Goal: Task Accomplishment & Management: Manage account settings

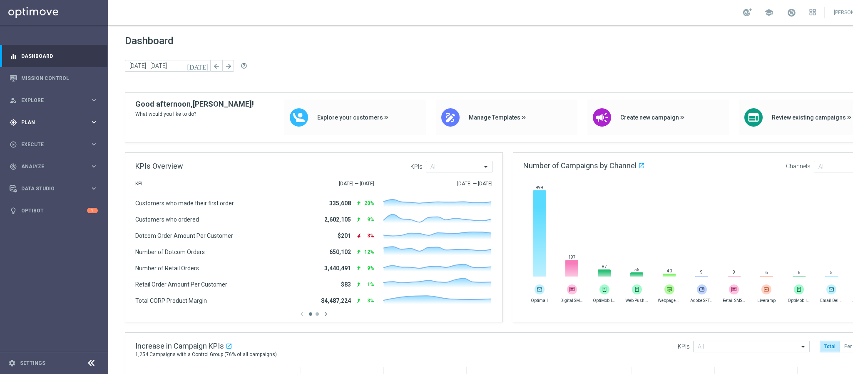
click at [42, 120] on span "Plan" at bounding box center [55, 122] width 69 height 5
click at [44, 137] on link "Target Groups" at bounding box center [54, 139] width 65 height 7
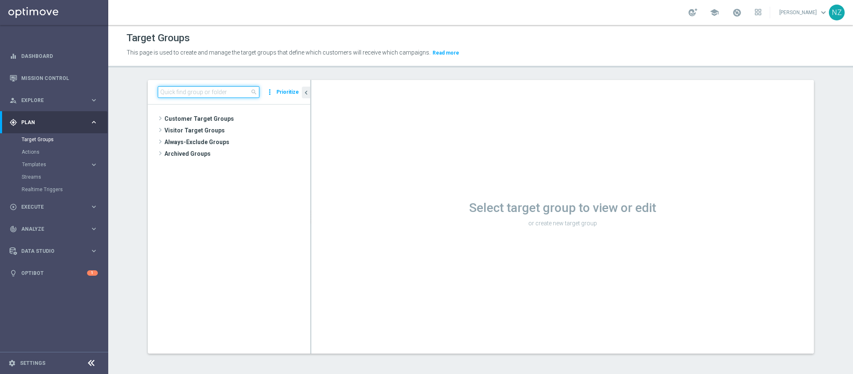
click at [174, 89] on input at bounding box center [209, 92] width 102 height 12
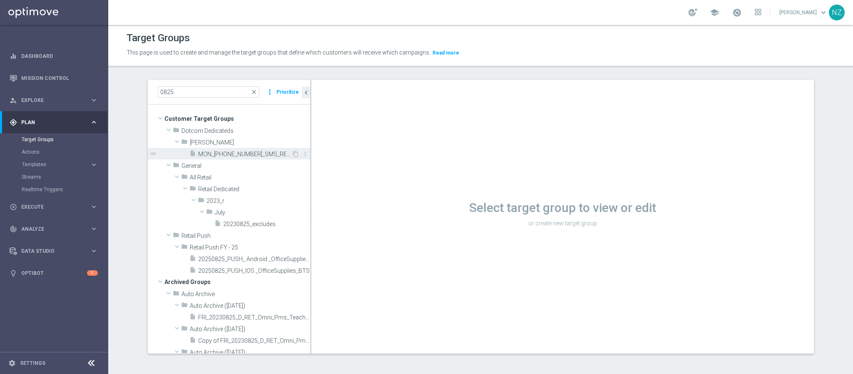
click at [238, 155] on span "MON_[PHONE_NUMBER]_SMS_RET_SHARPIE" at bounding box center [244, 154] width 93 height 7
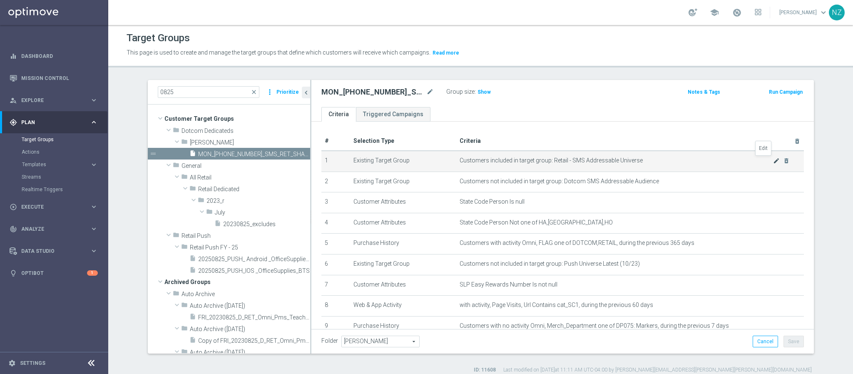
click at [773, 162] on icon "mode_edit" at bounding box center [776, 160] width 7 height 7
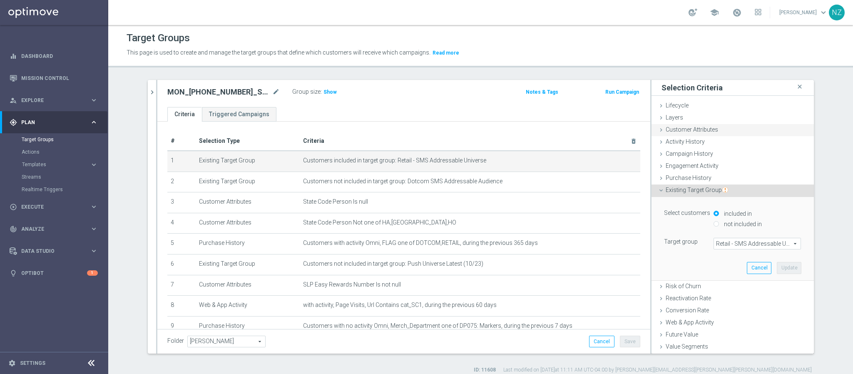
click at [691, 129] on span "Customer Attributes" at bounding box center [692, 129] width 52 height 7
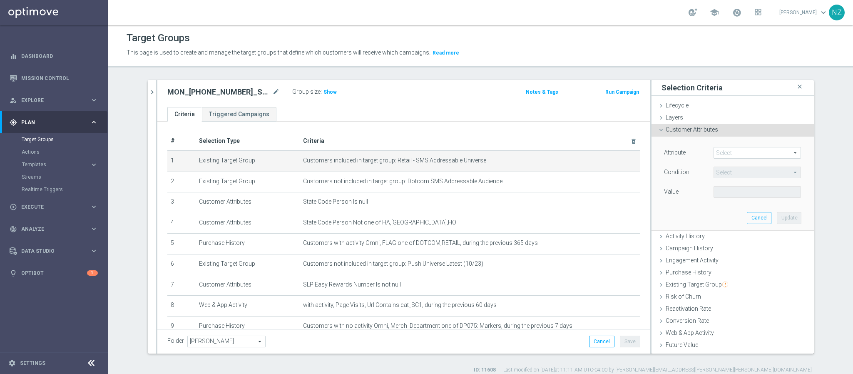
click at [723, 152] on span at bounding box center [757, 152] width 87 height 11
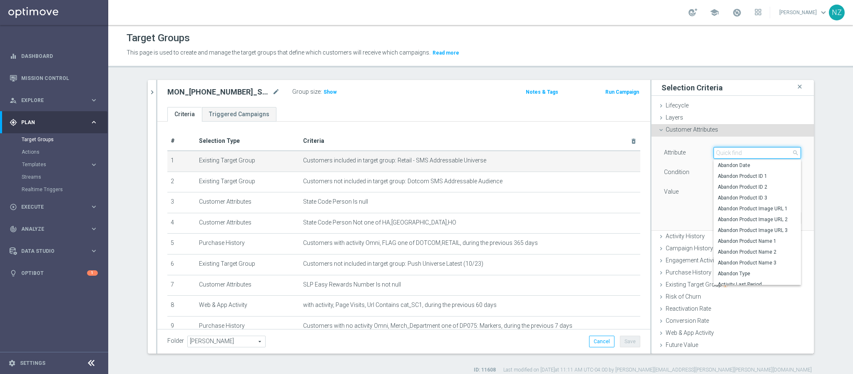
click at [720, 154] on input "search" at bounding box center [757, 153] width 87 height 12
click at [149, 86] on button "chevron_right" at bounding box center [152, 92] width 8 height 25
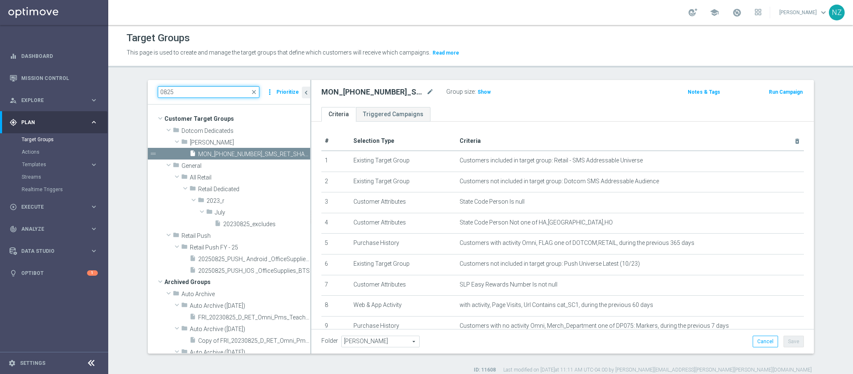
click at [202, 90] on input "0825" at bounding box center [209, 92] width 102 height 12
drag, startPoint x: 187, startPoint y: 90, endPoint x: 125, endPoint y: 91, distance: 61.2
click at [125, 91] on section "0825 close more_vert Prioritize Customer Target Groups library_add create_new_f…" at bounding box center [480, 227] width 745 height 294
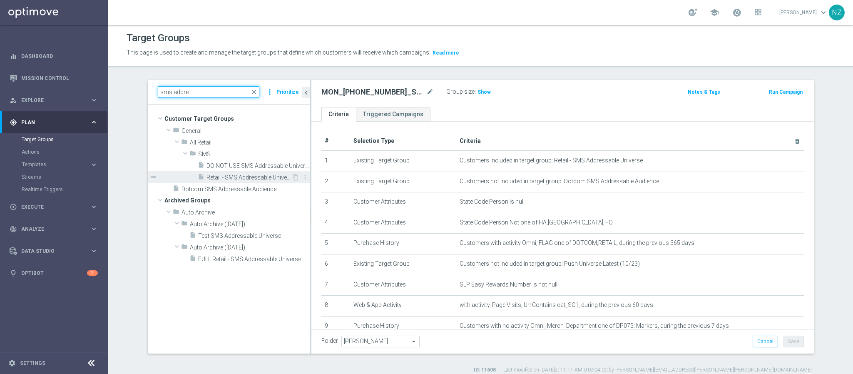
type input "sms addre"
click at [231, 179] on span "Retail - SMS Addressable Universe" at bounding box center [249, 177] width 85 height 7
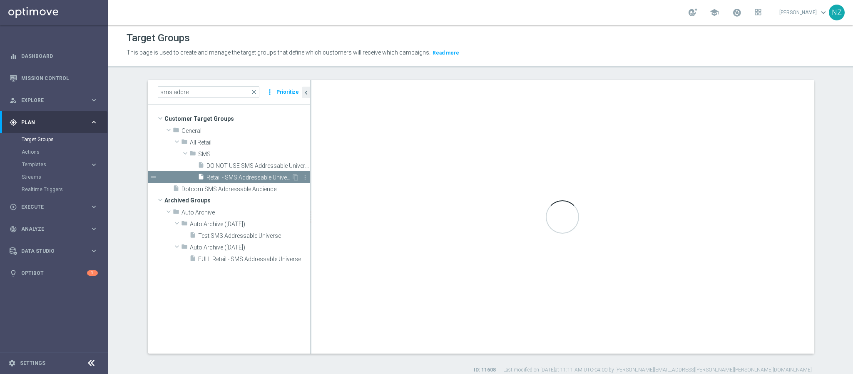
checkbox input "false"
type input "SMS"
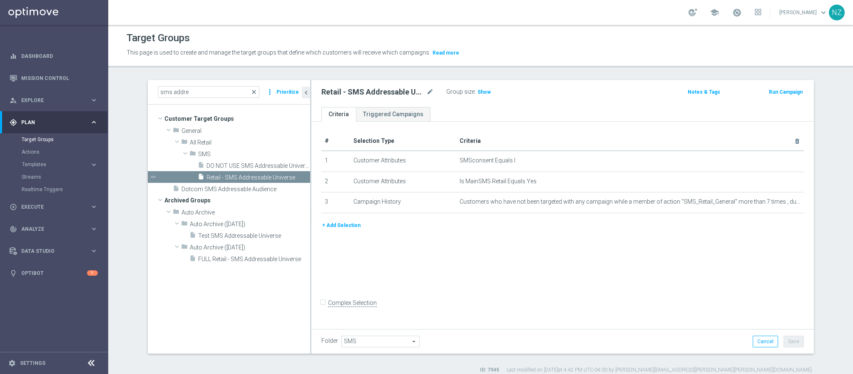
click at [251, 89] on span "close" at bounding box center [254, 92] width 7 height 7
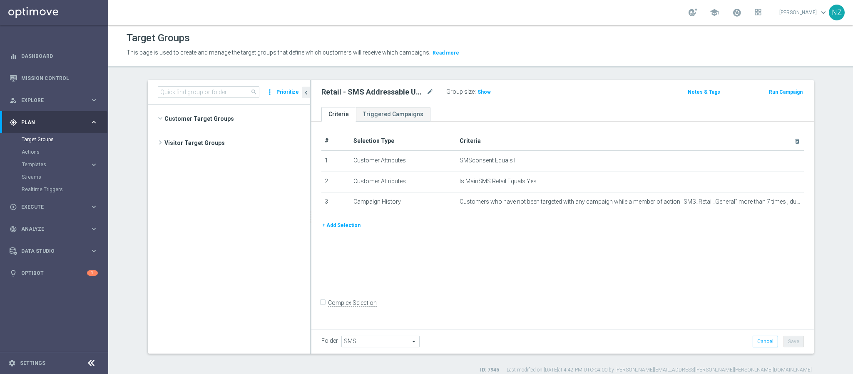
scroll to position [6588, 0]
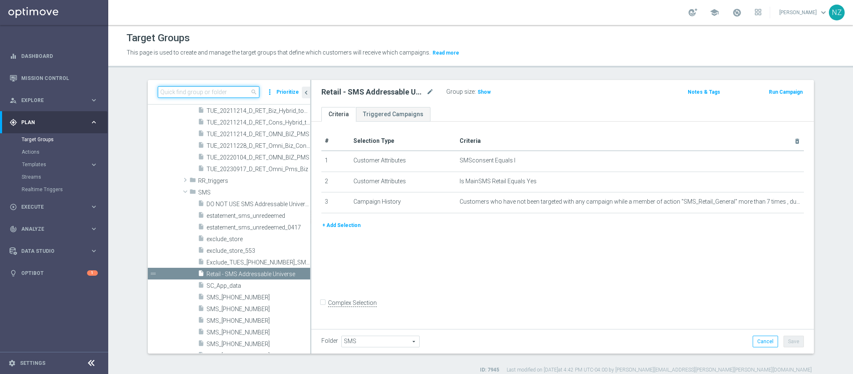
click at [190, 89] on input at bounding box center [209, 92] width 102 height 12
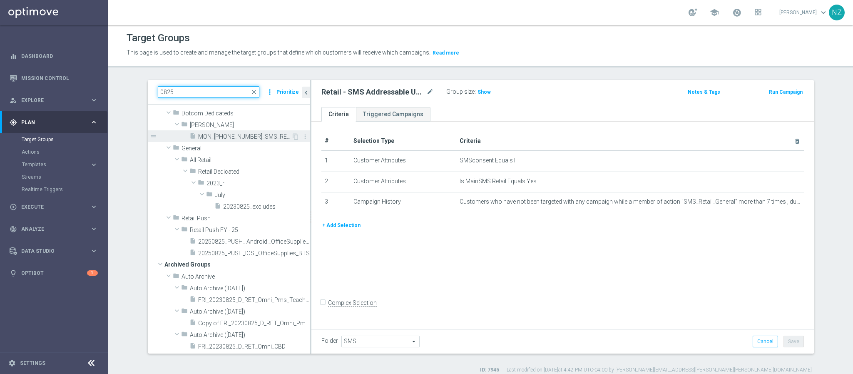
type input "0825"
click at [242, 135] on span "MON_[PHONE_NUMBER]_SMS_RET_SHARPIE" at bounding box center [244, 136] width 93 height 7
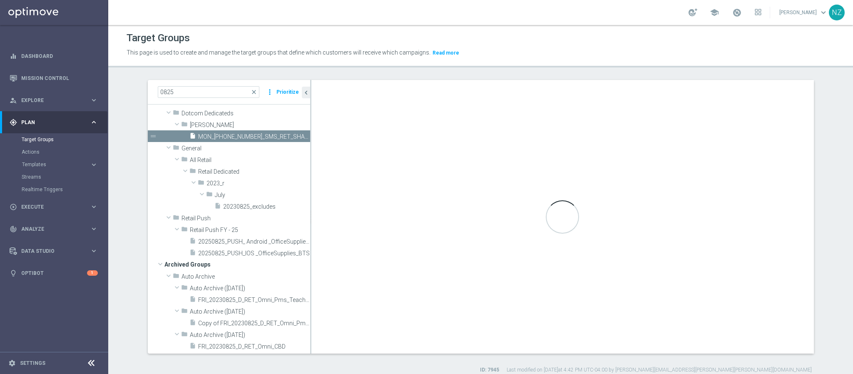
checkbox input "true"
type input "[PERSON_NAME]"
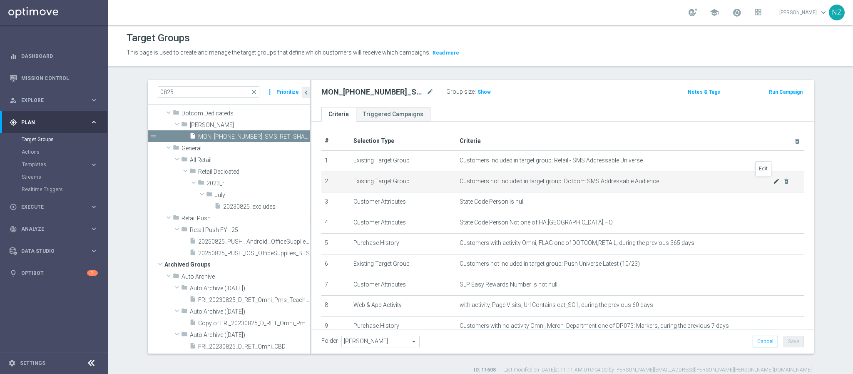
click at [773, 181] on icon "mode_edit" at bounding box center [776, 181] width 7 height 7
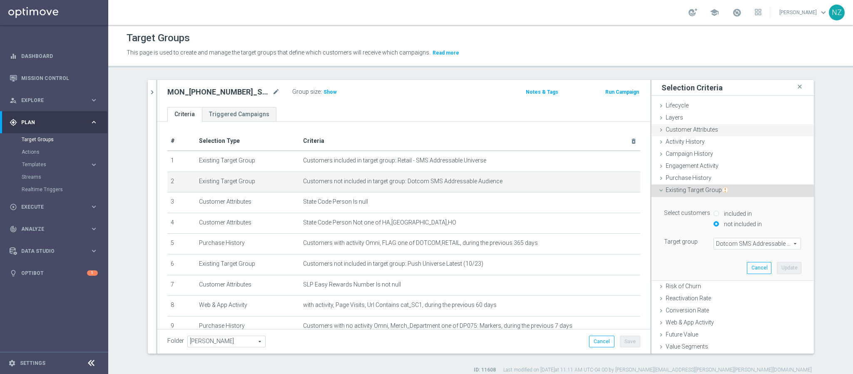
click at [699, 130] on span "Customer Attributes" at bounding box center [692, 129] width 52 height 7
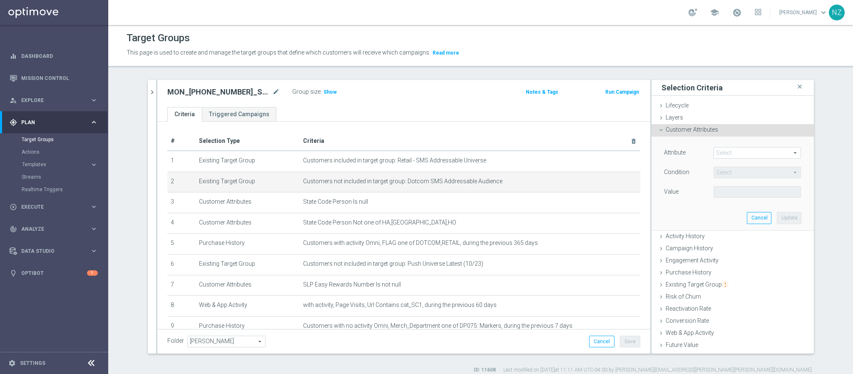
click at [730, 157] on span at bounding box center [757, 152] width 87 height 11
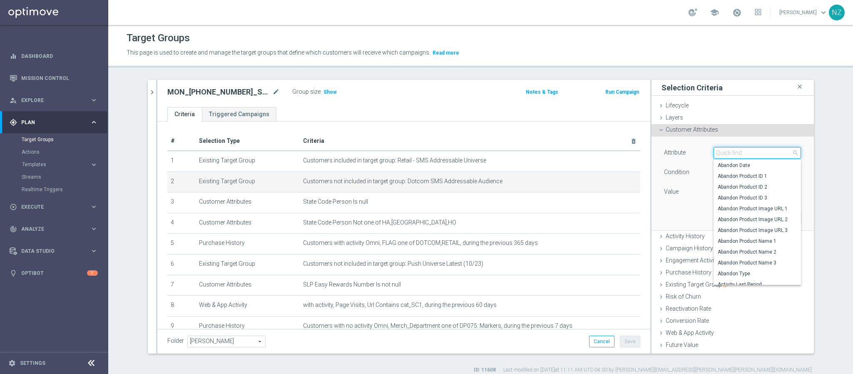
click at [728, 150] on input "search" at bounding box center [757, 153] width 87 height 12
drag, startPoint x: 737, startPoint y: 151, endPoint x: 670, endPoint y: 140, distance: 68.4
click at [678, 145] on div "Attribute Select arrow_drop_down dotcom close Churn Factor Dotcom Days Since Fi…" at bounding box center [733, 183] width 150 height 93
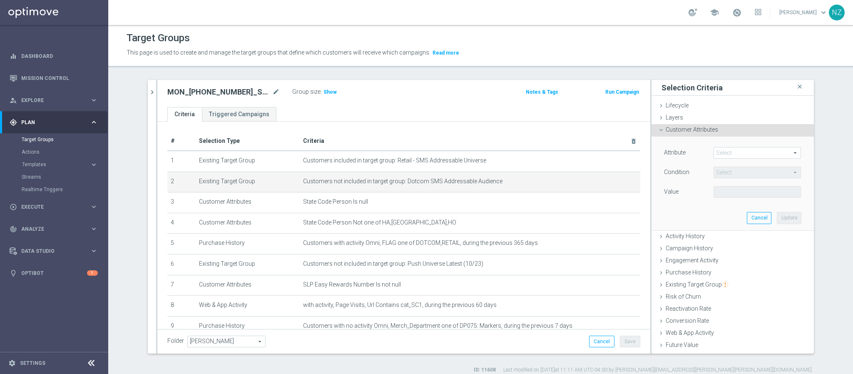
click at [741, 156] on span at bounding box center [757, 152] width 87 height 11
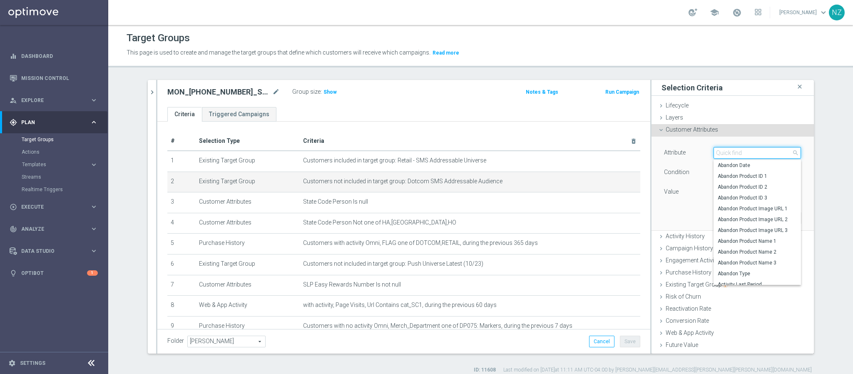
click at [728, 157] on input "search" at bounding box center [757, 153] width 87 height 12
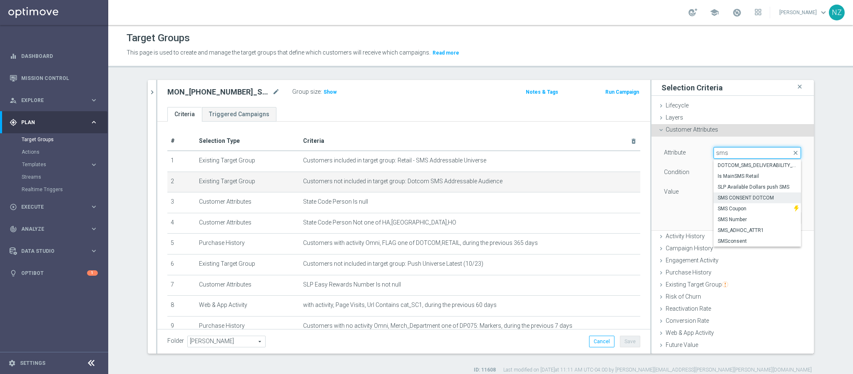
type input "sms"
click at [735, 199] on span "SMS CONSENT DOTCOM" at bounding box center [757, 197] width 79 height 7
type input "SMS CONSENT DOTCOM"
type input "Equals"
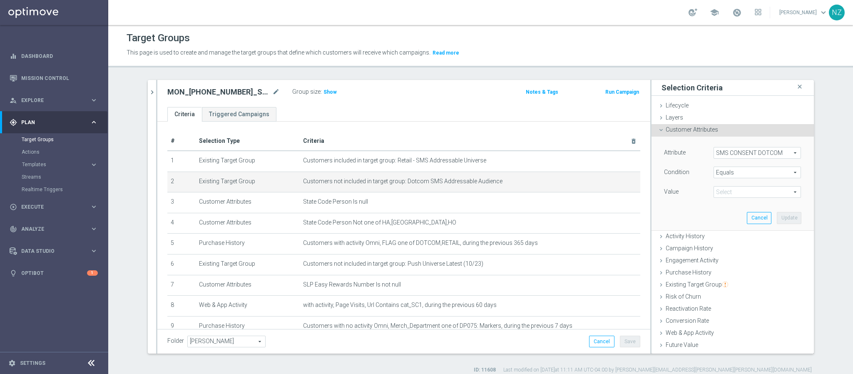
click at [729, 192] on span at bounding box center [757, 192] width 87 height 11
click at [727, 207] on span "OptedIn" at bounding box center [757, 204] width 79 height 7
type input "OptedIn"
click at [779, 222] on button "Update" at bounding box center [789, 218] width 25 height 12
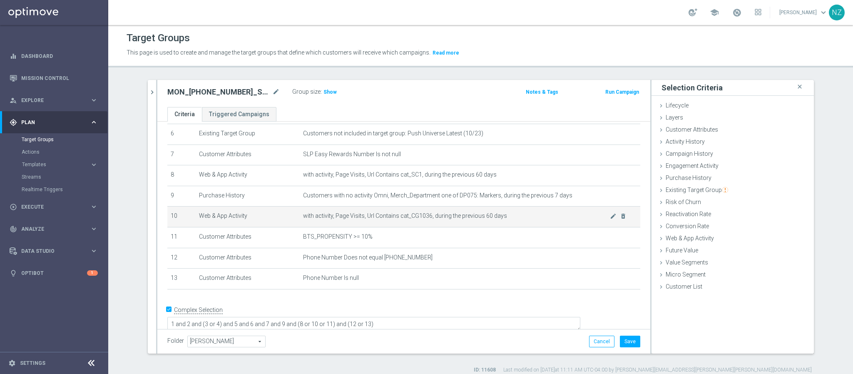
scroll to position [68, 0]
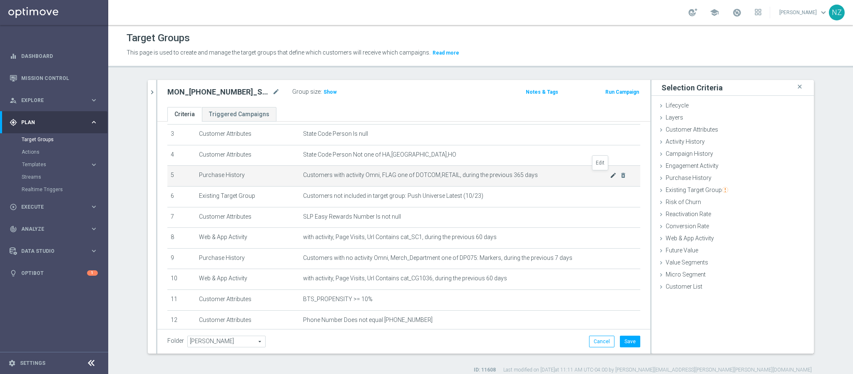
click at [610, 175] on icon "mode_edit" at bounding box center [613, 175] width 7 height 7
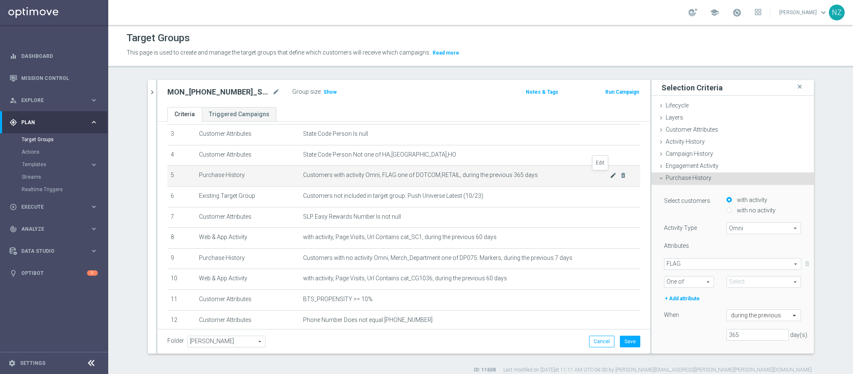
type input "Selected 2 of 2"
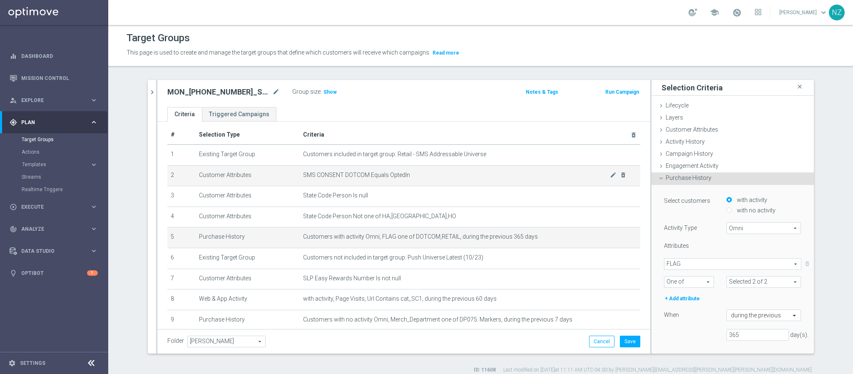
scroll to position [5, 0]
click at [610, 175] on icon "mode_edit" at bounding box center [613, 175] width 7 height 7
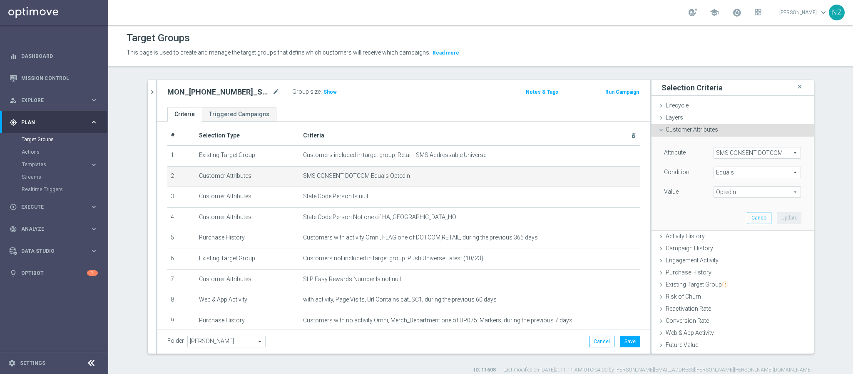
click at [725, 190] on span "OptedIn" at bounding box center [757, 192] width 87 height 11
click at [730, 217] on span "OptedOut" at bounding box center [757, 215] width 79 height 7
type input "OptedOut"
click at [777, 220] on button "Update" at bounding box center [789, 218] width 25 height 12
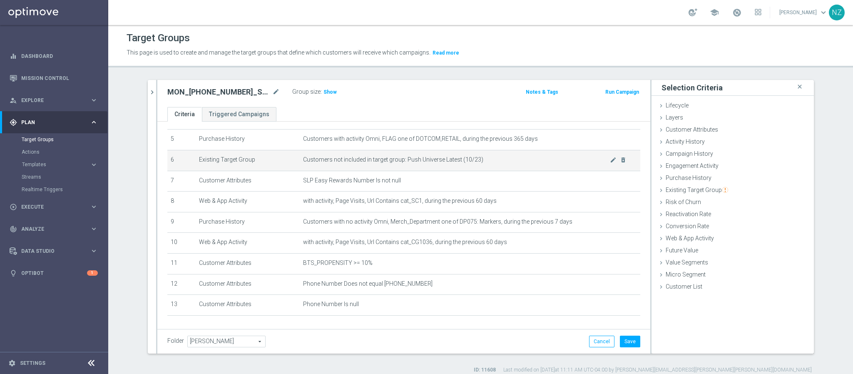
scroll to position [125, 0]
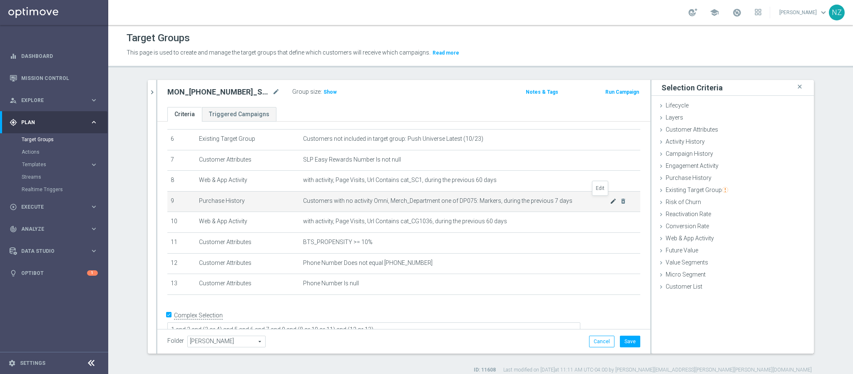
click at [610, 202] on icon "mode_edit" at bounding box center [613, 201] width 7 height 7
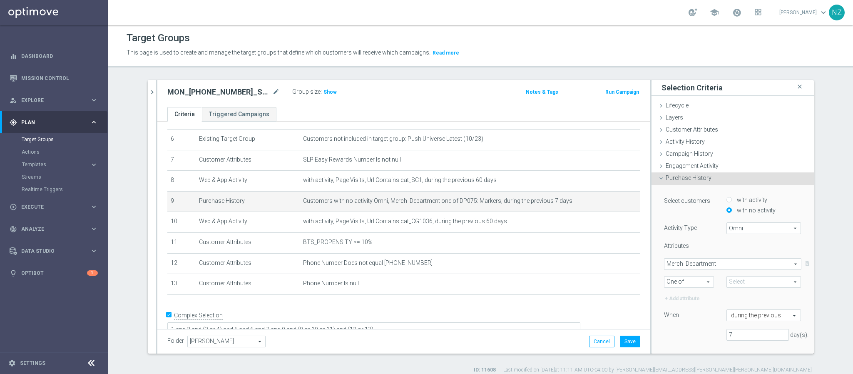
type input "DP075: Markers"
click at [707, 268] on span "Merch_Department" at bounding box center [733, 264] width 137 height 11
click at [702, 349] on span "PRODUCT_PAGE_URL" at bounding box center [732, 347] width 129 height 7
type input "PRODUCT_PAGE_URL"
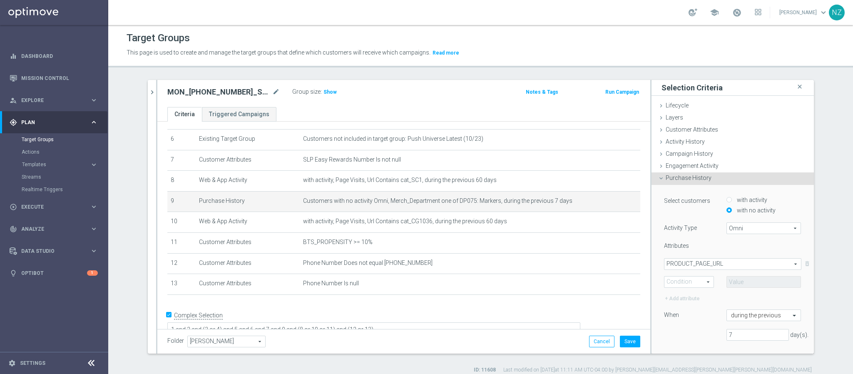
click at [681, 277] on span "One of" at bounding box center [689, 281] width 49 height 11
click at [681, 337] on span "Contains" at bounding box center [689, 337] width 41 height 7
type input "Contains"
click at [730, 283] on input "text" at bounding box center [764, 282] width 75 height 12
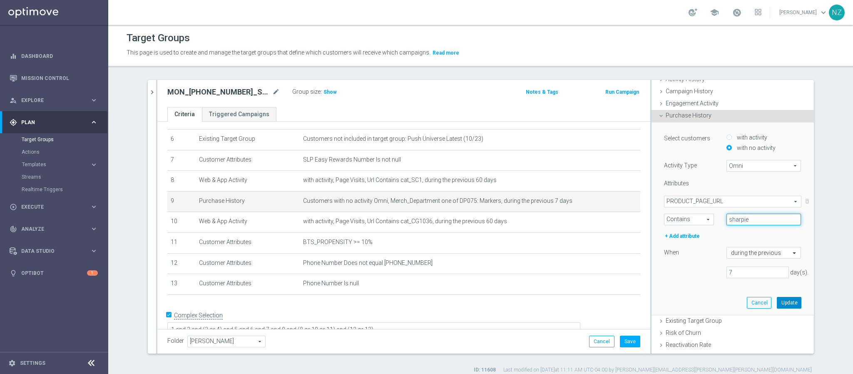
type input "sharpie"
click at [780, 305] on button "Update" at bounding box center [789, 303] width 25 height 12
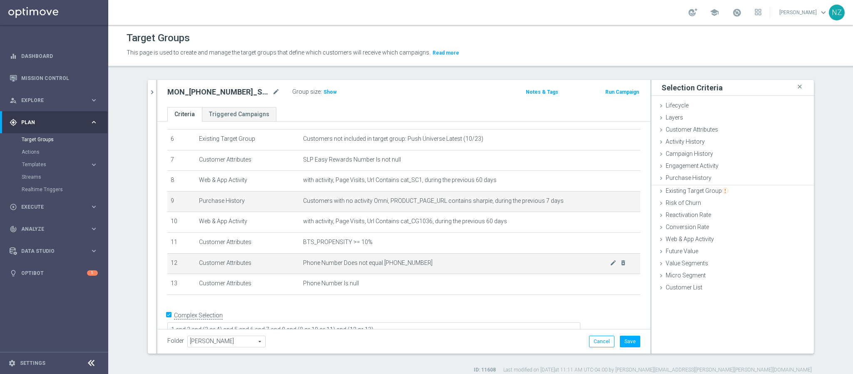
scroll to position [0, 0]
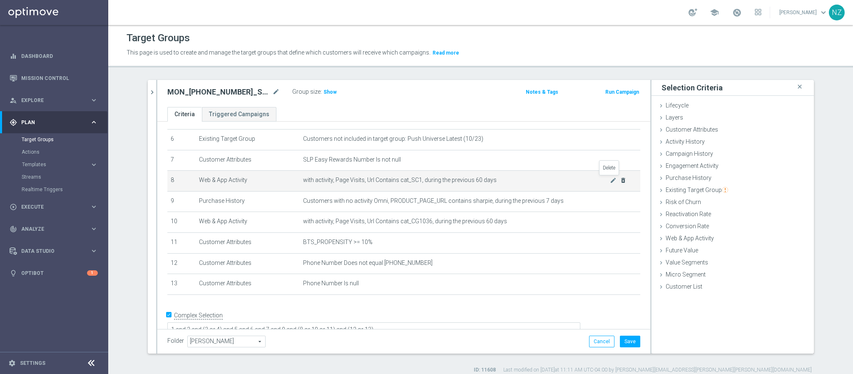
click at [620, 180] on icon "delete_forever" at bounding box center [623, 180] width 7 height 7
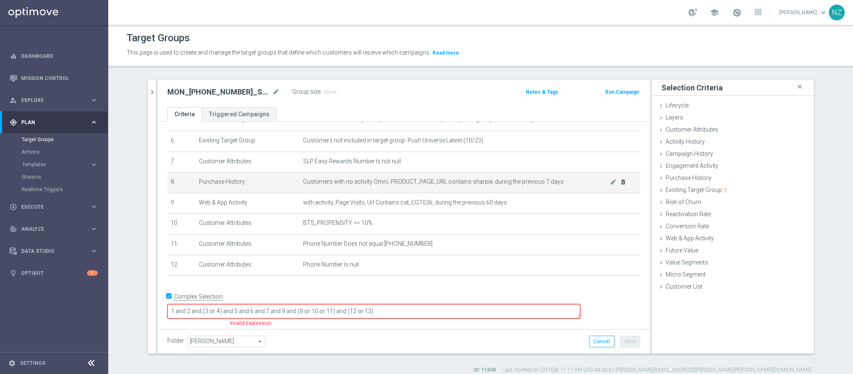
scroll to position [110, 0]
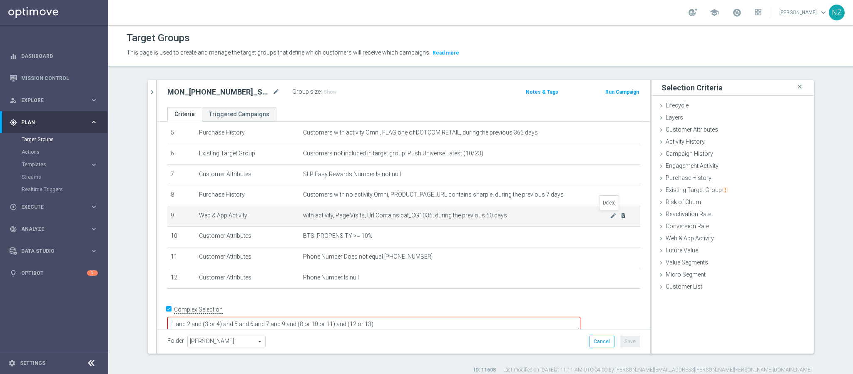
click at [620, 215] on icon "delete_forever" at bounding box center [623, 215] width 7 height 7
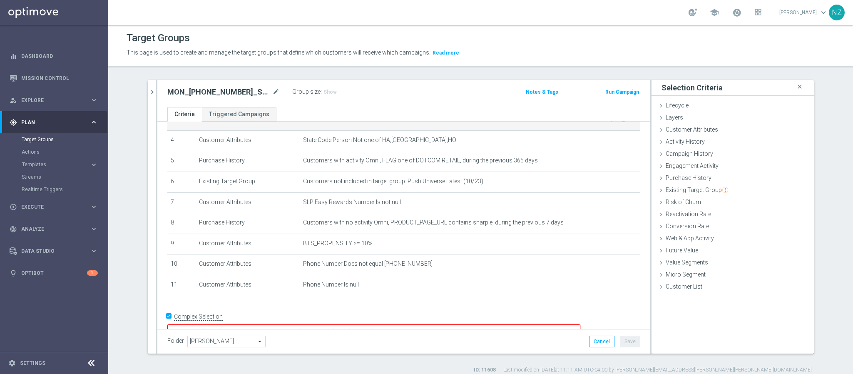
scroll to position [90, 0]
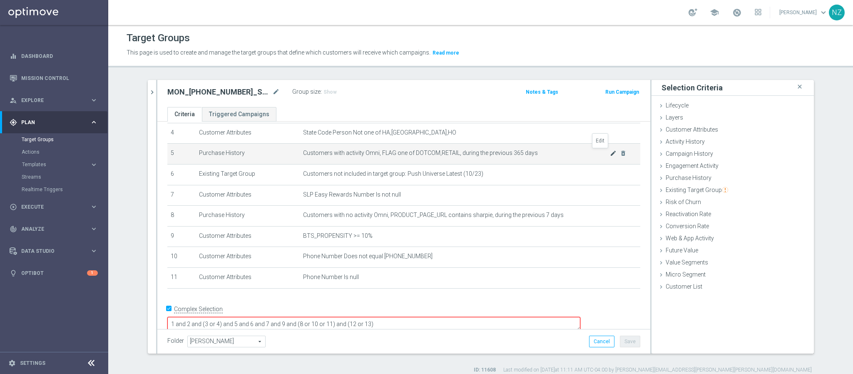
click at [610, 154] on icon "mode_edit" at bounding box center [613, 153] width 7 height 7
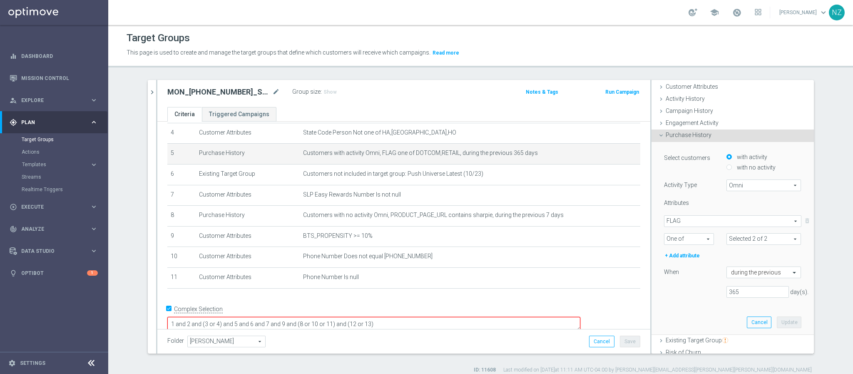
scroll to position [62, 0]
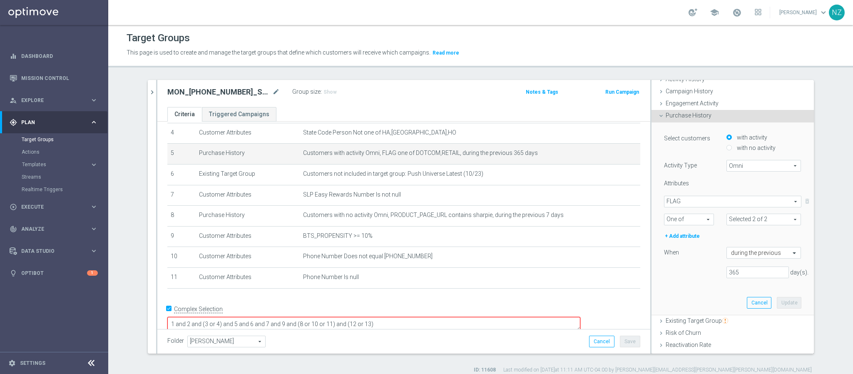
click at [695, 197] on span "FLAG" at bounding box center [733, 201] width 137 height 11
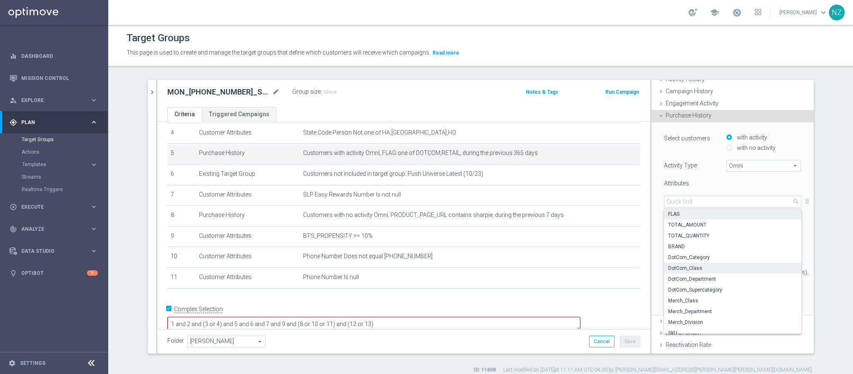
scroll to position [60, 0]
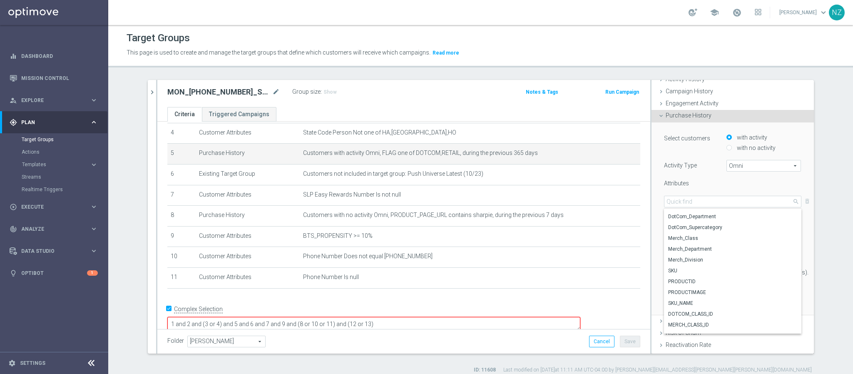
click at [672, 152] on div "Select customers with activity with no activity" at bounding box center [733, 143] width 150 height 21
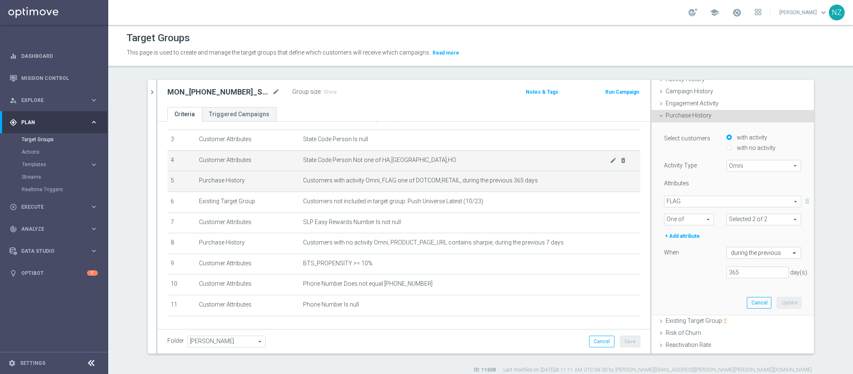
scroll to position [90, 0]
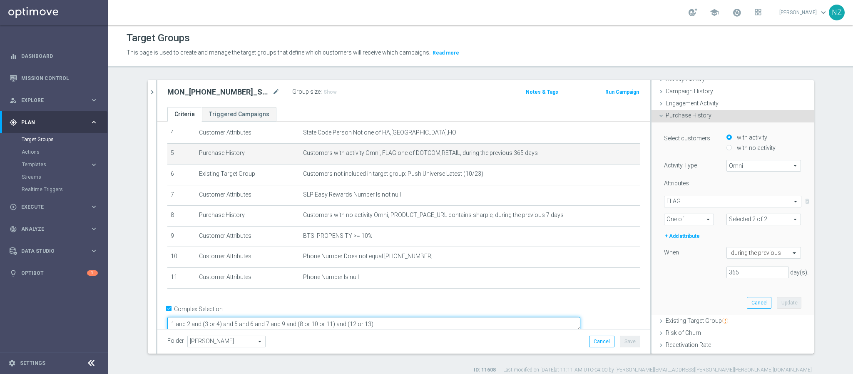
click at [338, 317] on textarea "1 and 2 and (3 or 4) and 5 and 6 and 7 and 9 and (8 or 10 or 11) and (12 or 13)" at bounding box center [373, 324] width 413 height 15
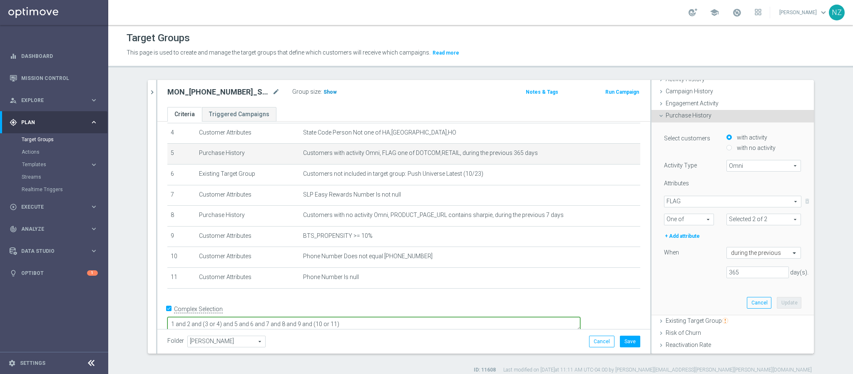
type textarea "1 and 2 and (3 or 4) and 5 and 6 and 7 and 8 and 9 and (10 or 11)"
click at [325, 92] on span "Show" at bounding box center [330, 92] width 13 height 6
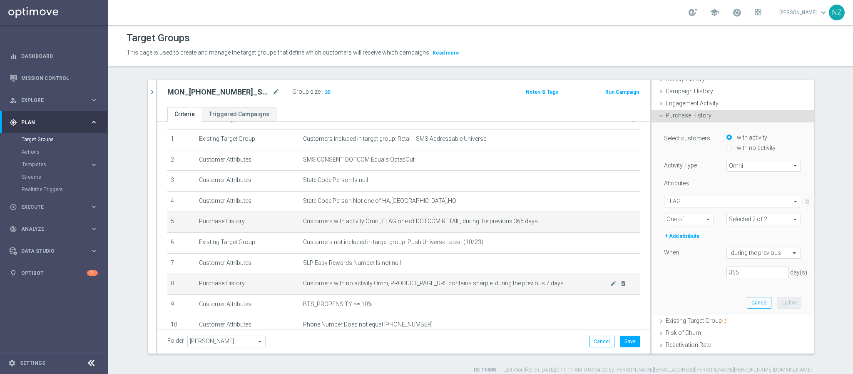
scroll to position [0, 0]
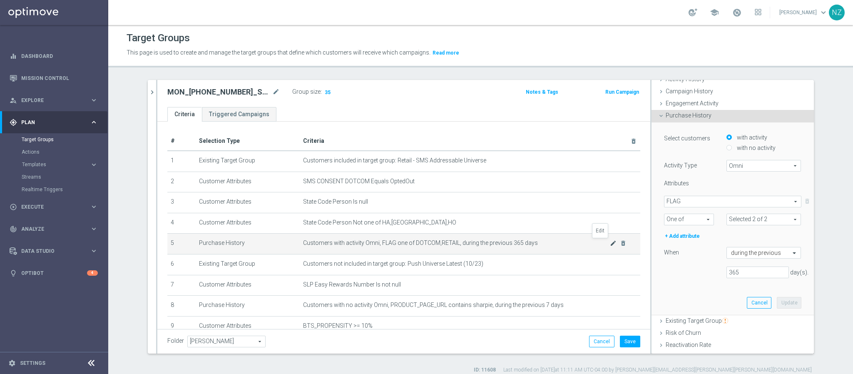
click at [610, 243] on icon "mode_edit" at bounding box center [613, 243] width 7 height 7
click at [715, 204] on span "FLAG" at bounding box center [733, 201] width 137 height 11
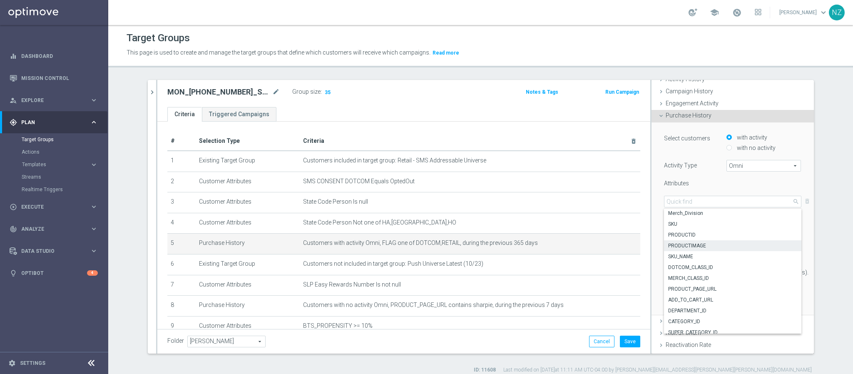
scroll to position [50, 0]
click at [691, 270] on span "Merch_Division" at bounding box center [732, 270] width 129 height 7
type input "Merch_Division"
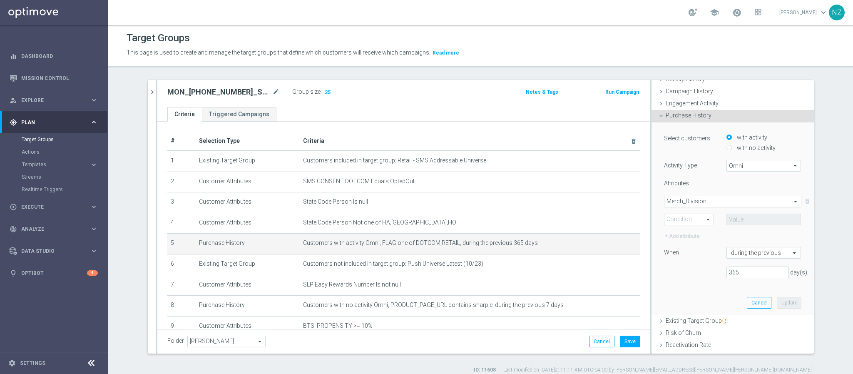
click at [692, 227] on div "Attributes Merch_Division Merch_Division arrow_drop_down search One of Conditio…" at bounding box center [732, 209] width 137 height 61
click at [691, 224] on span "One of" at bounding box center [689, 219] width 49 height 11
click at [681, 299] on span "One of" at bounding box center [689, 296] width 41 height 7
type input "One of"
click at [741, 219] on span at bounding box center [764, 219] width 74 height 11
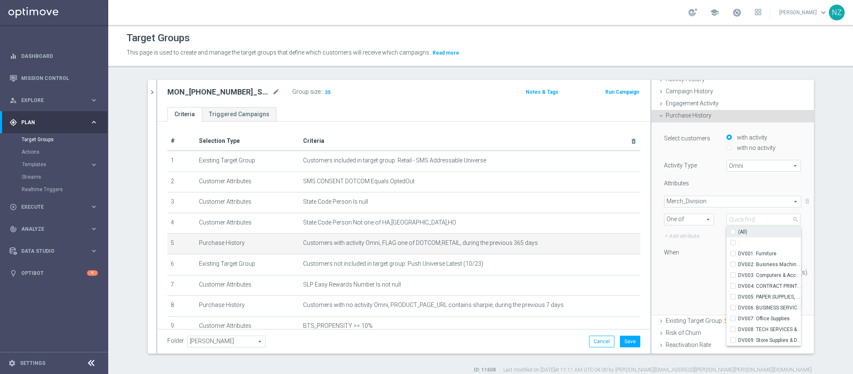
click at [740, 234] on label "(All)" at bounding box center [769, 232] width 63 height 11
click at [738, 234] on input "(All)" at bounding box center [735, 231] width 5 height 5
checkbox input "true"
type input "Selected 10 of 10"
checkbox input "true"
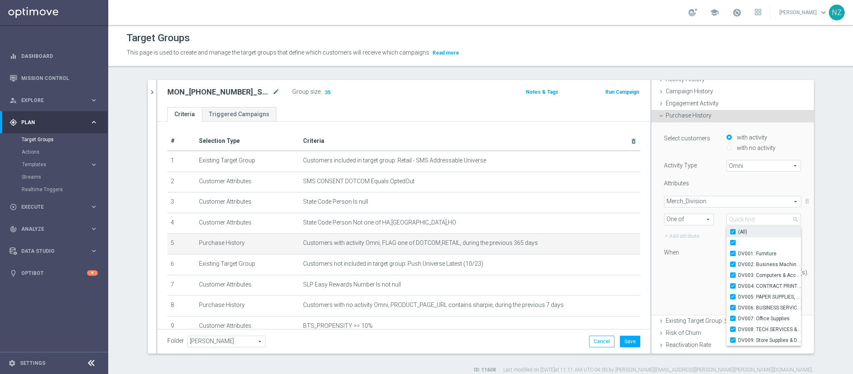
checkbox input "true"
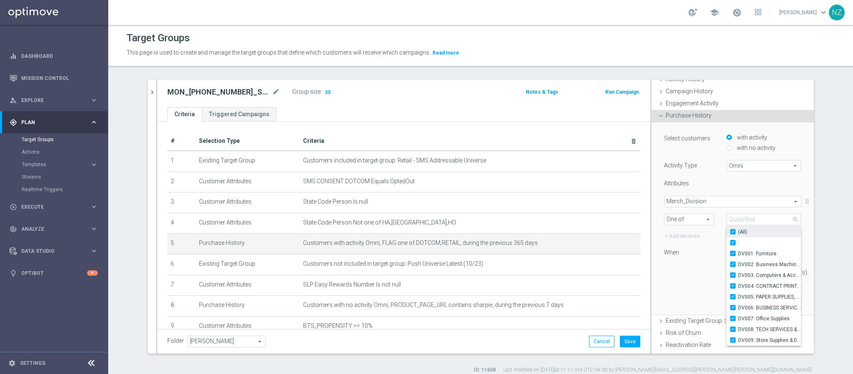
checkbox input "true"
click at [669, 292] on div "Select customers with activity with no activity Activity Type Omni Omni arrow_d…" at bounding box center [733, 218] width 150 height 192
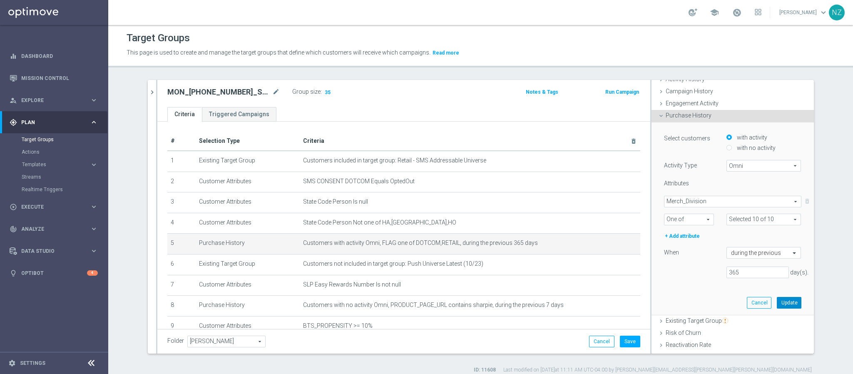
click at [777, 304] on button "Update" at bounding box center [789, 303] width 25 height 12
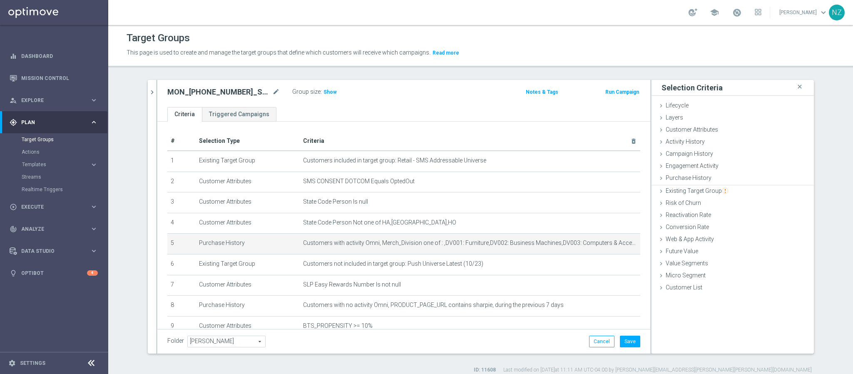
scroll to position [0, 0]
click at [330, 88] on h3 "Show" at bounding box center [330, 91] width 15 height 9
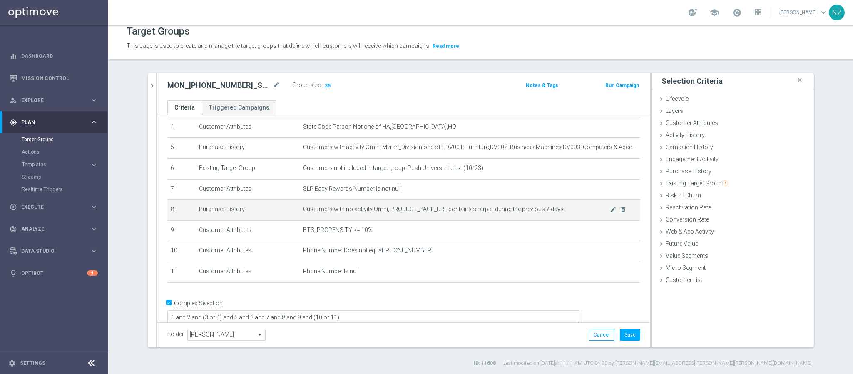
scroll to position [8, 0]
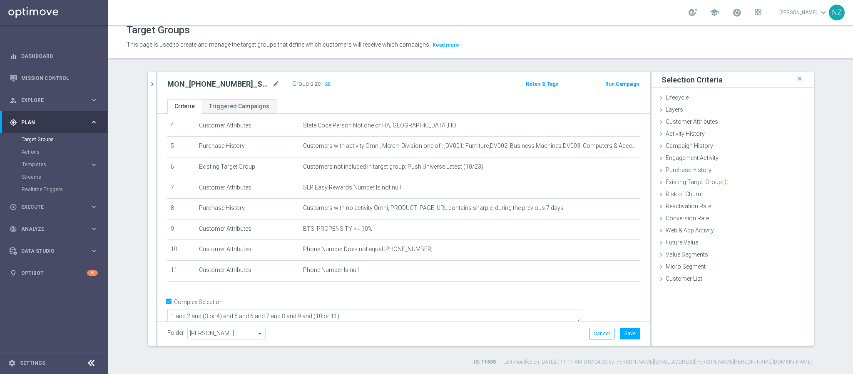
drag, startPoint x: 680, startPoint y: 230, endPoint x: 730, endPoint y: 238, distance: 50.5
click at [680, 230] on span "Web & App Activity" at bounding box center [690, 230] width 48 height 7
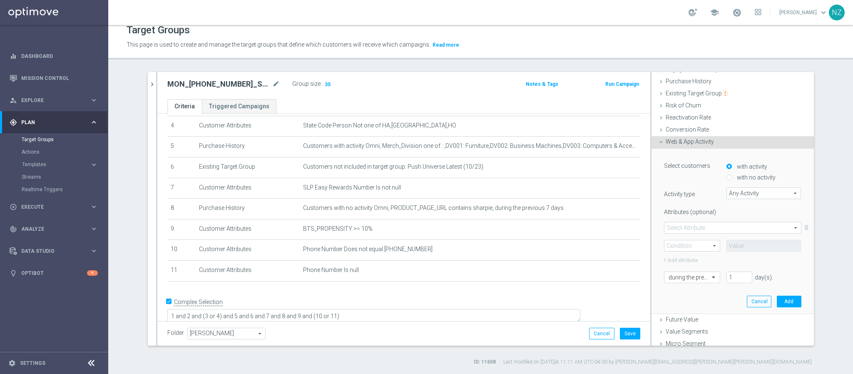
scroll to position [106, 0]
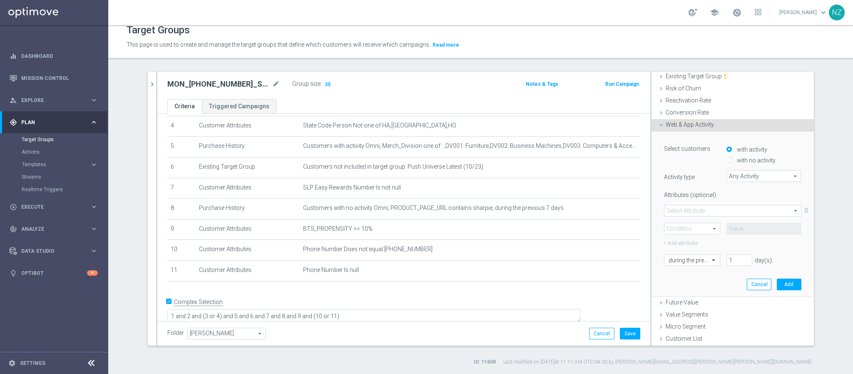
click at [738, 175] on span "Any Activity" at bounding box center [764, 176] width 74 height 11
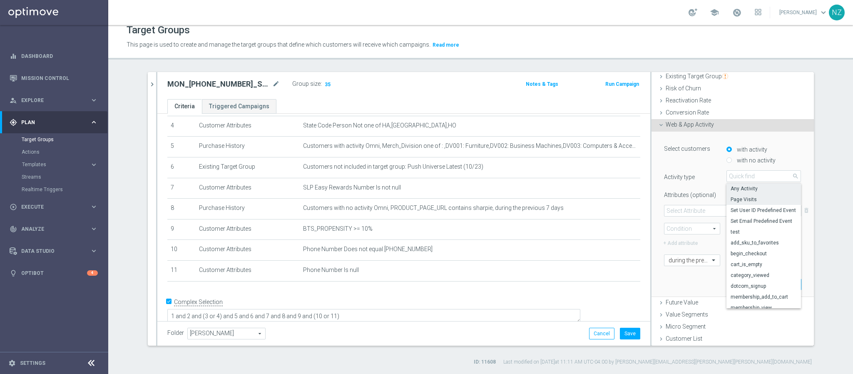
click at [739, 196] on span "Page Visits" at bounding box center [764, 199] width 67 height 7
type input "Page Visits"
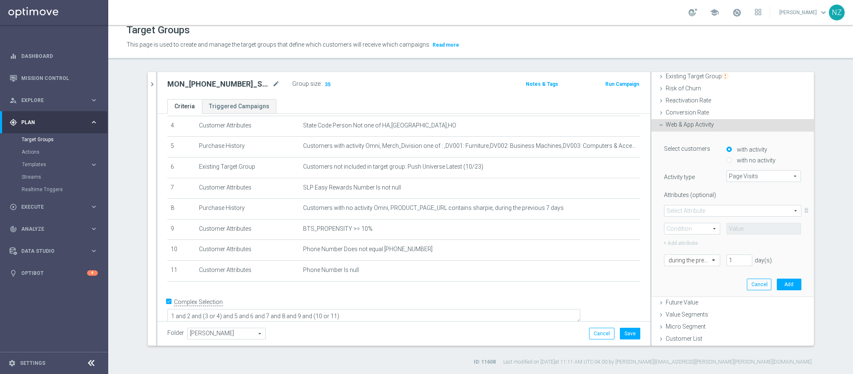
click at [691, 208] on span at bounding box center [733, 210] width 137 height 11
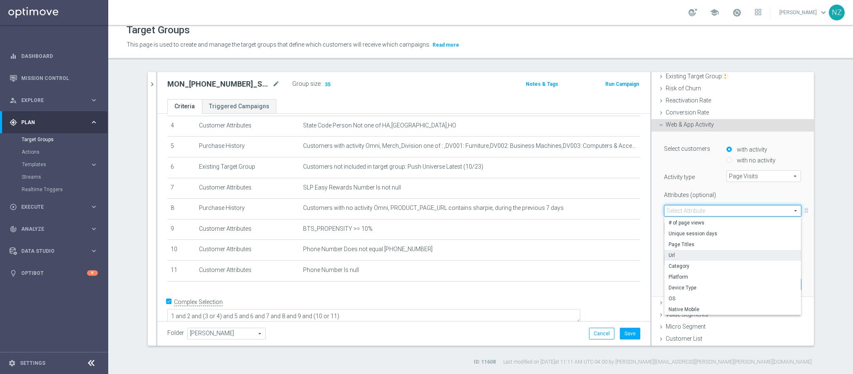
click at [677, 255] on span "Url" at bounding box center [733, 255] width 128 height 7
type input "Url"
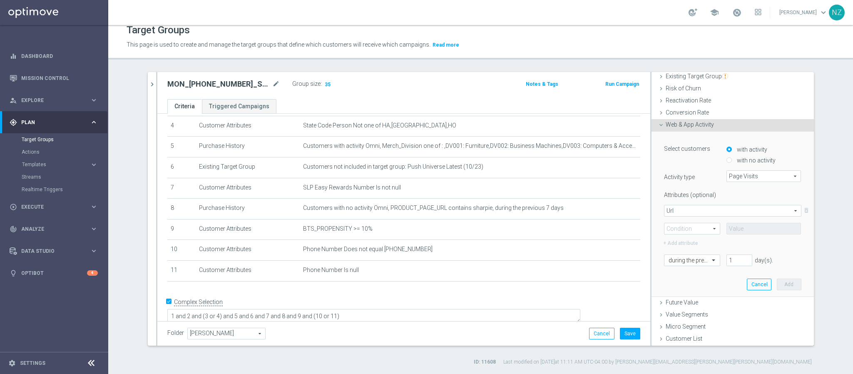
click at [681, 225] on span at bounding box center [692, 228] width 55 height 11
click at [683, 279] on label "Contains" at bounding box center [692, 284] width 55 height 11
type input "Contains"
click at [738, 229] on input "text" at bounding box center [764, 229] width 75 height 12
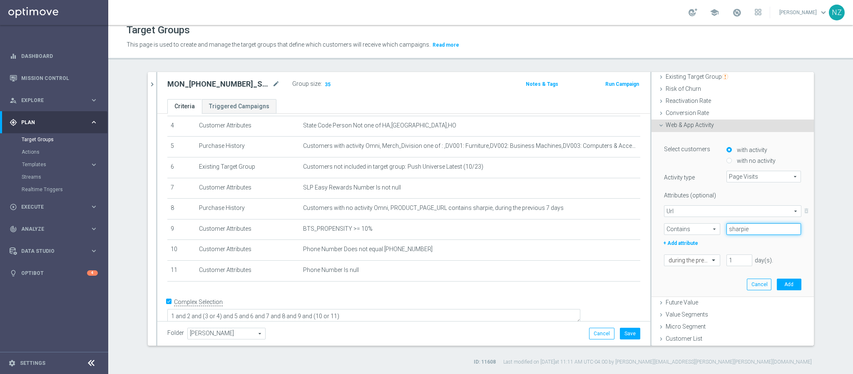
type input "sharpie"
drag, startPoint x: 727, startPoint y: 262, endPoint x: 706, endPoint y: 262, distance: 21.3
click at [706, 262] on div "during the previous 1 day(s). Enter a number between 1 and 730" at bounding box center [733, 260] width 150 height 12
type input "7"
click at [777, 282] on button "Add" at bounding box center [789, 285] width 25 height 12
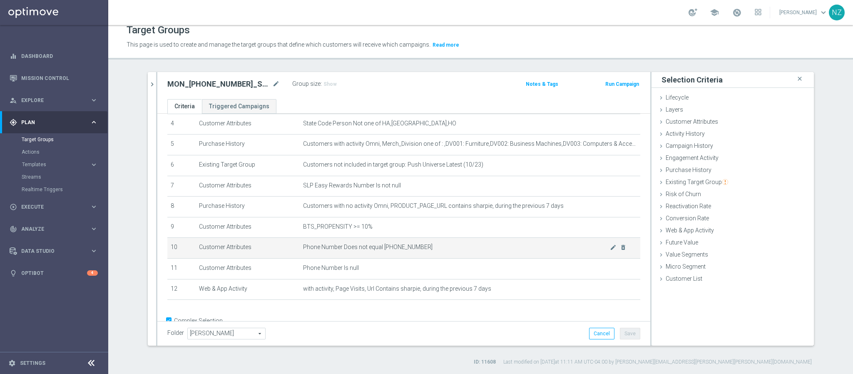
scroll to position [110, 0]
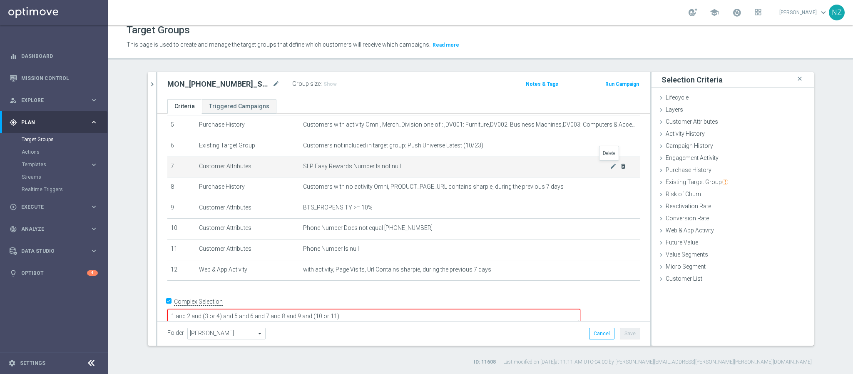
click at [620, 165] on icon "delete_forever" at bounding box center [623, 166] width 7 height 7
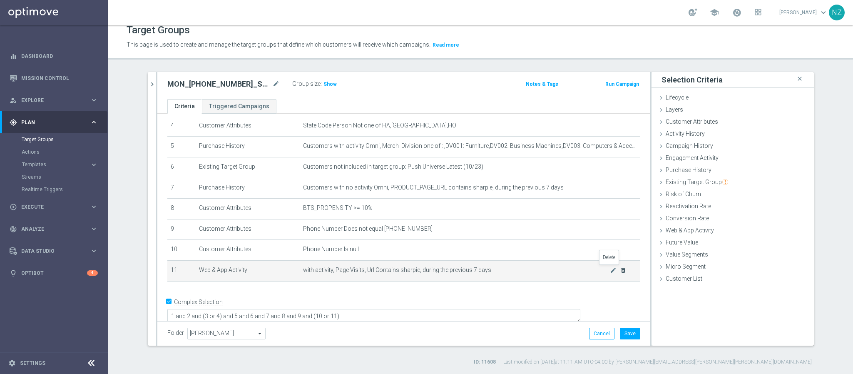
click at [620, 270] on icon "delete_forever" at bounding box center [623, 270] width 7 height 7
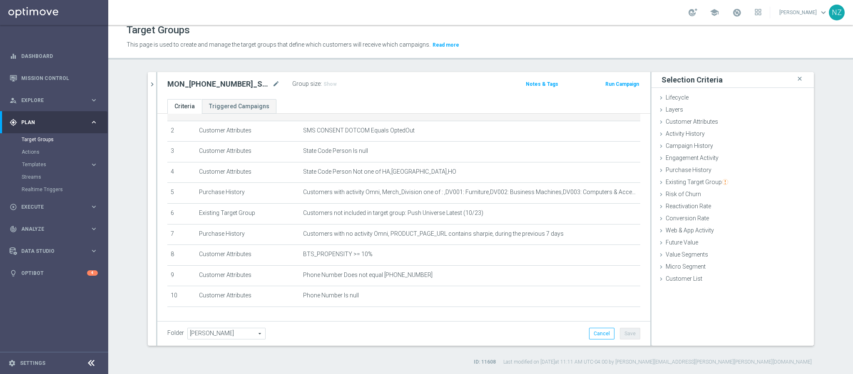
scroll to position [62, 0]
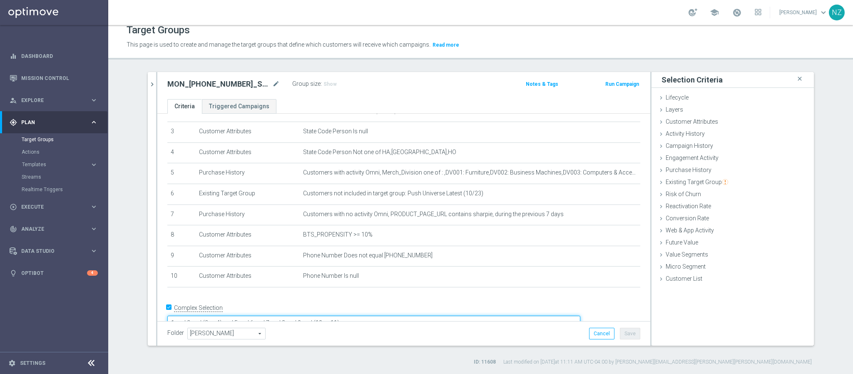
click at [351, 316] on textarea "1 and 2 and (3 or 4) and 5 and 6 and 7 and 8 and 9 and (10 or 11)" at bounding box center [373, 323] width 413 height 15
type textarea "1 and 2 and (3 or 4) and 5 and 6 and 7 and 8 and (9 or 10)"
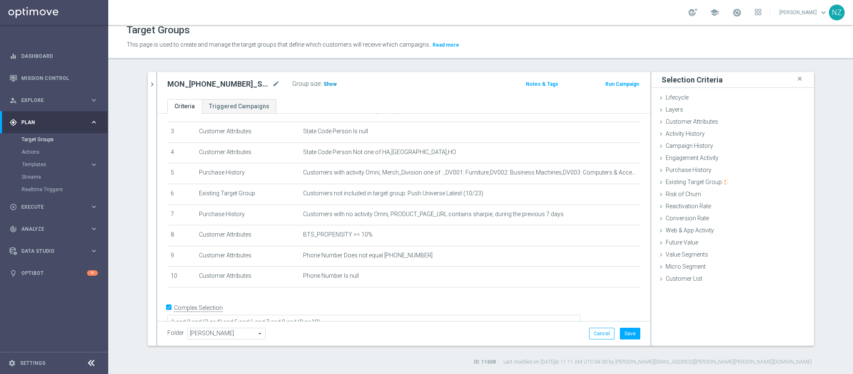
click at [325, 81] on span "Show" at bounding box center [330, 84] width 13 height 6
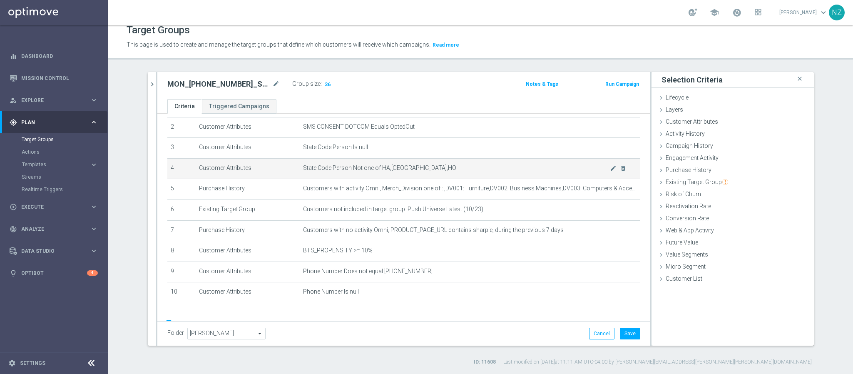
scroll to position [69, 0]
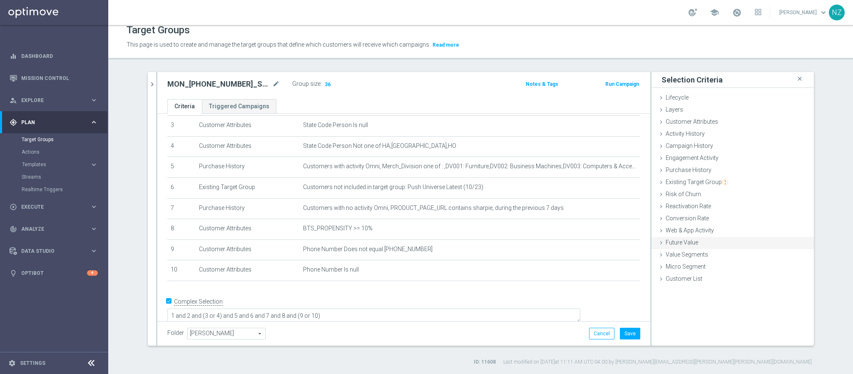
drag, startPoint x: 683, startPoint y: 230, endPoint x: 695, endPoint y: 242, distance: 17.1
click at [683, 230] on span "Web & App Activity" at bounding box center [690, 230] width 48 height 7
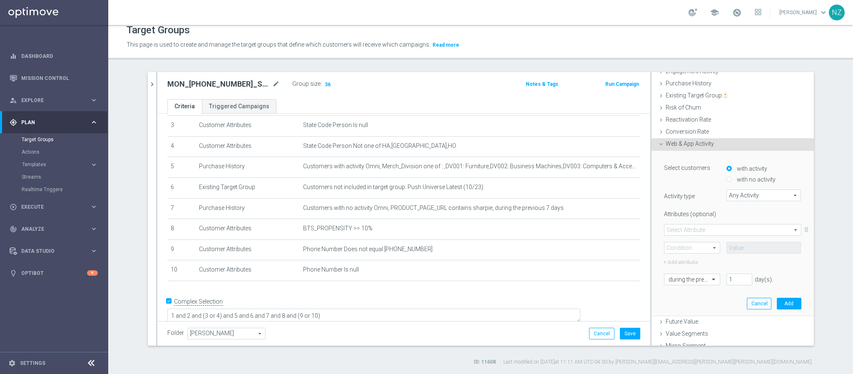
scroll to position [106, 0]
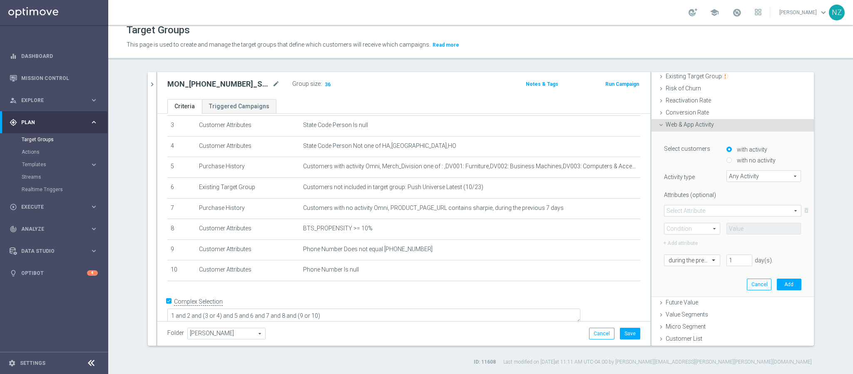
click at [736, 179] on span "Any Activity" at bounding box center [764, 176] width 74 height 11
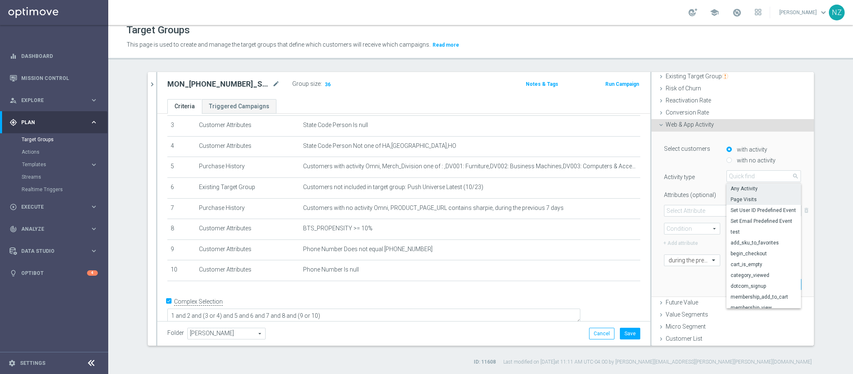
click at [745, 199] on span "Page Visits" at bounding box center [764, 199] width 67 height 7
type input "Page Visits"
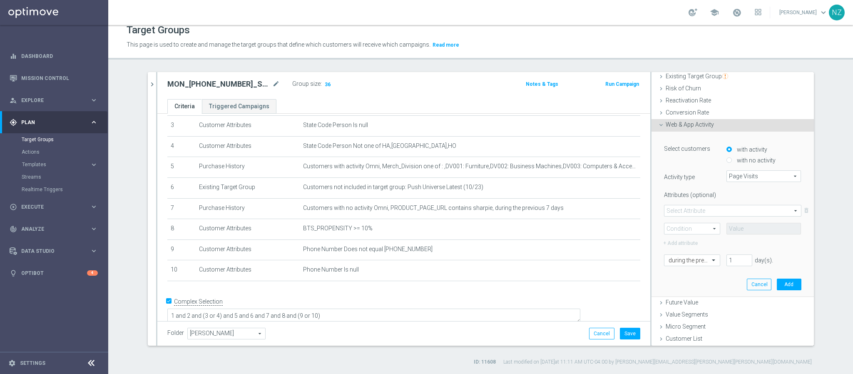
click at [709, 207] on span at bounding box center [733, 210] width 137 height 11
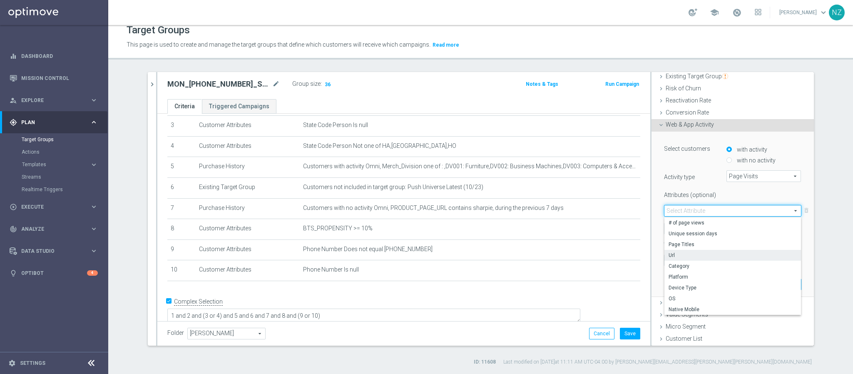
click at [670, 252] on span "Url" at bounding box center [733, 255] width 128 height 7
type input "Url"
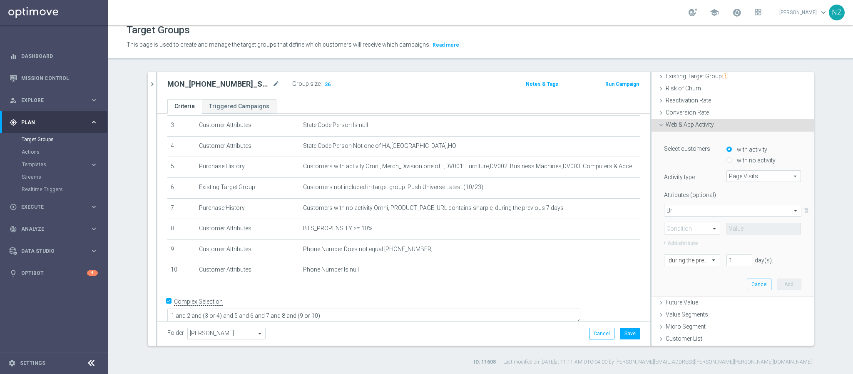
click at [689, 229] on span at bounding box center [692, 228] width 55 height 11
click at [680, 281] on span "Contains" at bounding box center [692, 284] width 47 height 7
type input "Contains"
click at [734, 229] on input "text" at bounding box center [764, 229] width 75 height 12
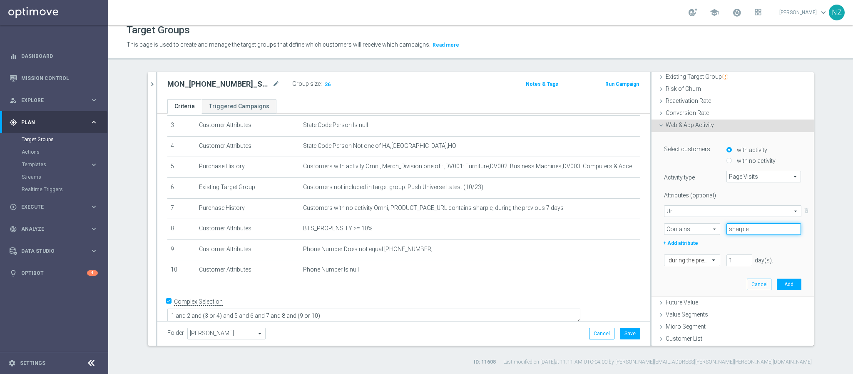
type input "sharpie"
drag, startPoint x: 725, startPoint y: 261, endPoint x: 708, endPoint y: 254, distance: 17.7
click at [708, 254] on div "during the previous 1 day(s). Enter a number between 1 and 730" at bounding box center [733, 260] width 150 height 12
type input "7"
click at [777, 285] on button "Add" at bounding box center [789, 285] width 25 height 12
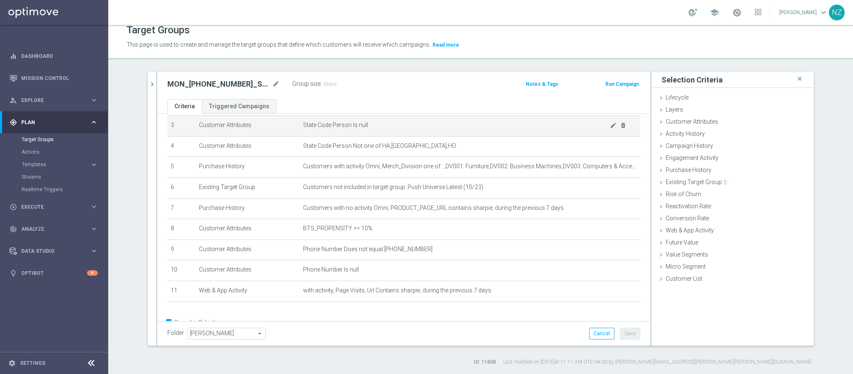
scroll to position [90, 0]
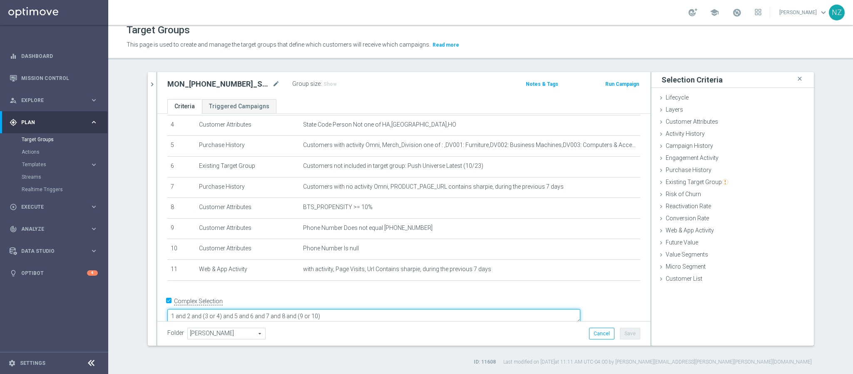
click at [335, 309] on textarea "1 and 2 and (3 or 4) and 5 and 6 and 7 and 8 and (9 or 10)" at bounding box center [373, 316] width 413 height 15
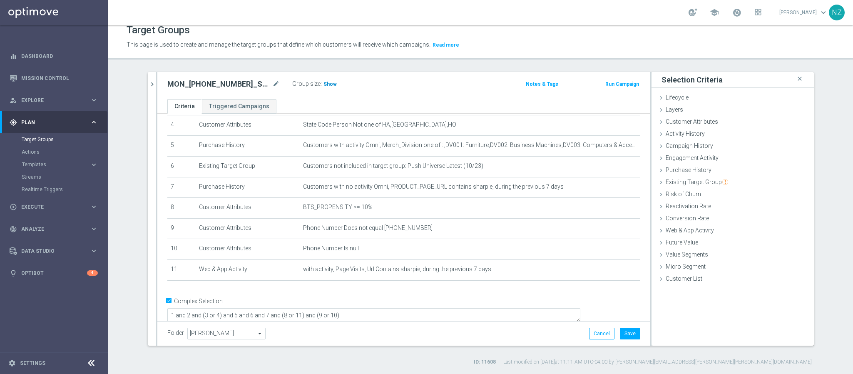
click at [324, 85] on span "Show" at bounding box center [330, 84] width 13 height 6
click at [620, 267] on icon "delete_forever" at bounding box center [623, 270] width 7 height 7
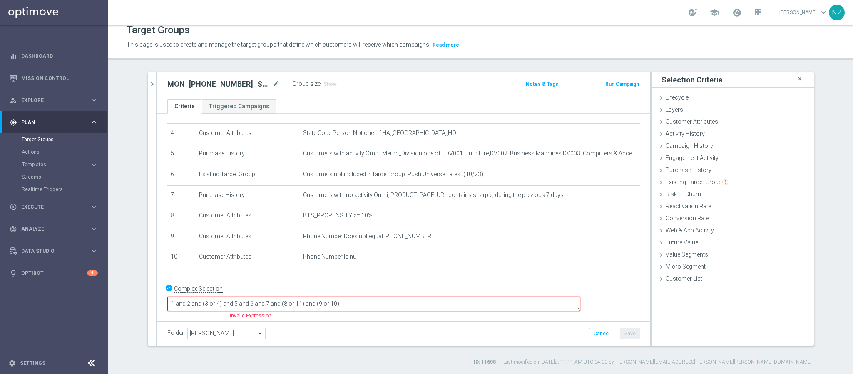
scroll to position [69, 0]
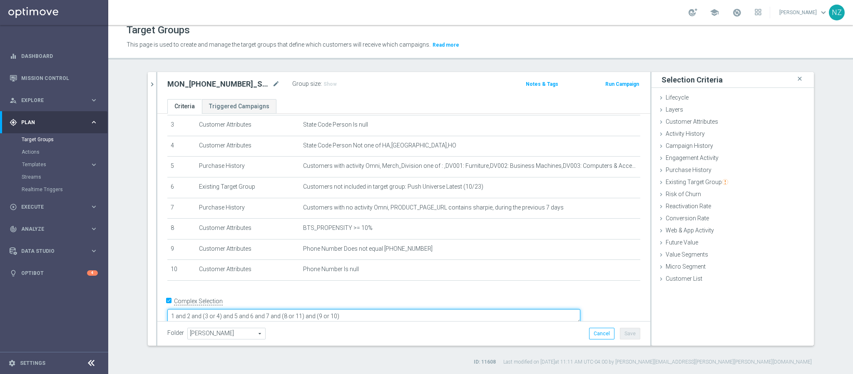
click at [336, 309] on textarea "1 and 2 and (3 or 4) and 5 and 6 and 7 and (8 or 11) and (9 or 10)" at bounding box center [373, 316] width 413 height 15
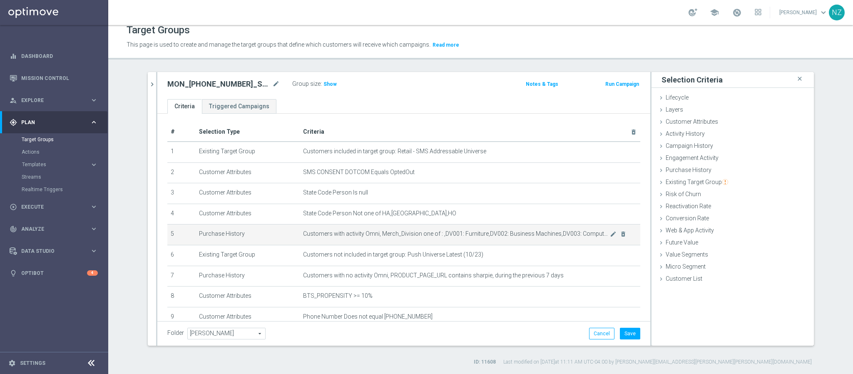
scroll to position [0, 0]
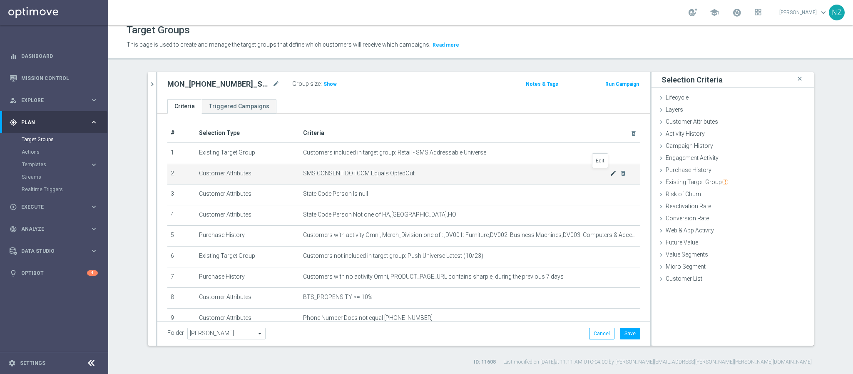
type textarea "1 and 2 and (3 or 4) and 5 and 6 and 7 and 8 and (9 or 10)"
click at [610, 172] on icon "mode_edit" at bounding box center [613, 173] width 7 height 7
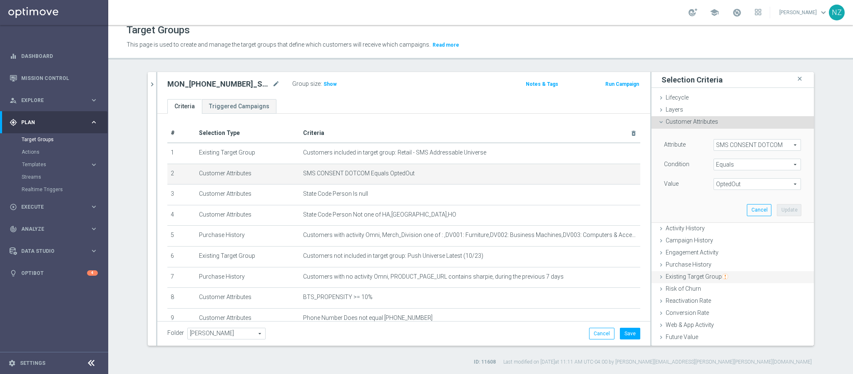
click at [689, 276] on span "Existing Target Group" at bounding box center [697, 276] width 62 height 7
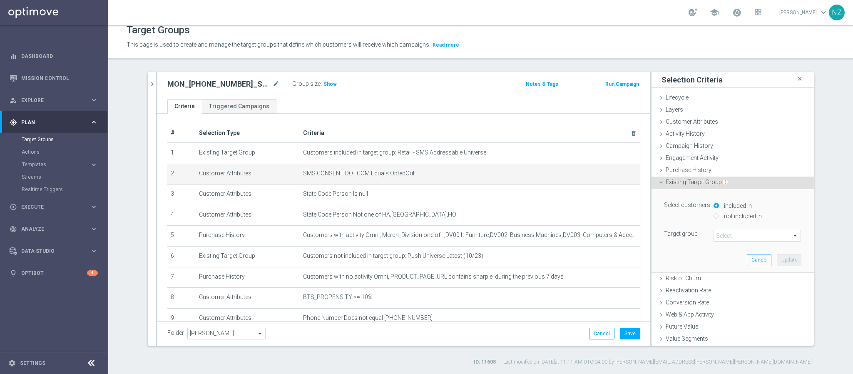
click at [722, 219] on label "not included in" at bounding box center [742, 215] width 40 height 7
click at [719, 219] on input "not included in" at bounding box center [716, 215] width 5 height 5
radio input "true"
click at [722, 234] on span at bounding box center [757, 235] width 87 height 11
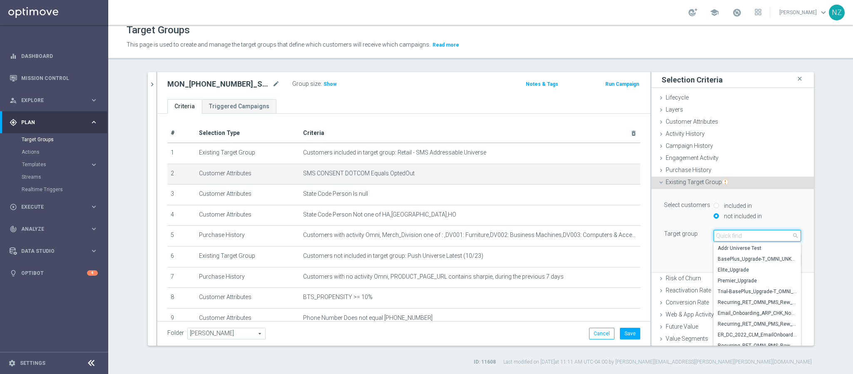
click at [720, 239] on input "search" at bounding box center [757, 236] width 87 height 12
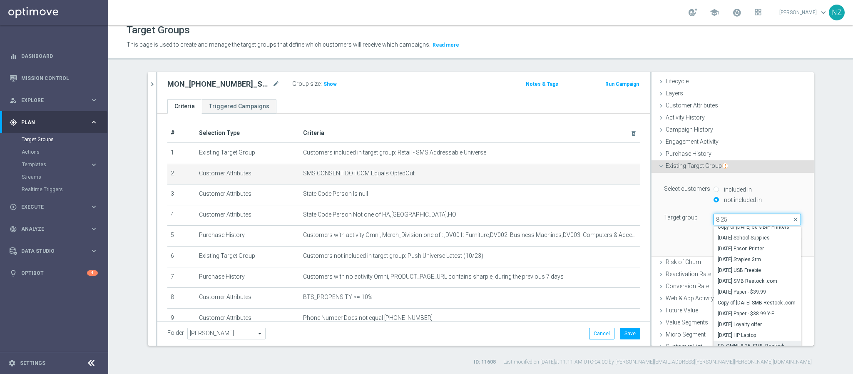
scroll to position [24, 0]
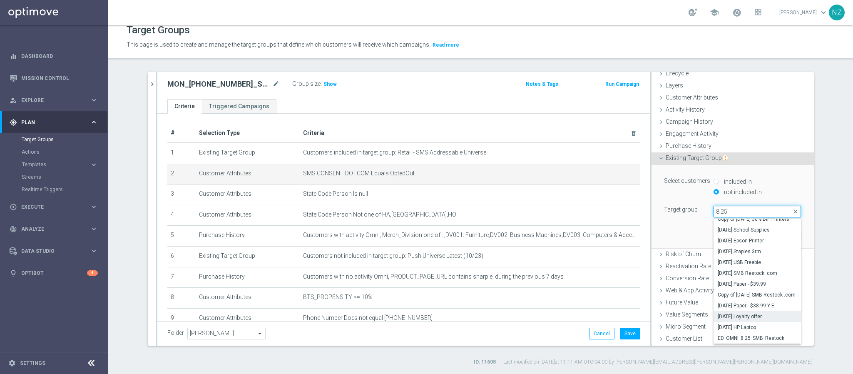
type input "8.25"
click at [755, 315] on span "[DATE] Loyalty offer" at bounding box center [757, 316] width 79 height 7
type input "[DATE] Loyalty offer"
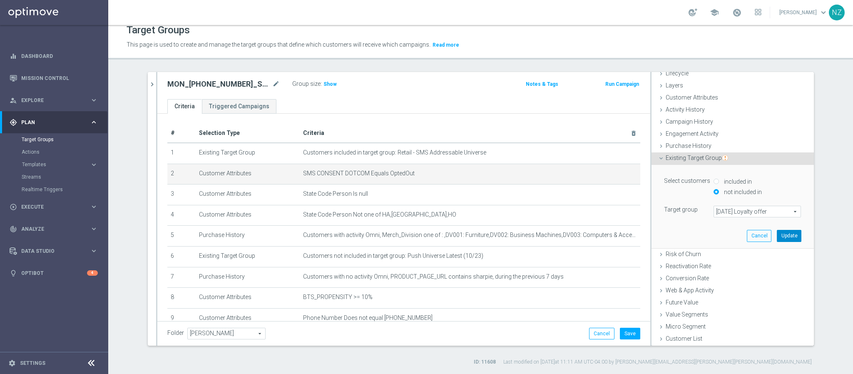
click at [781, 236] on button "Update" at bounding box center [789, 236] width 25 height 12
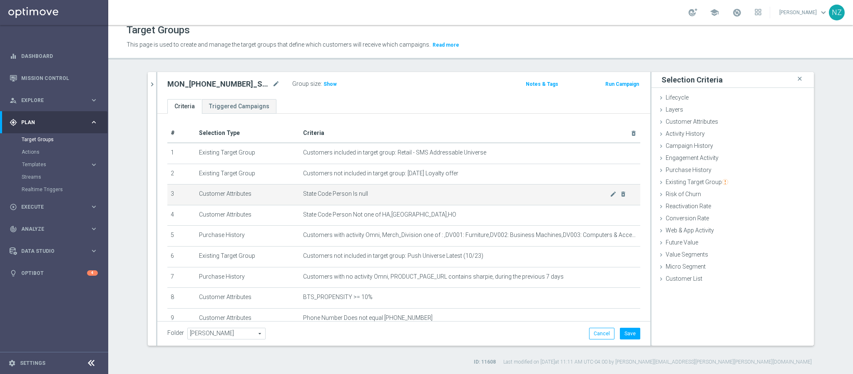
scroll to position [62, 0]
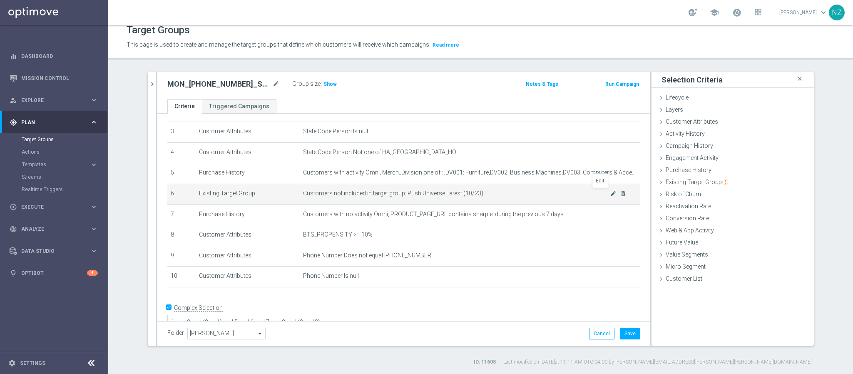
click at [610, 194] on icon "mode_edit" at bounding box center [613, 193] width 7 height 7
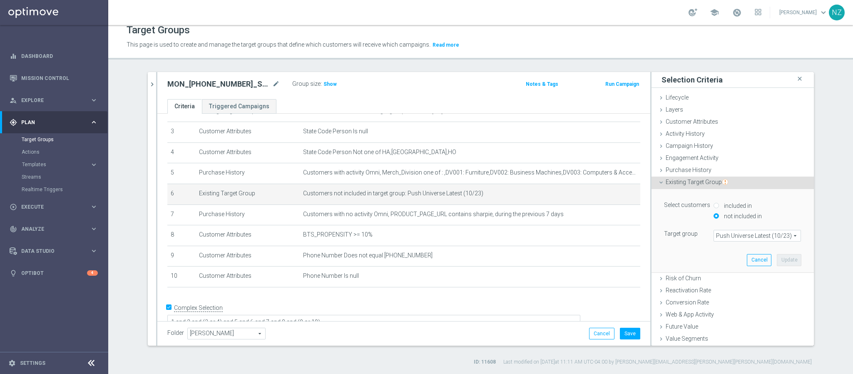
click at [750, 237] on span "Push Universe Latest (10/23)" at bounding box center [757, 235] width 87 height 11
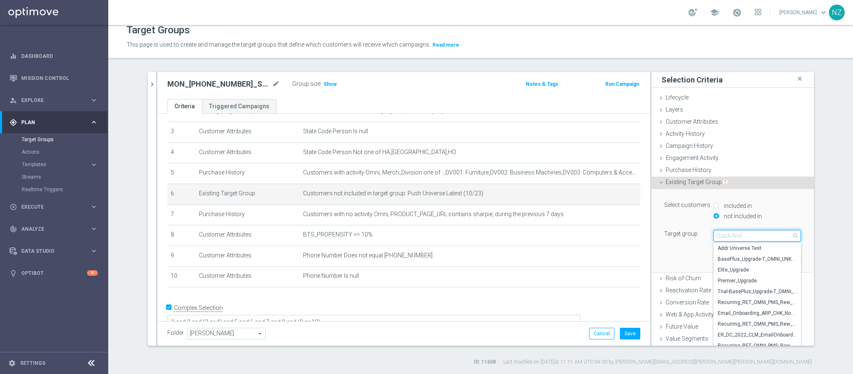
click at [732, 237] on input "search" at bounding box center [757, 236] width 87 height 12
type input "0825"
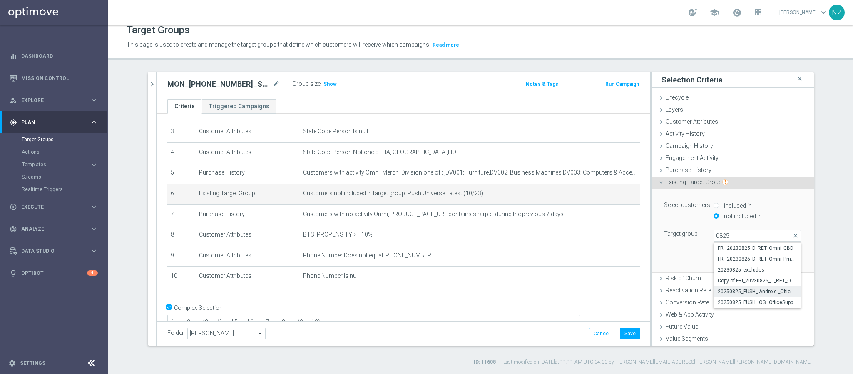
click at [735, 290] on span "20250825_PUSH_ Android _OfficeSupplies_BTS" at bounding box center [757, 291] width 79 height 7
type input "20250825_PUSH_ Android _OfficeSupplies_BTS"
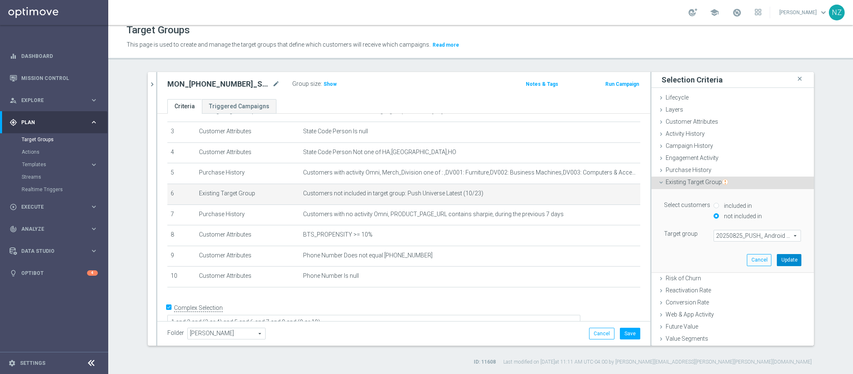
click at [777, 261] on button "Update" at bounding box center [789, 260] width 25 height 12
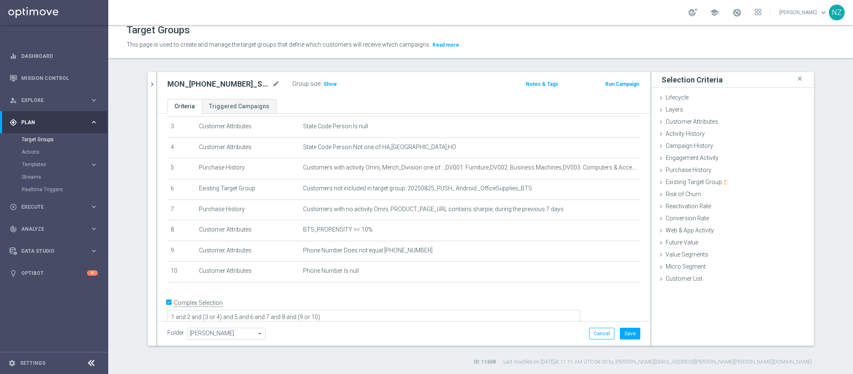
scroll to position [69, 0]
drag, startPoint x: 690, startPoint y: 170, endPoint x: 691, endPoint y: 186, distance: 16.3
click at [691, 186] on ul "Lifecycle done Cancel Add Layers done Cancel Add Customer Attributes done" at bounding box center [733, 189] width 162 height 194
click at [697, 180] on span "Existing Target Group" at bounding box center [697, 182] width 62 height 7
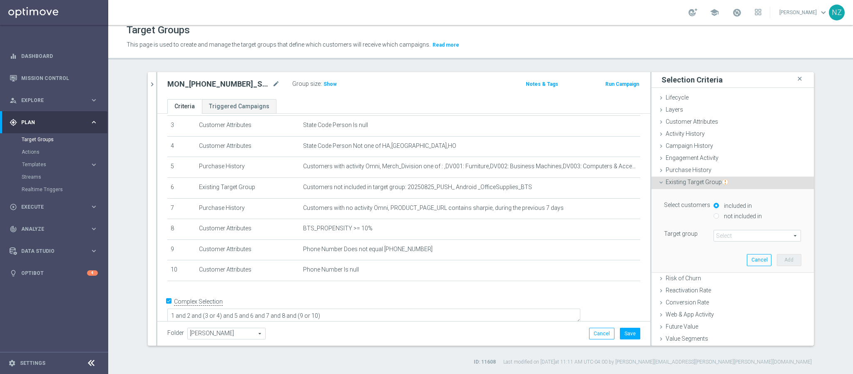
click at [726, 214] on label "not included in" at bounding box center [742, 215] width 40 height 7
click at [719, 214] on input "not included in" at bounding box center [716, 215] width 5 height 5
radio input "true"
click at [718, 234] on span at bounding box center [757, 235] width 87 height 11
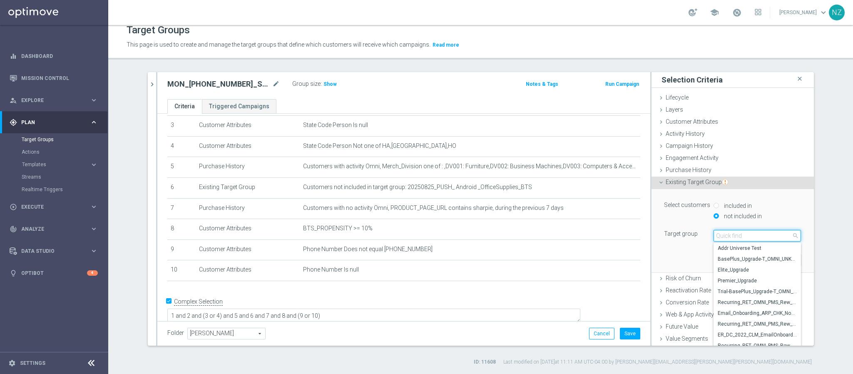
click at [729, 235] on input "search" at bounding box center [757, 236] width 87 height 12
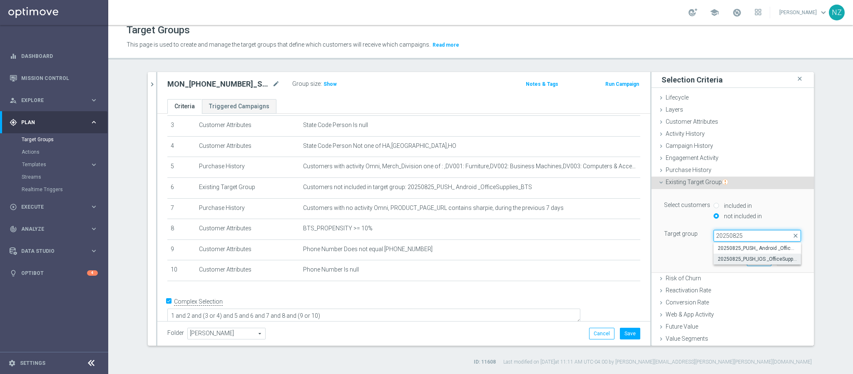
type input "20250825"
click at [732, 259] on span "20250825_PUSH_IOS _OfficeSupplies_BTS" at bounding box center [757, 259] width 79 height 7
type input "20250825_PUSH_IOS _OfficeSupplies_BTS"
click at [777, 262] on button "Add" at bounding box center [789, 260] width 25 height 12
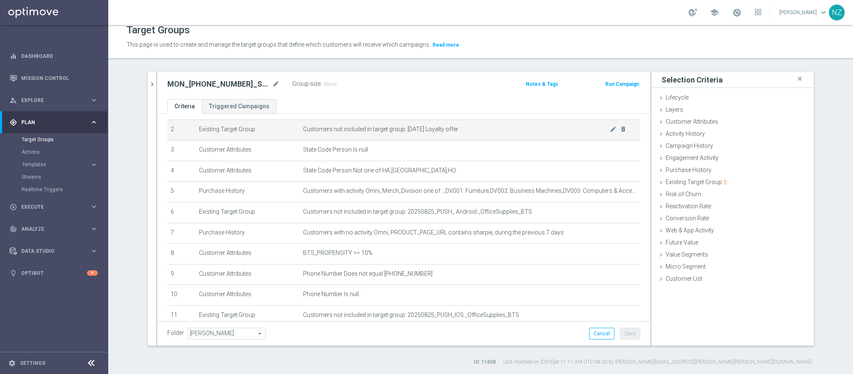
scroll to position [90, 0]
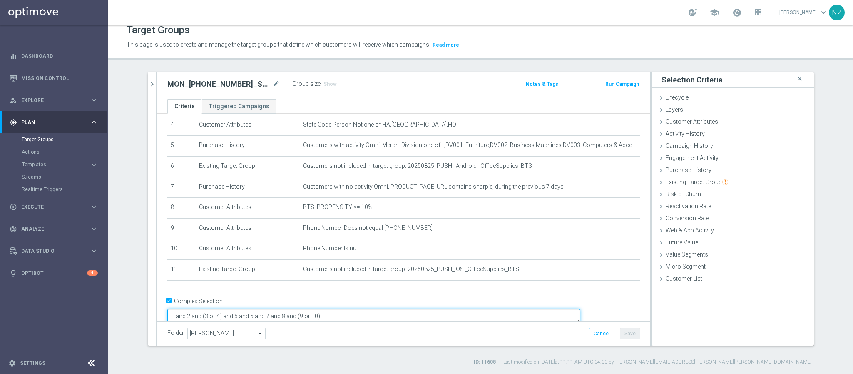
click at [242, 309] on textarea "1 and 2 and (3 or 4) and 5 and 6 and 7 and 8 and (9 or 10)" at bounding box center [373, 316] width 413 height 15
click at [318, 309] on textarea "1 and (2 or 6 or 11) and (3 or 4) and 5 and 6 and 7 and 8 and (9 or 10)" at bounding box center [373, 316] width 413 height 15
click at [334, 309] on textarea "1 and (2 or 6 or 11) and (3 or 4) and 5 and 6 and 7 and 8 and (9 or 10)" at bounding box center [373, 316] width 413 height 15
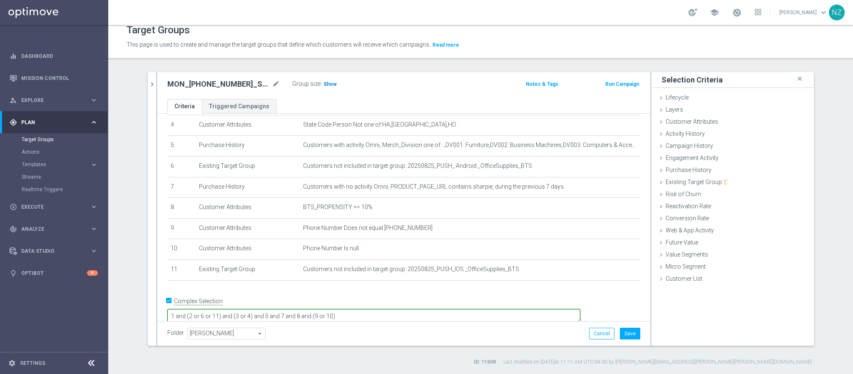
type textarea "1 and (2 or 6 or 11) and (3 or 4) and 5 and 7 and 8 and (9 or 10)"
click at [324, 82] on span "Show" at bounding box center [330, 84] width 13 height 6
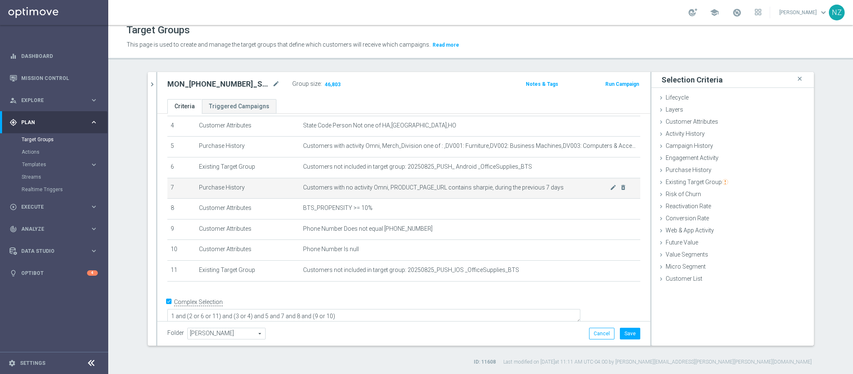
scroll to position [27, 0]
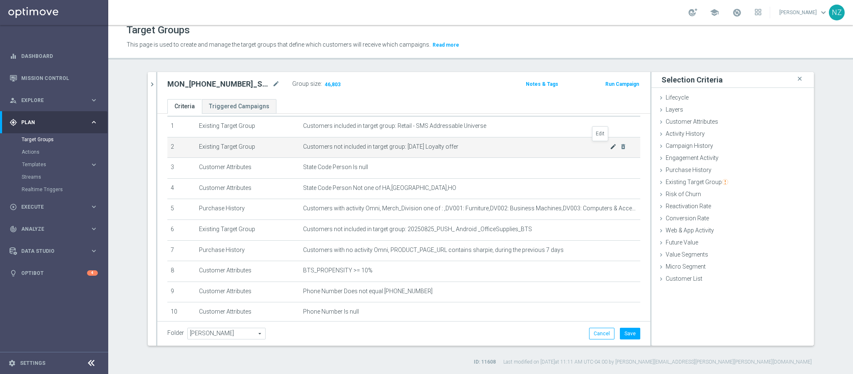
click at [610, 147] on icon "mode_edit" at bounding box center [613, 146] width 7 height 7
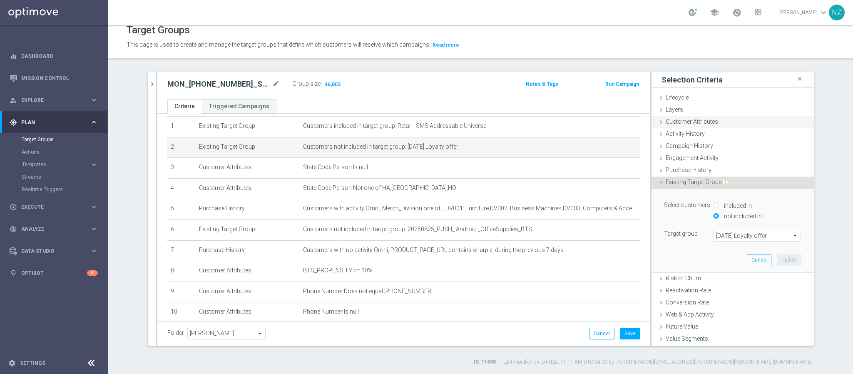
click at [685, 124] on span "Customer Attributes" at bounding box center [692, 121] width 52 height 7
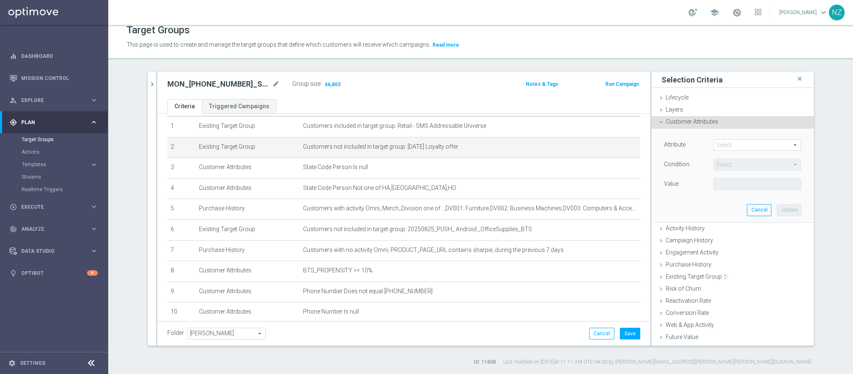
click at [723, 146] on span at bounding box center [757, 144] width 87 height 11
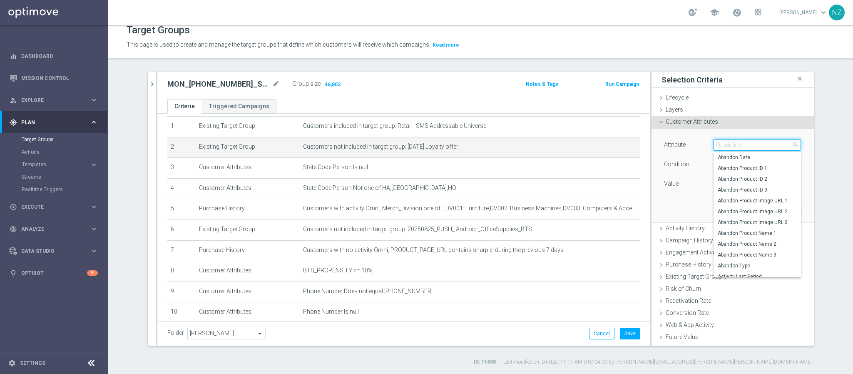
click at [730, 144] on input "search" at bounding box center [757, 145] width 87 height 12
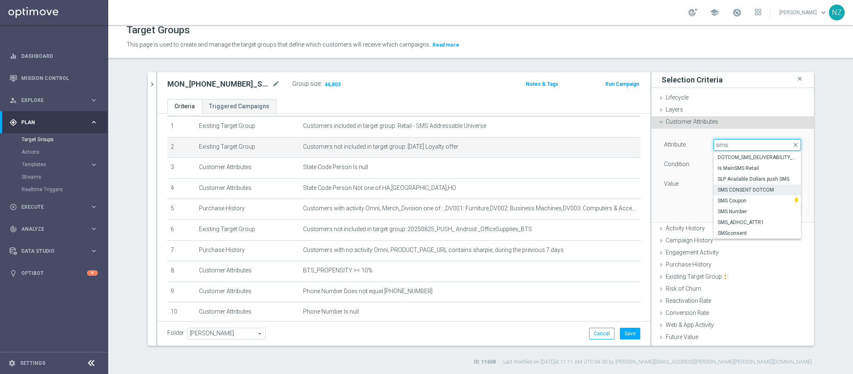
type input "sms"
click at [738, 190] on span "SMS CONSENT DOTCOM" at bounding box center [757, 190] width 79 height 7
type input "SMS CONSENT DOTCOM"
type input "Equals"
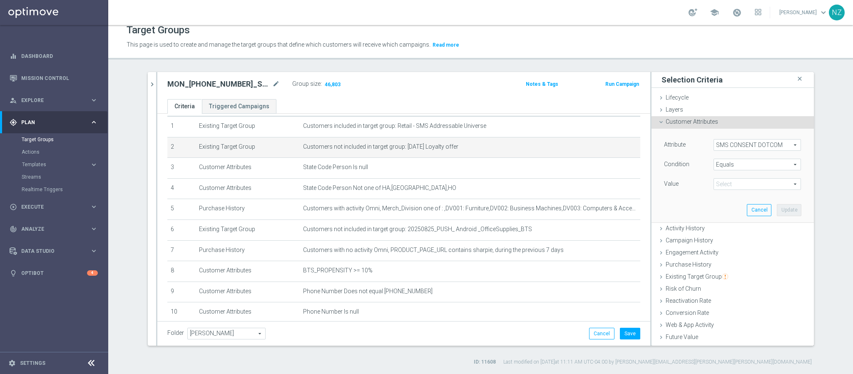
click at [735, 181] on span at bounding box center [757, 184] width 87 height 11
click at [735, 206] on span "OptedOut" at bounding box center [757, 207] width 79 height 7
type input "OptedOut"
click at [785, 208] on button "Update" at bounding box center [789, 210] width 25 height 12
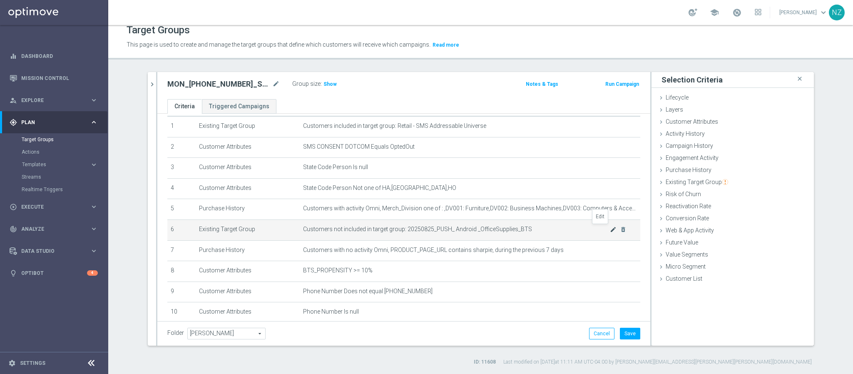
click at [610, 227] on icon "mode_edit" at bounding box center [613, 229] width 7 height 7
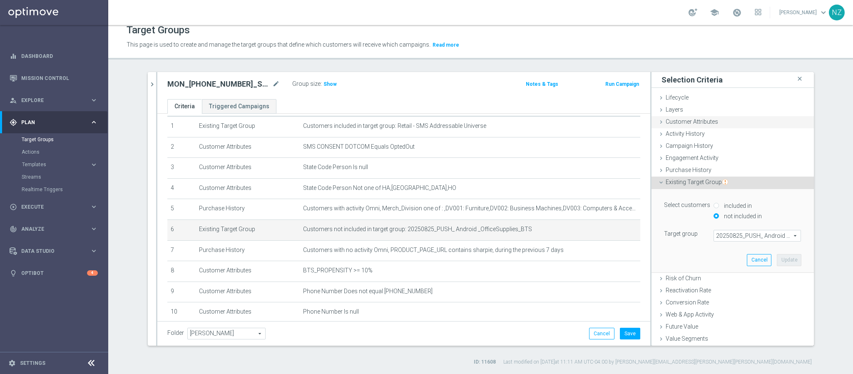
click at [678, 120] on span "Customer Attributes" at bounding box center [692, 121] width 52 height 7
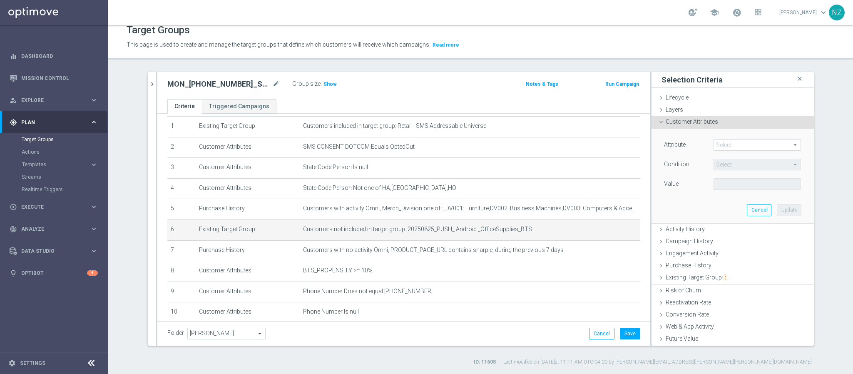
click at [726, 147] on span at bounding box center [757, 144] width 87 height 11
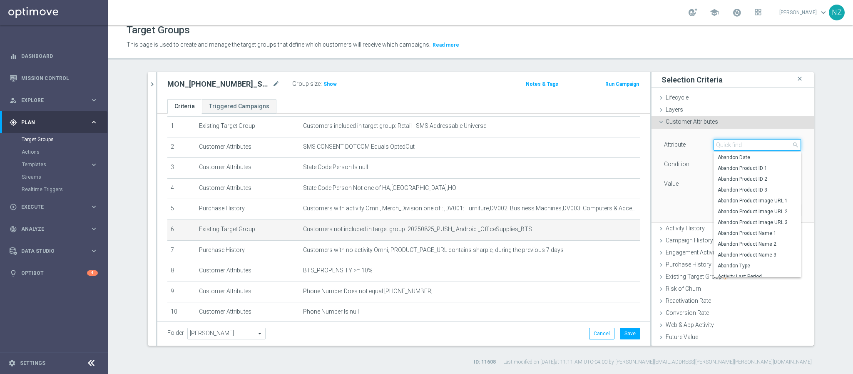
click at [732, 146] on input "search" at bounding box center [757, 145] width 87 height 12
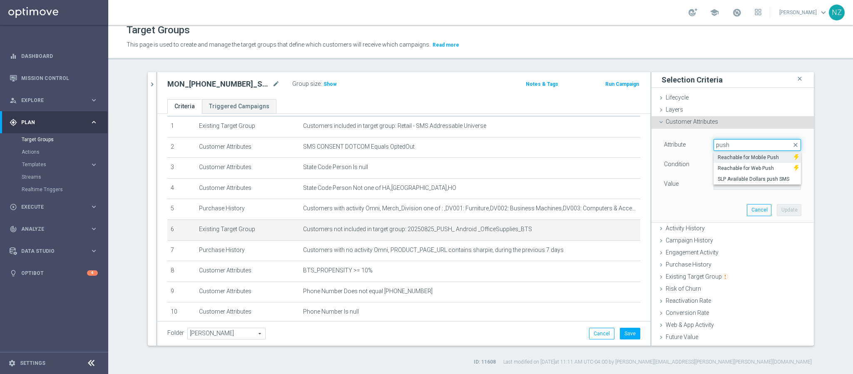
type input "push"
click at [732, 159] on span "Reachable for Mobile Push" at bounding box center [754, 157] width 72 height 7
type input "Reachable for Mobile Push"
type input "Equals"
click at [731, 185] on span at bounding box center [757, 184] width 87 height 11
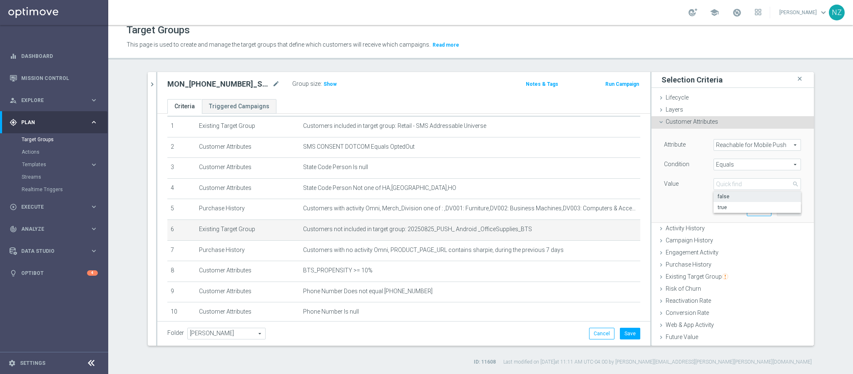
click at [731, 199] on span "false" at bounding box center [757, 196] width 79 height 7
type input "false"
click at [779, 210] on button "Update" at bounding box center [789, 210] width 25 height 12
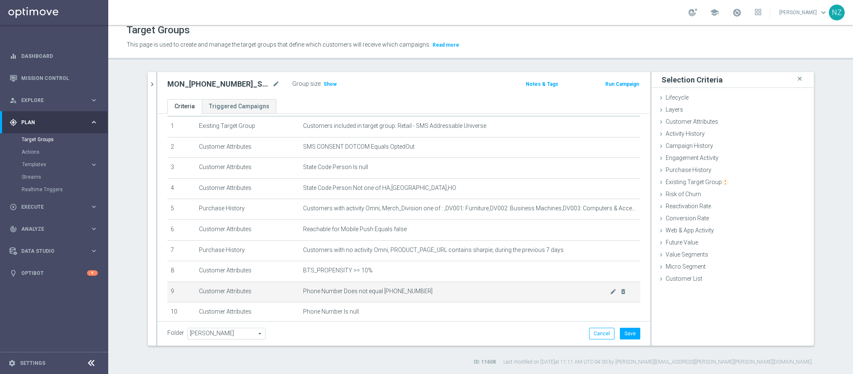
scroll to position [89, 0]
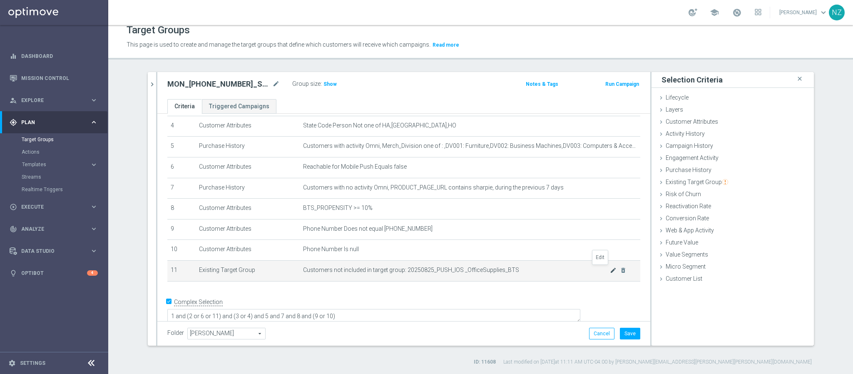
click at [610, 268] on icon "mode_edit" at bounding box center [613, 270] width 7 height 7
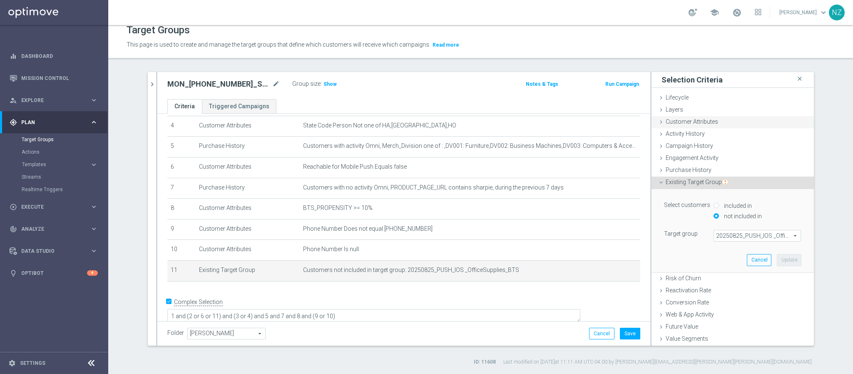
click at [695, 119] on span "Customer Attributes" at bounding box center [692, 121] width 52 height 7
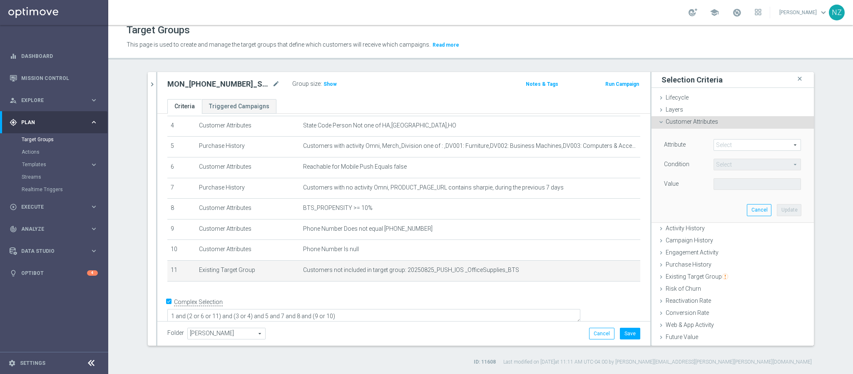
click at [716, 146] on span at bounding box center [757, 144] width 87 height 11
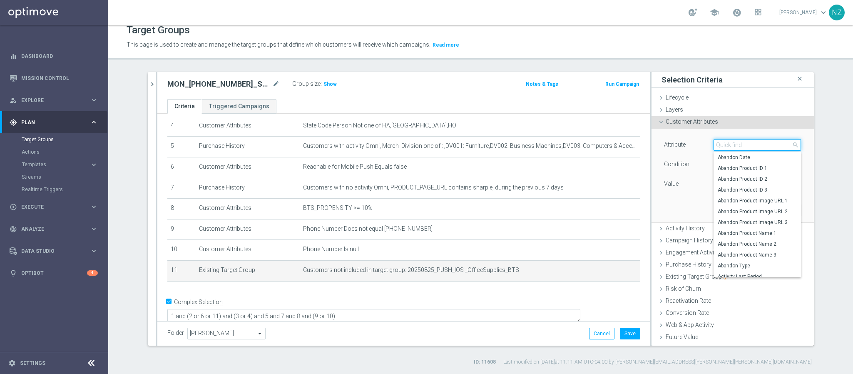
click at [721, 146] on input "search" at bounding box center [757, 145] width 87 height 12
type input "push"
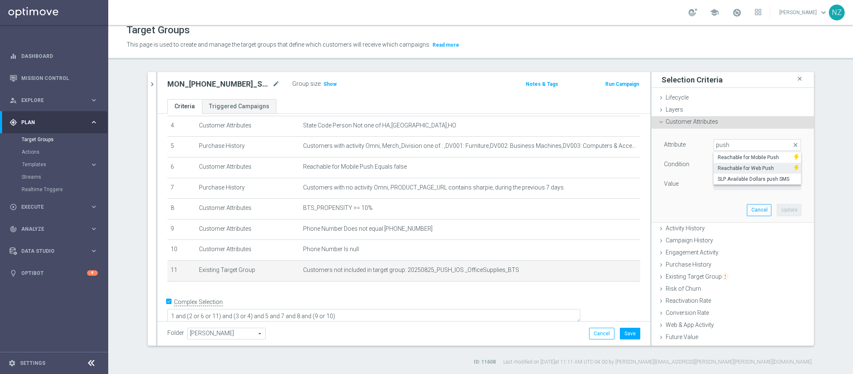
click at [736, 170] on span "Reachable for Web Push" at bounding box center [754, 168] width 72 height 7
type input "Reachable for Web Push"
type input "Equals"
click at [734, 182] on span at bounding box center [757, 184] width 87 height 11
click at [726, 197] on span "false" at bounding box center [757, 196] width 79 height 7
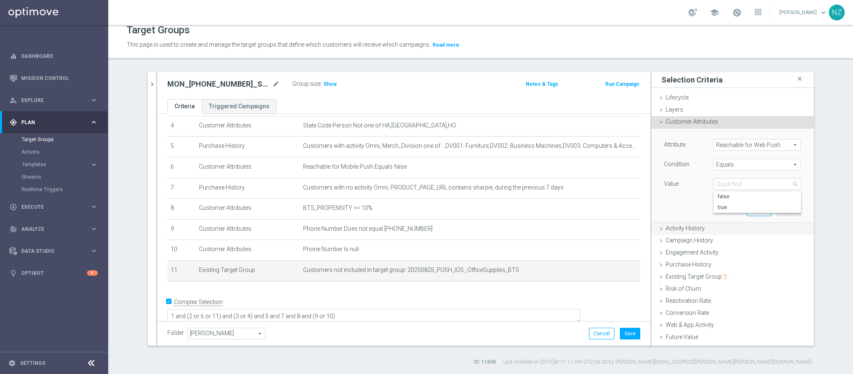
type input "false"
click at [777, 214] on button "Update" at bounding box center [789, 210] width 25 height 12
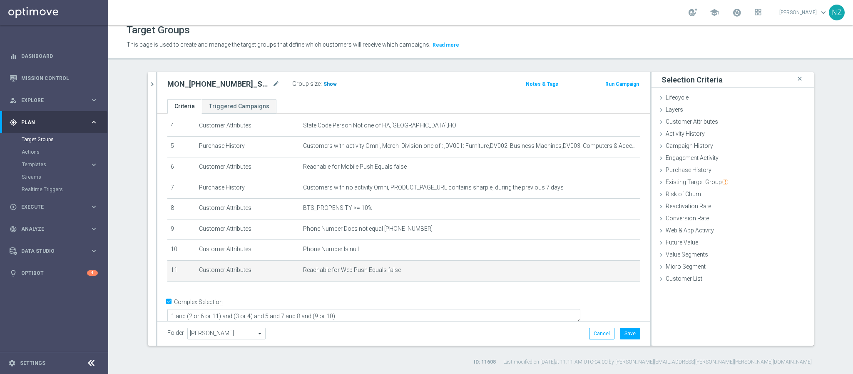
click at [327, 82] on span "Show" at bounding box center [330, 84] width 13 height 6
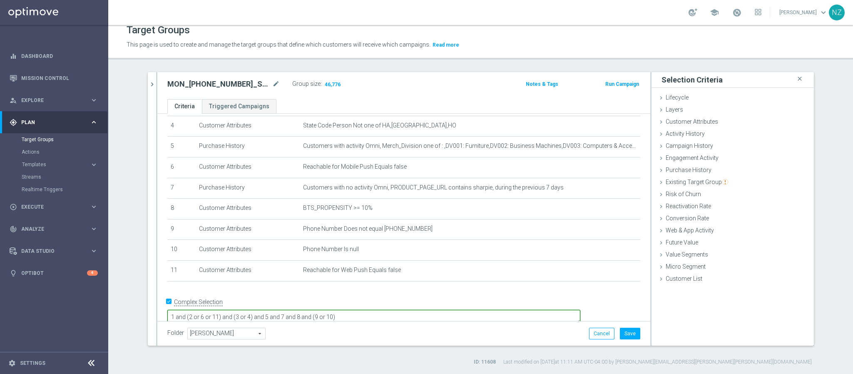
drag, startPoint x: 242, startPoint y: 302, endPoint x: 274, endPoint y: 305, distance: 31.8
click at [274, 310] on textarea "1 and (2 or 6 or 11) and (3 or 4) and 5 and 7 and 8 and (9 or 10)" at bounding box center [373, 317] width 413 height 15
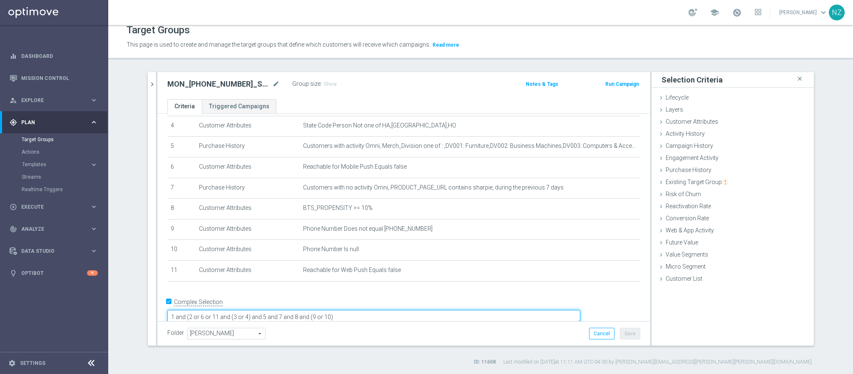
click at [262, 310] on textarea "1 and (2 or 6 or 11 and (3 or 4) and 5 and 7 and 8 and (9 or 10)" at bounding box center [373, 317] width 413 height 15
click at [267, 310] on textarea "1 and (2 or 6 or 11 and (3 or 4) and 5 and 7 and 8 and (9 or 10)" at bounding box center [373, 317] width 413 height 15
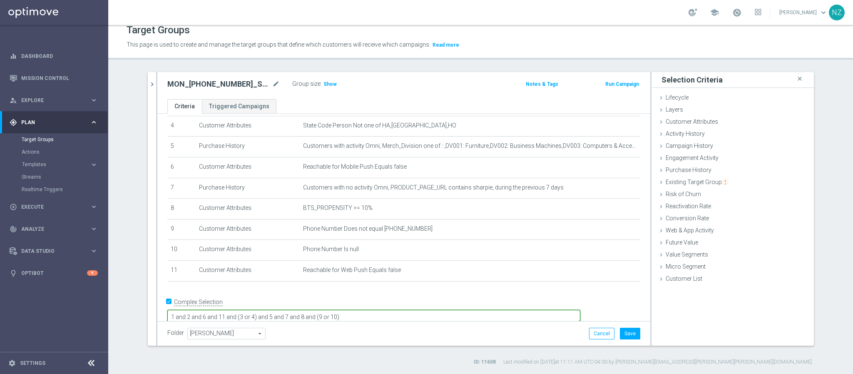
type textarea "1 and 2 and 6 and 11 and (3 or 4) and 5 and 7 and 8 and (9 or 10)"
click at [592, 331] on button "Cancel" at bounding box center [601, 334] width 25 height 12
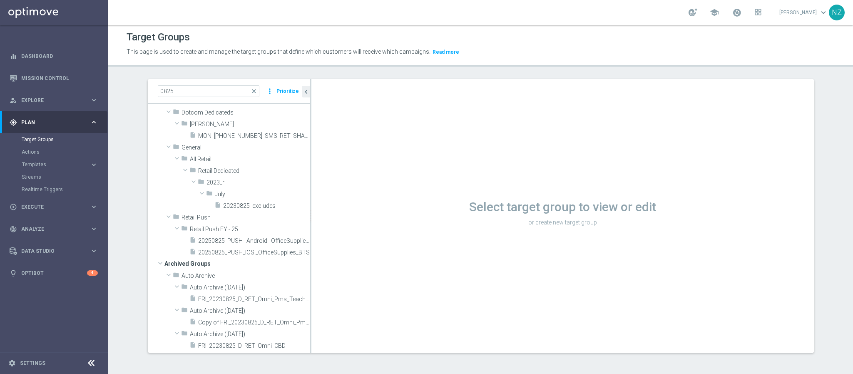
scroll to position [0, 0]
click at [237, 134] on span "MON_[PHONE_NUMBER]_SMS_RET_SHARPIE" at bounding box center [244, 136] width 93 height 7
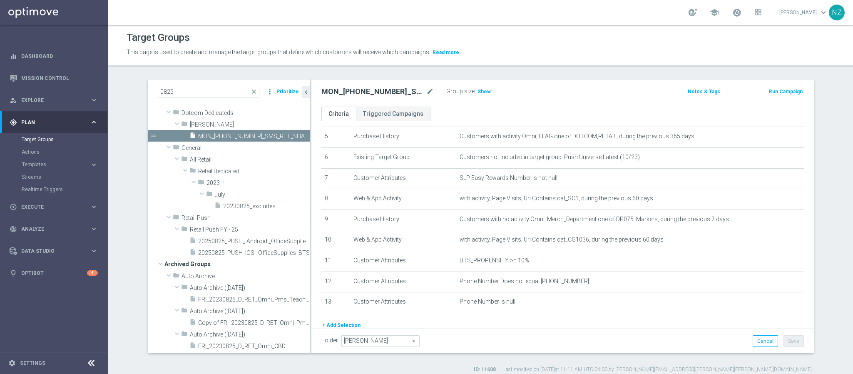
scroll to position [125, 0]
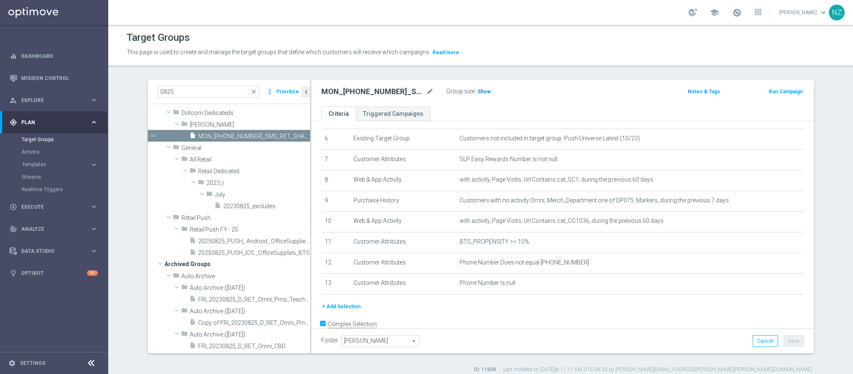
click at [478, 92] on span "Show" at bounding box center [484, 92] width 13 height 6
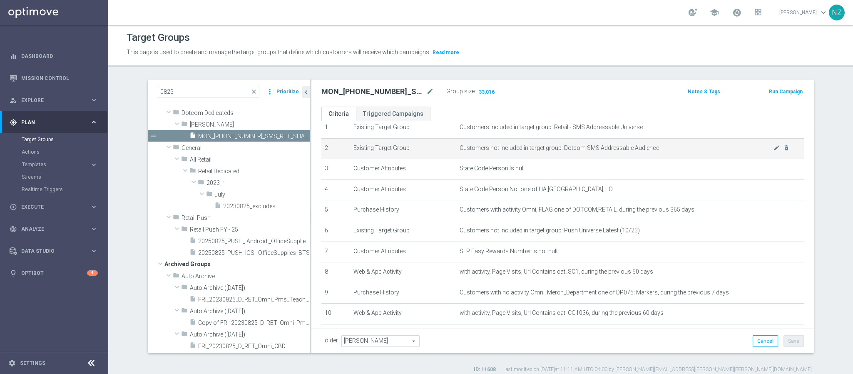
scroll to position [15, 0]
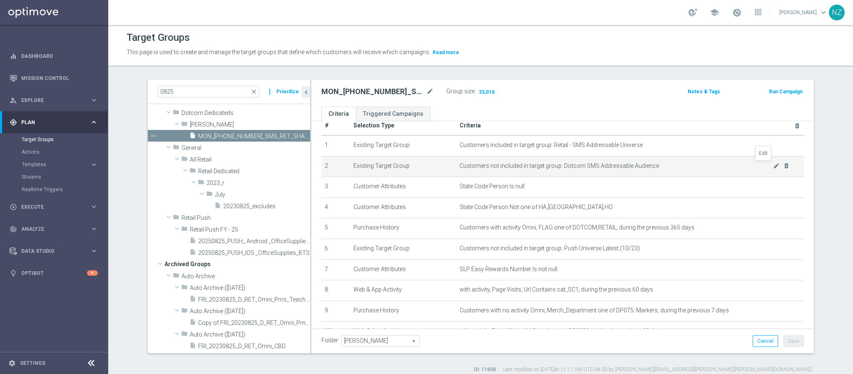
drag, startPoint x: 760, startPoint y: 162, endPoint x: 758, endPoint y: 174, distance: 11.3
click at [773, 162] on icon "mode_edit" at bounding box center [776, 165] width 7 height 7
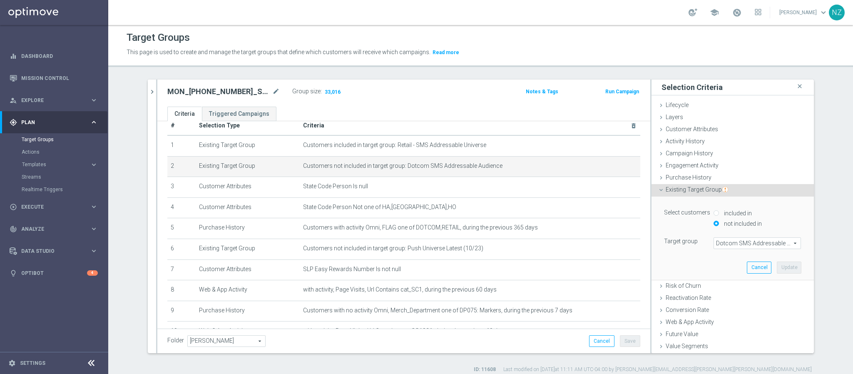
click at [730, 242] on span "Dotcom SMS Addressable Audience" at bounding box center [757, 243] width 87 height 11
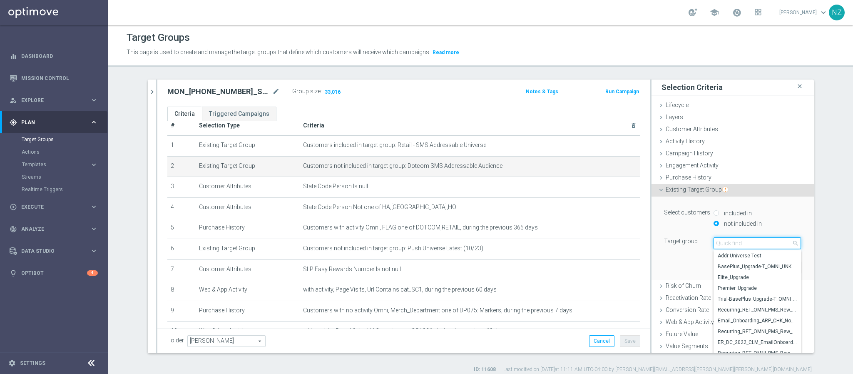
click at [734, 242] on input "search" at bounding box center [757, 243] width 87 height 12
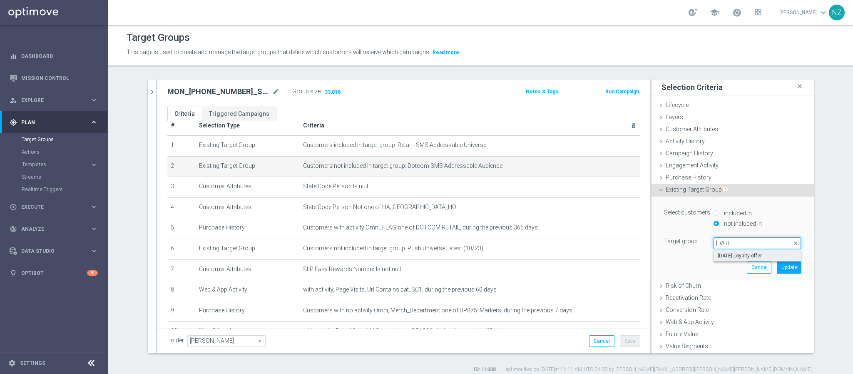
type input "[DATE]"
click at [737, 256] on span "[DATE] Loyalty offer" at bounding box center [757, 255] width 79 height 7
type input "[DATE] Loyalty offer"
click at [777, 269] on button "Update" at bounding box center [789, 268] width 25 height 12
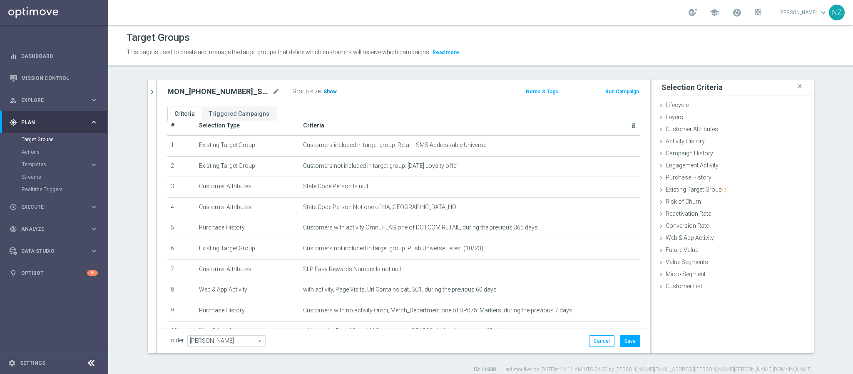
click at [324, 89] on span "Show" at bounding box center [330, 92] width 13 height 6
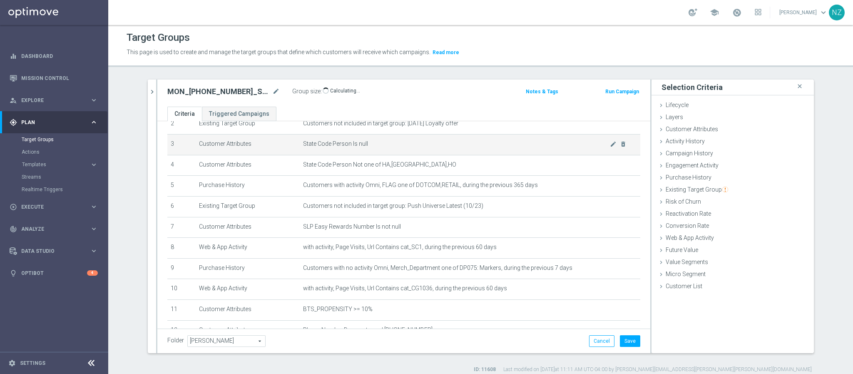
scroll to position [77, 0]
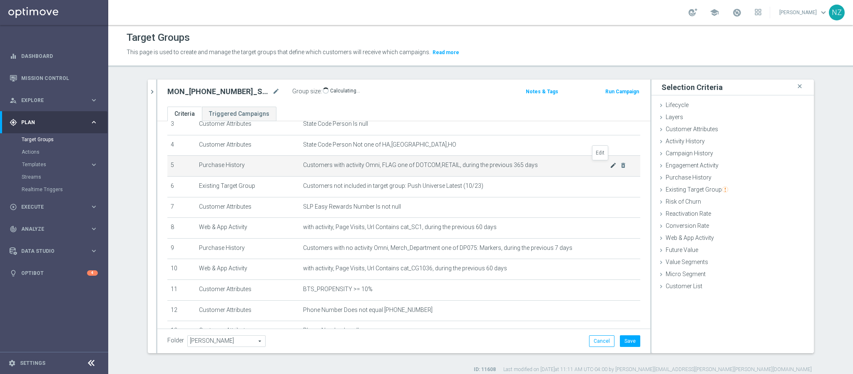
click at [610, 164] on icon "mode_edit" at bounding box center [613, 165] width 7 height 7
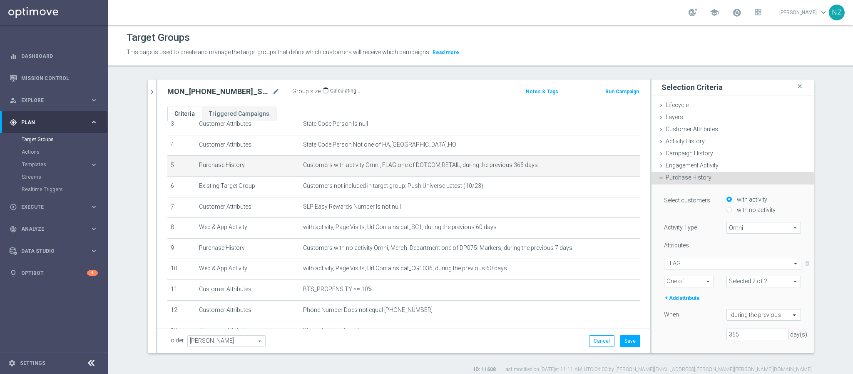
click at [731, 227] on span "Omni" at bounding box center [764, 227] width 74 height 11
click at [696, 268] on span "FLAG" at bounding box center [733, 263] width 137 height 11
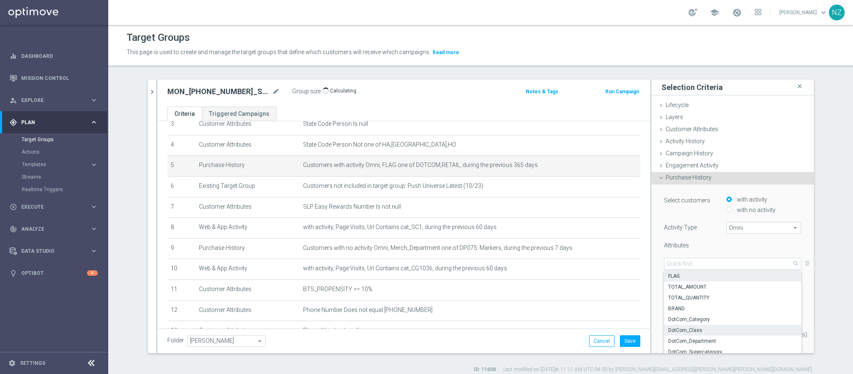
scroll to position [60, 0]
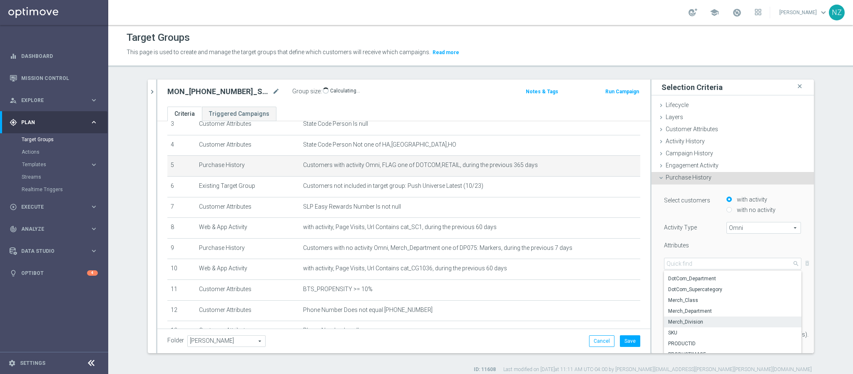
click at [693, 324] on span "Merch_Division" at bounding box center [732, 322] width 129 height 7
type input "Merch_Division"
click at [680, 281] on span "One of" at bounding box center [689, 281] width 49 height 11
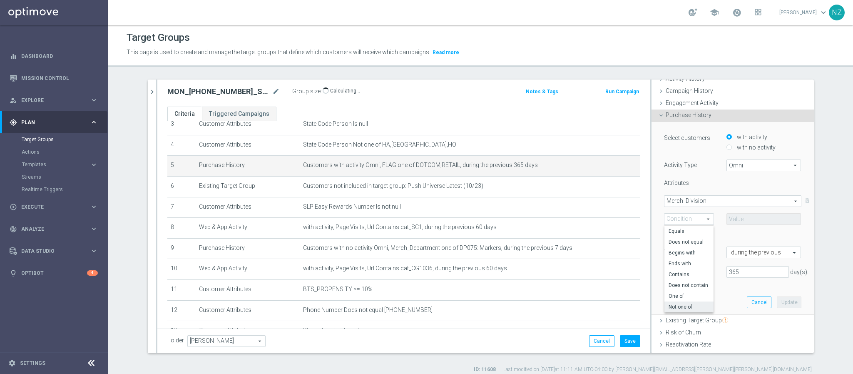
click at [677, 305] on span "Not one of" at bounding box center [689, 307] width 41 height 7
click at [677, 305] on div "Select customers with activity with no activity Activity Type Omni Omni arrow_d…" at bounding box center [733, 218] width 150 height 192
click at [682, 217] on span "Not one of" at bounding box center [689, 219] width 49 height 11
click at [676, 296] on span "One of" at bounding box center [689, 296] width 41 height 7
type input "One of"
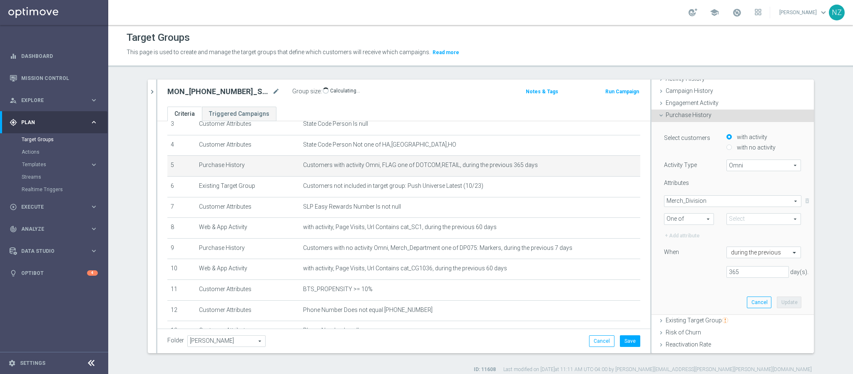
click at [727, 218] on span at bounding box center [764, 219] width 74 height 11
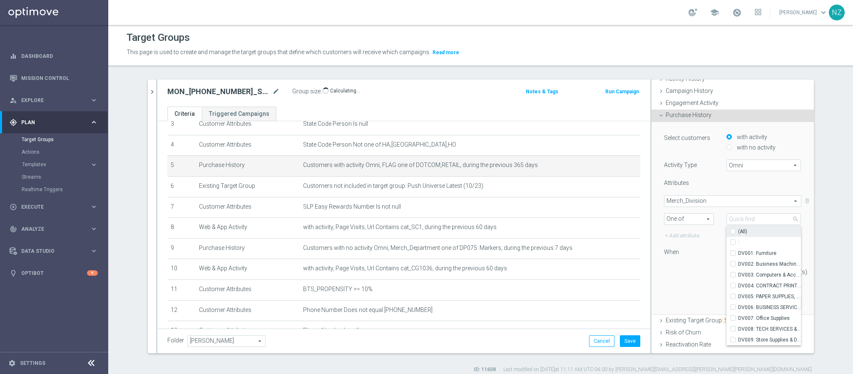
click at [738, 234] on span "(All)" at bounding box center [742, 231] width 9 height 7
click at [733, 234] on input "(All)" at bounding box center [735, 231] width 5 height 5
checkbox input "true"
type input "Selected 10 of 10"
checkbox input "true"
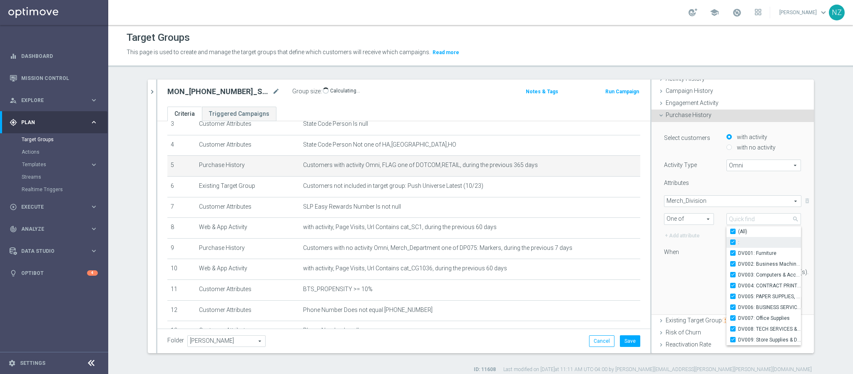
checkbox input "true"
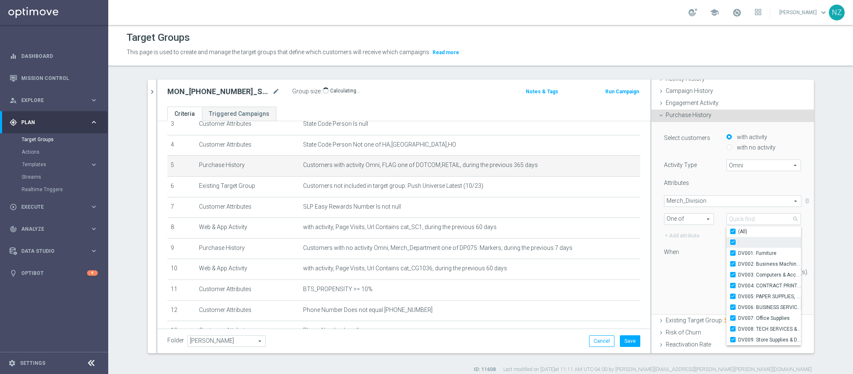
checkbox input "true"
click at [685, 270] on div "365 day(s)." at bounding box center [733, 272] width 150 height 12
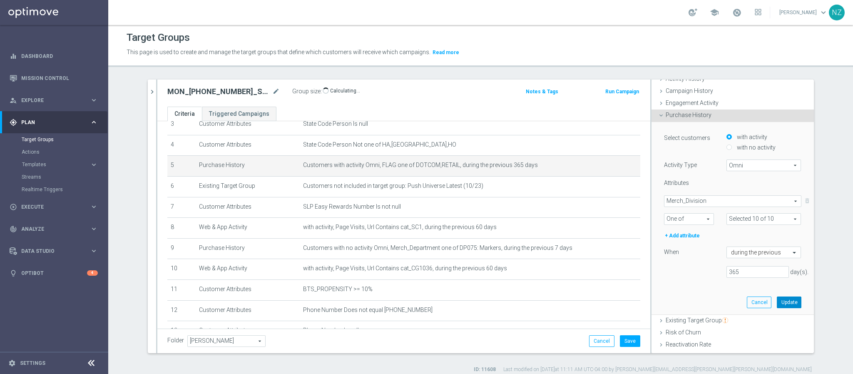
click at [777, 299] on button "Update" at bounding box center [789, 302] width 25 height 12
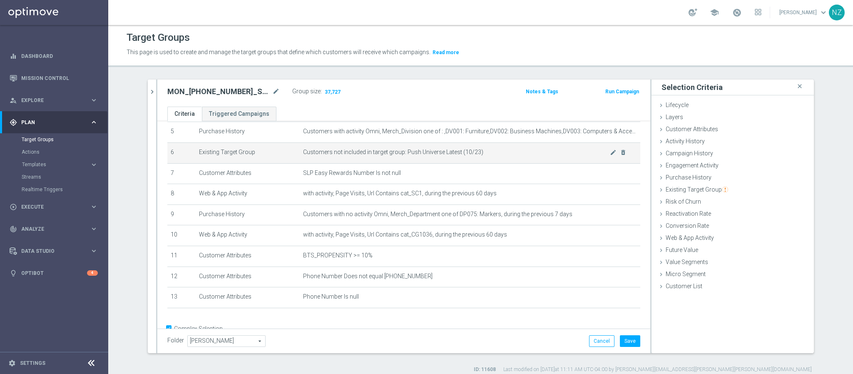
scroll to position [130, 0]
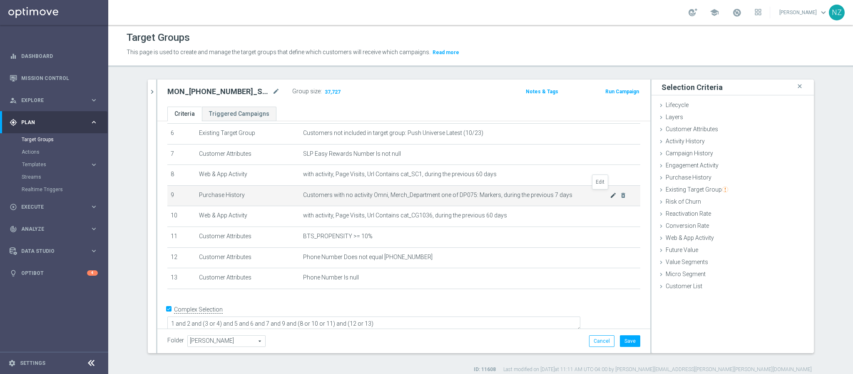
click at [610, 195] on icon "mode_edit" at bounding box center [613, 195] width 7 height 7
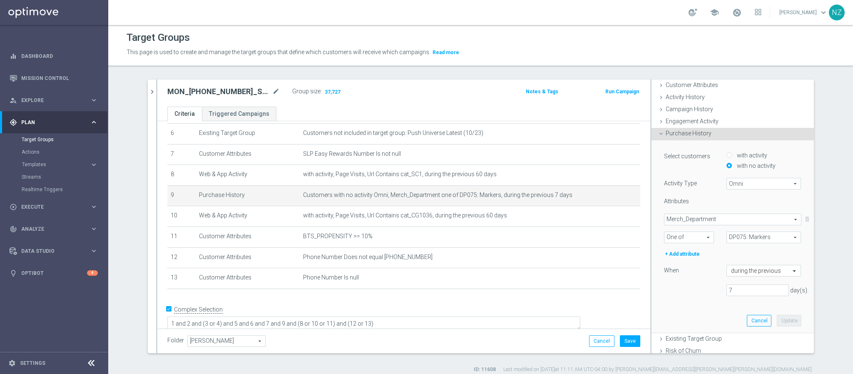
scroll to position [62, 0]
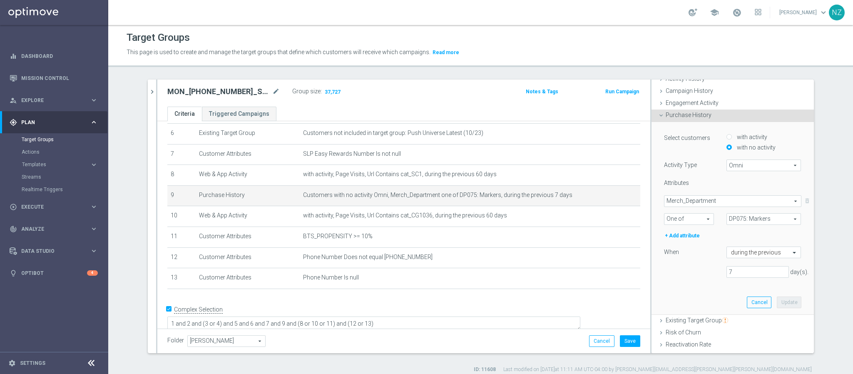
click at [707, 200] on span "Merch_Department" at bounding box center [733, 201] width 137 height 11
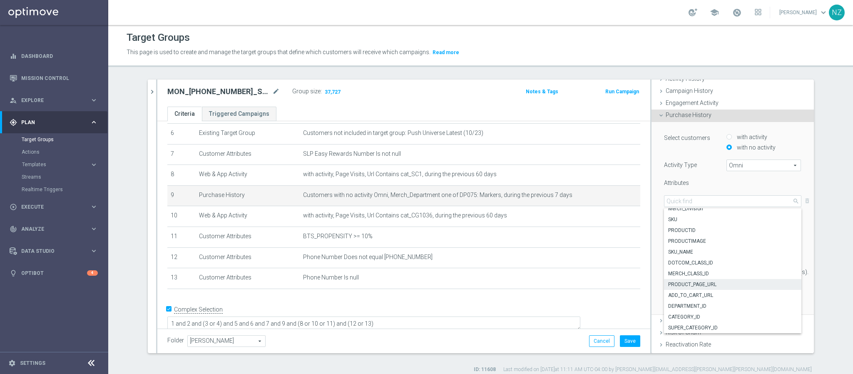
scroll to position [125, 0]
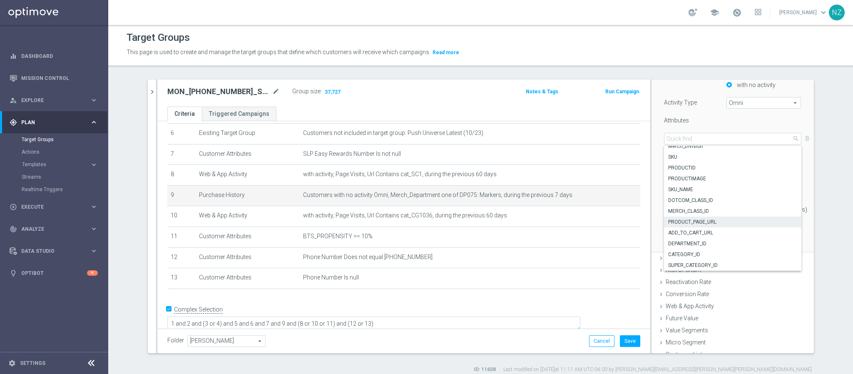
click at [701, 220] on span "PRODUCT_PAGE_URL" at bounding box center [732, 222] width 129 height 7
type input "PRODUCT_PAGE_URL"
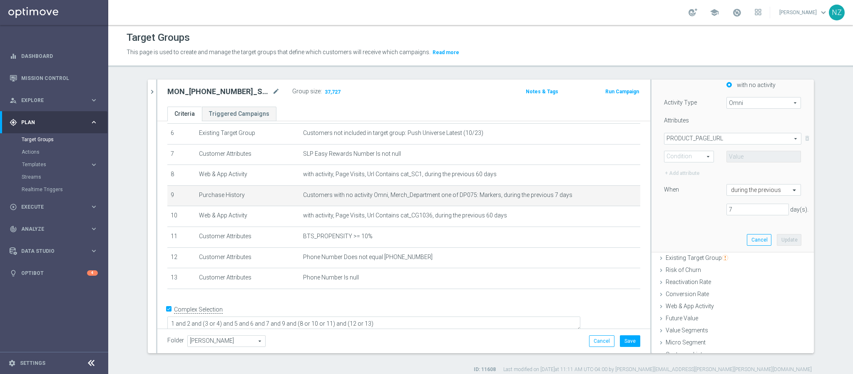
click at [688, 155] on span "One of" at bounding box center [689, 156] width 49 height 11
drag, startPoint x: 682, startPoint y: 207, endPoint x: 691, endPoint y: 202, distance: 10.5
click at [682, 208] on label "Contains" at bounding box center [689, 212] width 49 height 11
type input "Contains"
click at [727, 159] on input "text" at bounding box center [764, 157] width 75 height 12
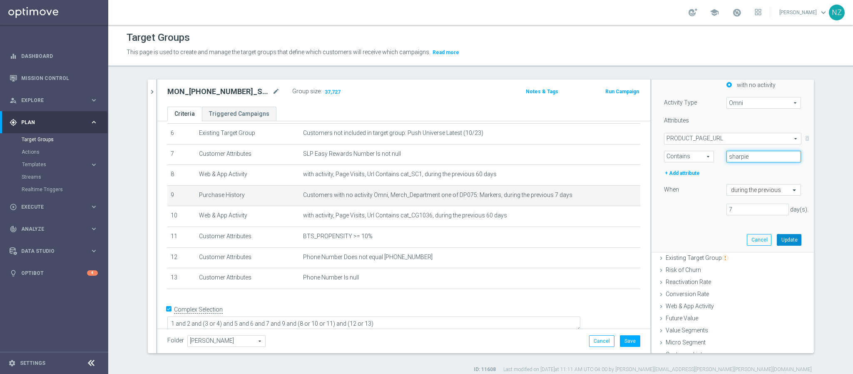
type input "sharpie"
click at [777, 242] on button "Update" at bounding box center [789, 240] width 25 height 12
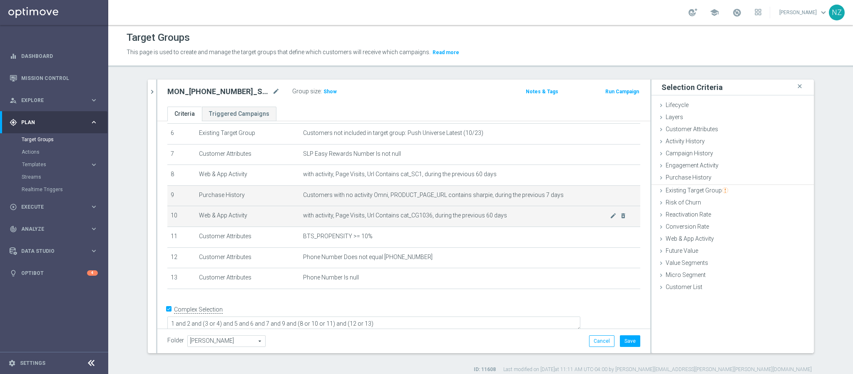
scroll to position [0, 0]
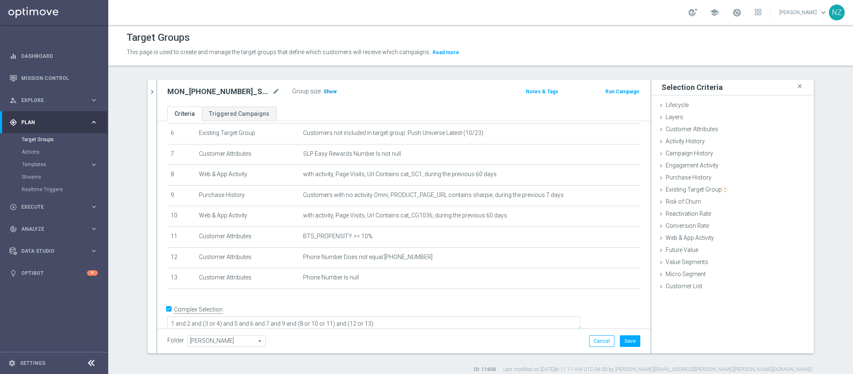
click at [323, 87] on h3 "Show" at bounding box center [330, 91] width 15 height 9
click at [350, 317] on textarea "1 and 2 and (3 or 4) and 5 and 6 and 7 and 9 and (8 or 10 or 11) and (12 or 13)" at bounding box center [373, 324] width 413 height 15
click at [351, 317] on textarea "1 and 2 and (3 or 4) and 5 and 6 and 7 and 9 and (8 or 10 or 11) and (12 or 13)" at bounding box center [373, 324] width 413 height 15
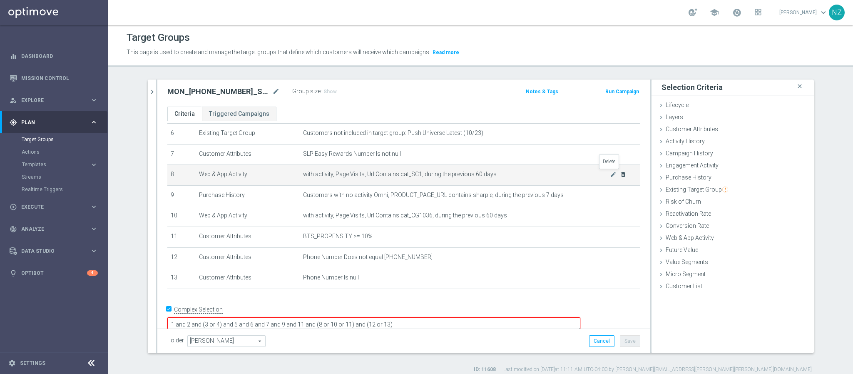
click at [620, 175] on icon "delete_forever" at bounding box center [623, 174] width 7 height 7
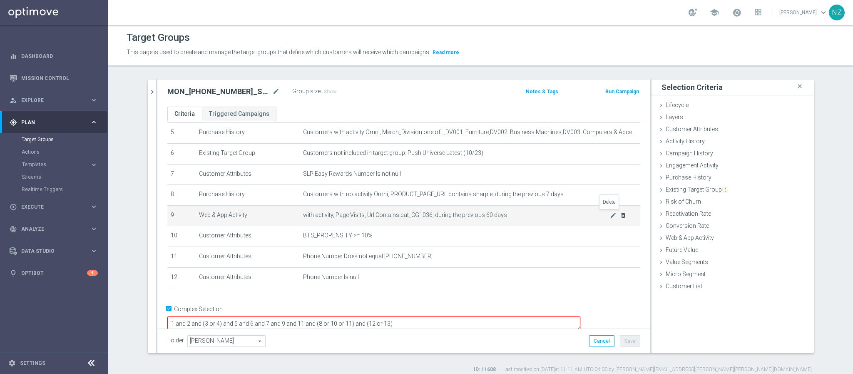
click at [620, 212] on icon "delete_forever" at bounding box center [623, 215] width 7 height 7
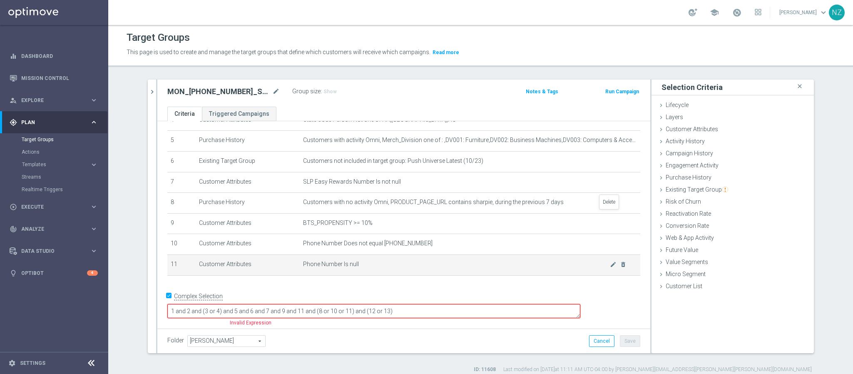
scroll to position [90, 0]
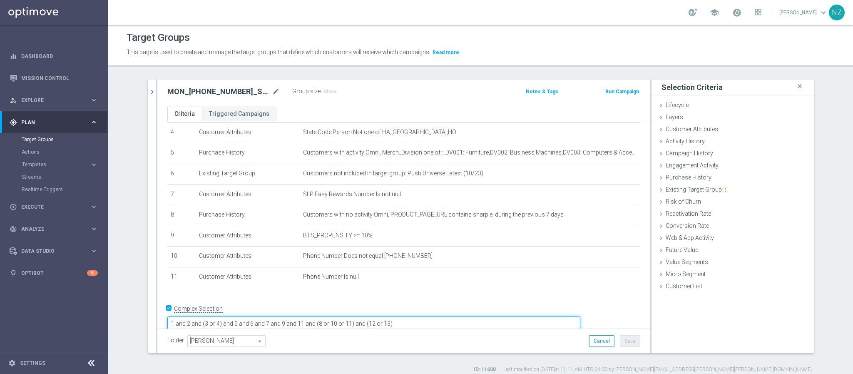
drag, startPoint x: 453, startPoint y: 309, endPoint x: 335, endPoint y: 310, distance: 117.9
click at [335, 316] on textarea "1 and 2 and (3 or 4) and 5 and 6 and 7 and 9 and 11 and (8 or 10 or 11) and (12…" at bounding box center [373, 323] width 413 height 15
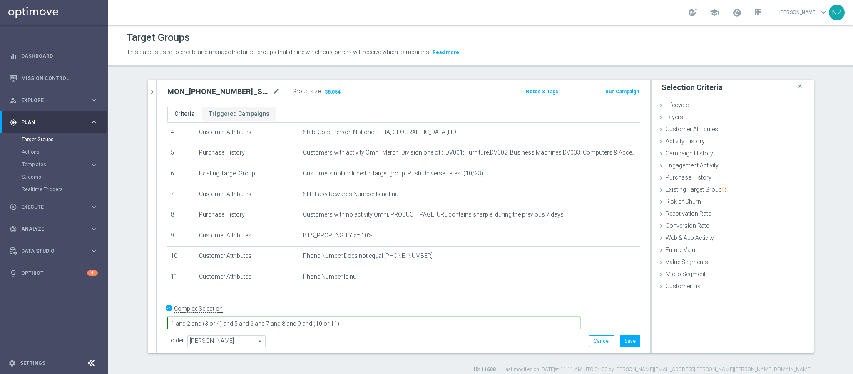
type textarea "1 and 2 and (3 or 4) and 5 and 6 and 7 and 8 and 9 and (10 or 11)"
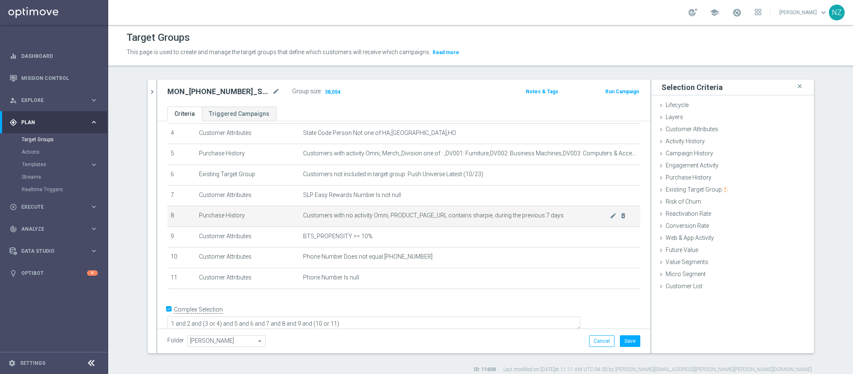
scroll to position [0, 0]
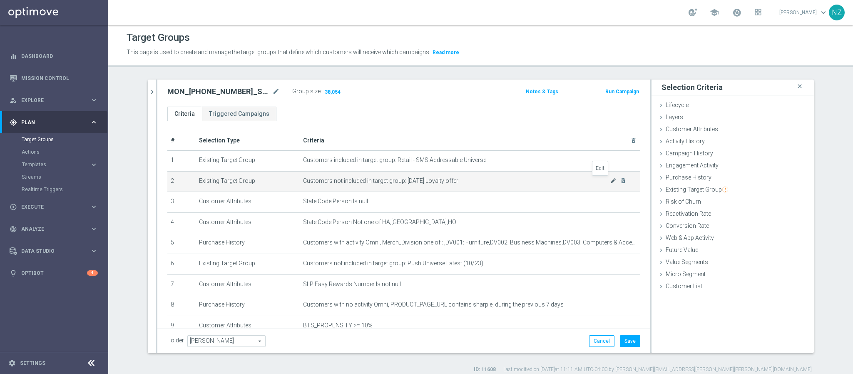
click at [610, 180] on icon "mode_edit" at bounding box center [613, 180] width 7 height 7
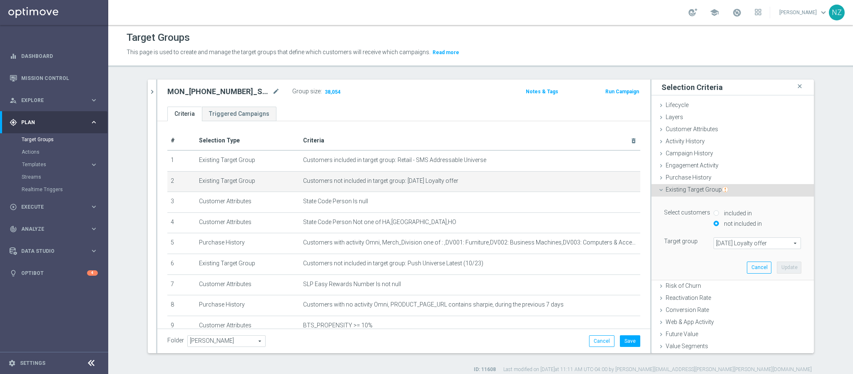
click at [724, 244] on span "[DATE] Loyalty offer" at bounding box center [757, 243] width 87 height 11
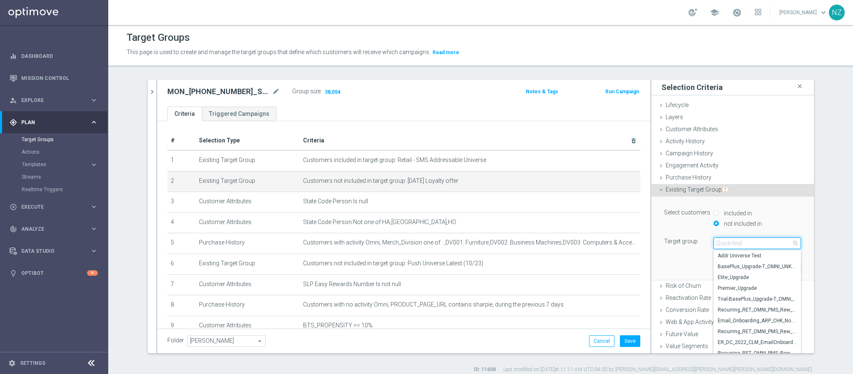
click at [734, 244] on input "search" at bounding box center [757, 243] width 87 height 12
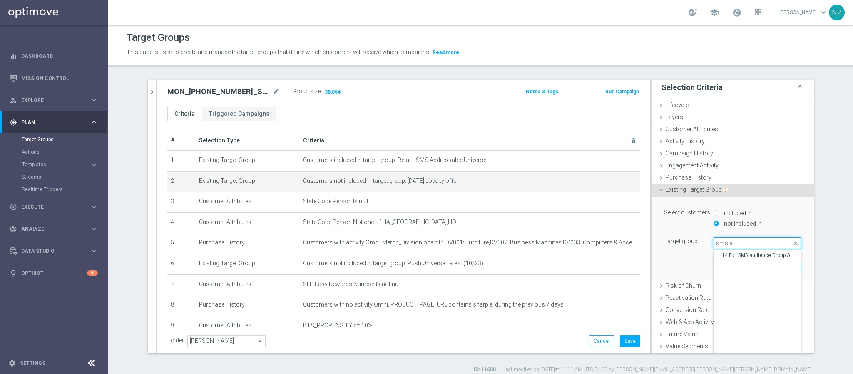
scroll to position [10, 0]
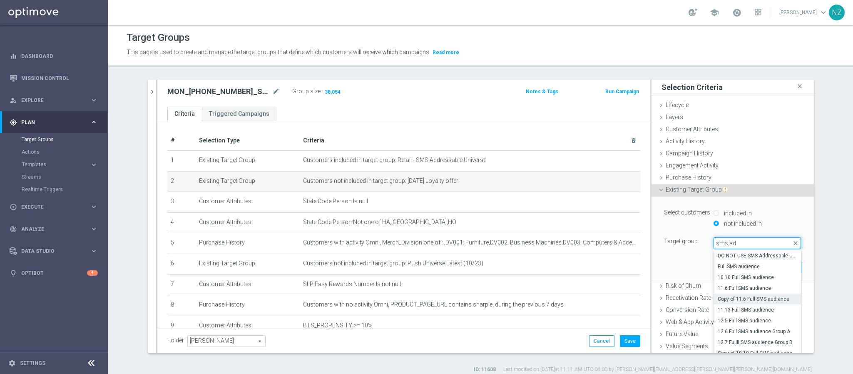
type input "sms add"
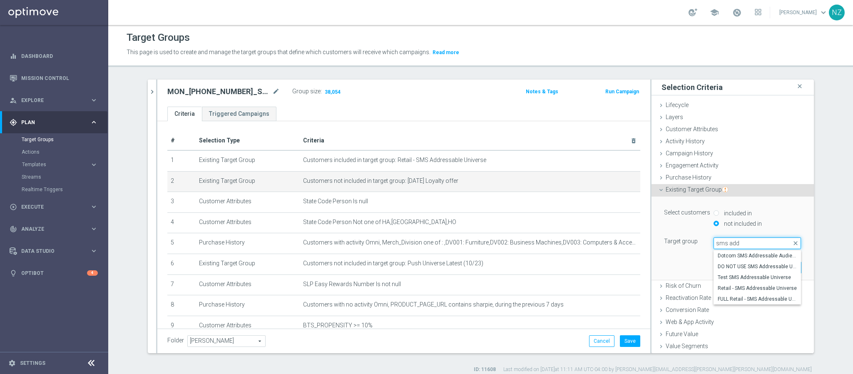
scroll to position [0, 0]
click at [728, 256] on span "Dotcom SMS Addressable Audience" at bounding box center [757, 255] width 79 height 7
type input "Dotcom SMS Addressable Audience"
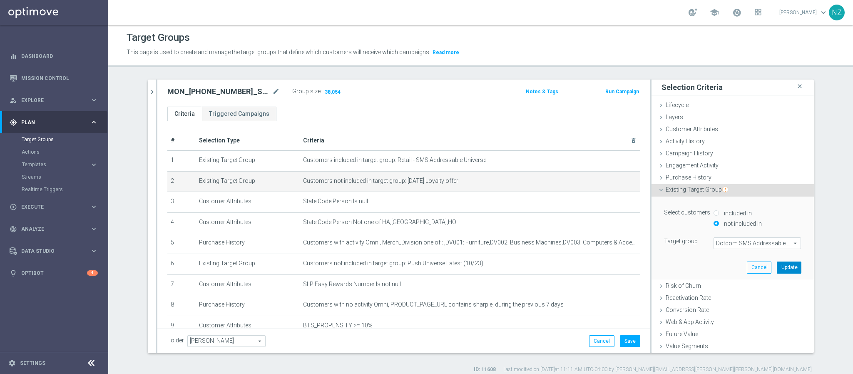
click at [777, 270] on button "Update" at bounding box center [789, 268] width 25 height 12
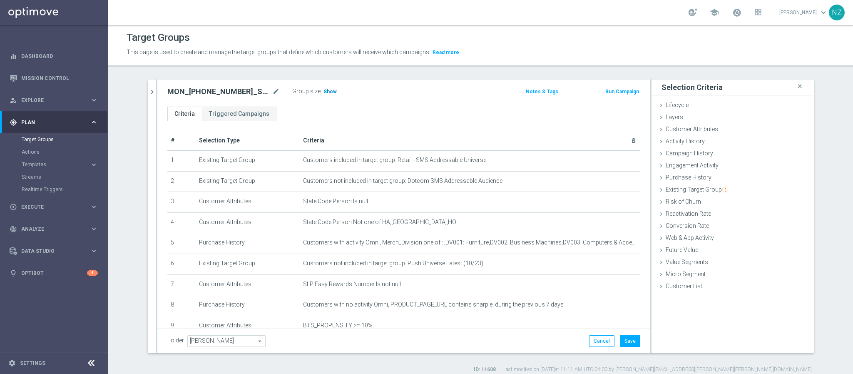
click at [325, 92] on span "Show" at bounding box center [330, 92] width 13 height 6
click at [620, 180] on icon "delete_forever" at bounding box center [623, 180] width 7 height 7
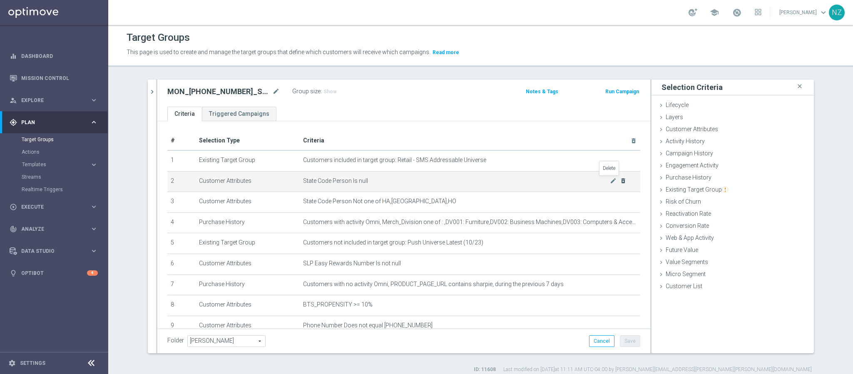
click at [620, 180] on icon "delete_forever" at bounding box center [623, 180] width 7 height 7
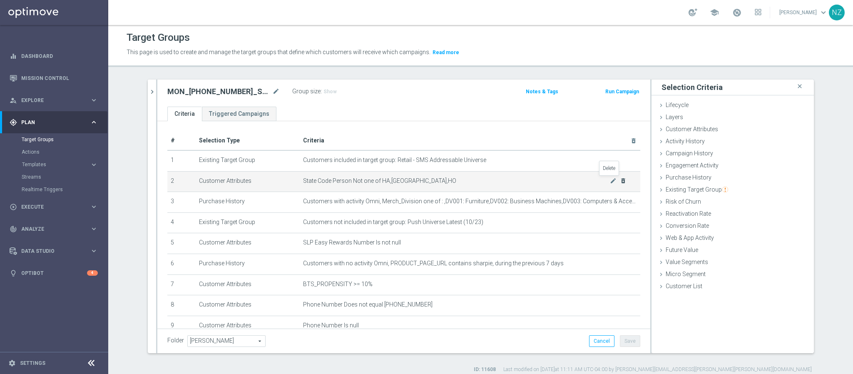
click at [620, 180] on icon "delete_forever" at bounding box center [623, 180] width 7 height 7
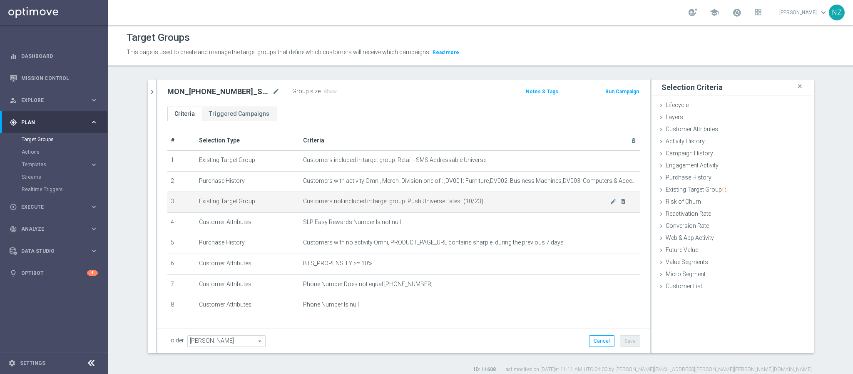
click at [610, 205] on td "Customers not included in target group: Push Universe Latest (10/23) mode_edit …" at bounding box center [470, 202] width 341 height 21
click at [620, 200] on icon "delete_forever" at bounding box center [623, 201] width 7 height 7
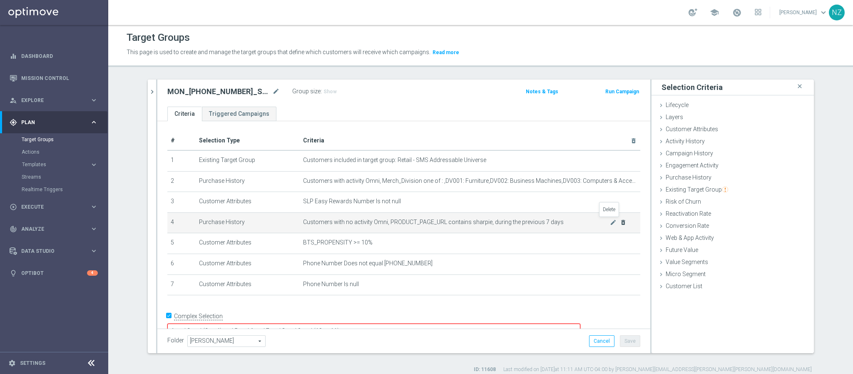
click at [620, 220] on icon "delete_forever" at bounding box center [623, 222] width 7 height 7
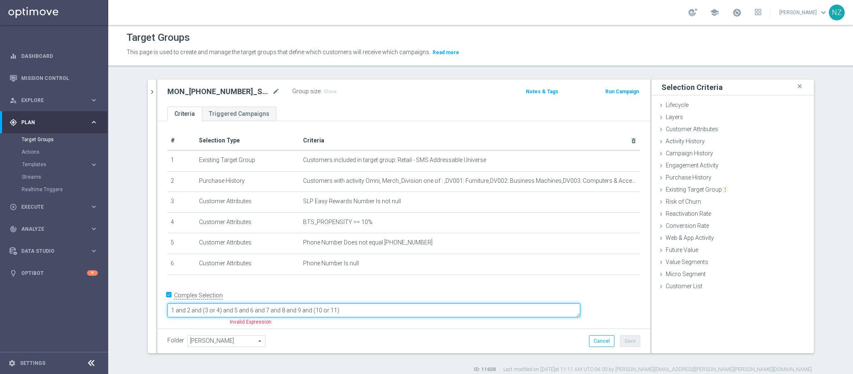
drag, startPoint x: 259, startPoint y: 308, endPoint x: 511, endPoint y: 326, distance: 253.0
click at [511, 326] on div "# Selection Type Criteria delete_forever 1 Existing Target Group Customers incl…" at bounding box center [403, 224] width 493 height 207
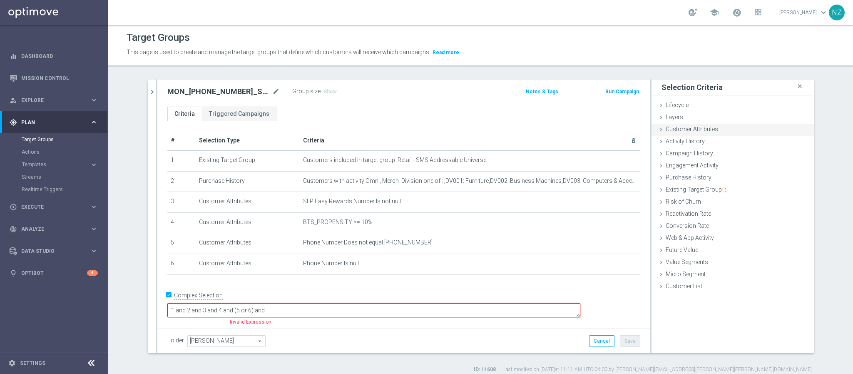
click at [691, 128] on span "Customer Attributes" at bounding box center [692, 129] width 52 height 7
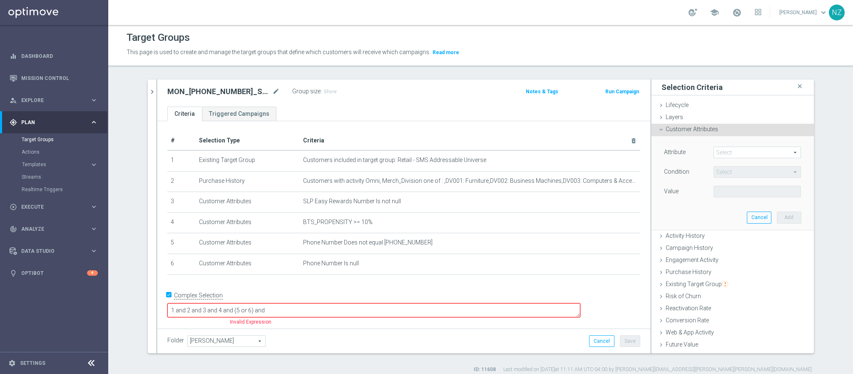
click at [691, 128] on span "Customer Attributes" at bounding box center [692, 129] width 52 height 7
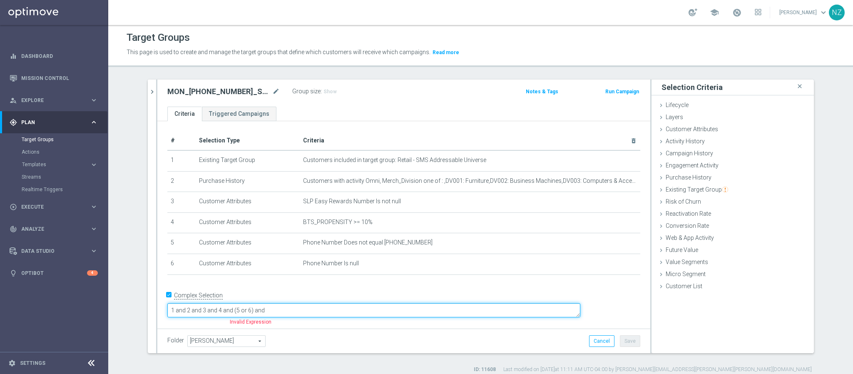
click at [334, 308] on textarea "1 and 2 and 3 and 4 and (5 or 6) and" at bounding box center [373, 310] width 413 height 15
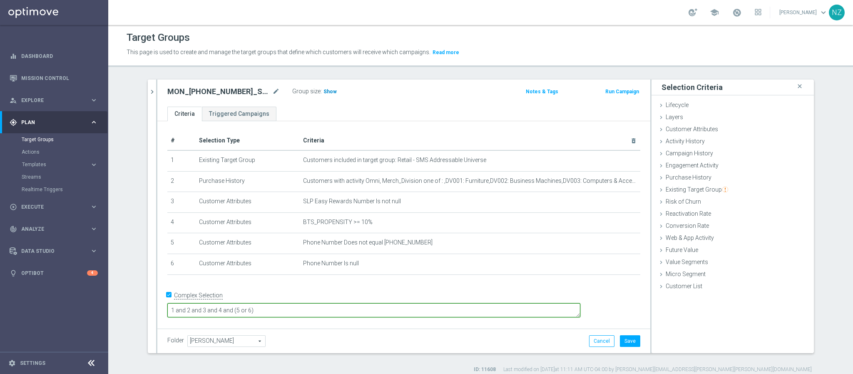
type textarea "1 and 2 and 3 and 4 and (5 or 6)"
click at [324, 94] on span "Show" at bounding box center [330, 92] width 13 height 6
click at [689, 127] on span "Customer Attributes" at bounding box center [692, 129] width 52 height 7
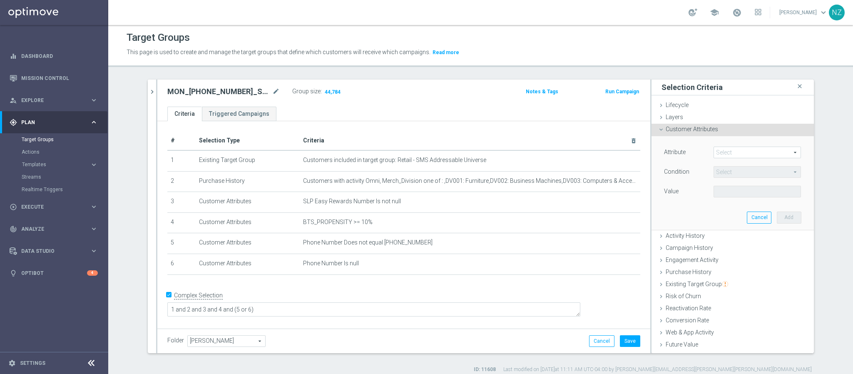
click at [689, 127] on span "Customer Attributes" at bounding box center [692, 129] width 52 height 7
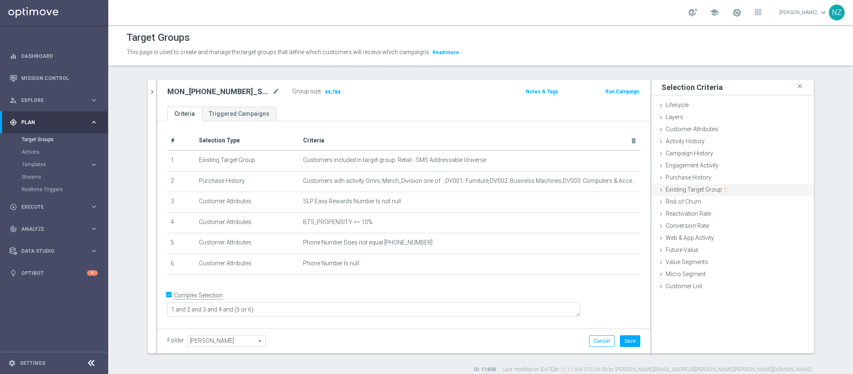
click at [689, 191] on span "Existing Target Group" at bounding box center [697, 189] width 62 height 7
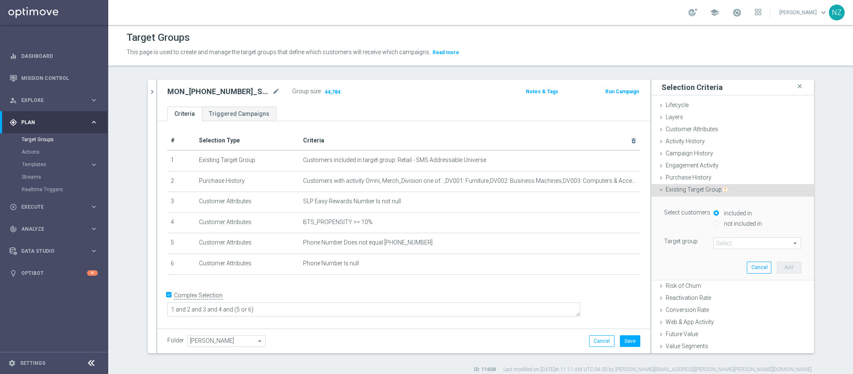
click at [730, 225] on label "not included in" at bounding box center [742, 223] width 40 height 7
click at [719, 225] on input "not included in" at bounding box center [716, 223] width 5 height 5
radio input "true"
click at [726, 240] on span at bounding box center [757, 243] width 87 height 11
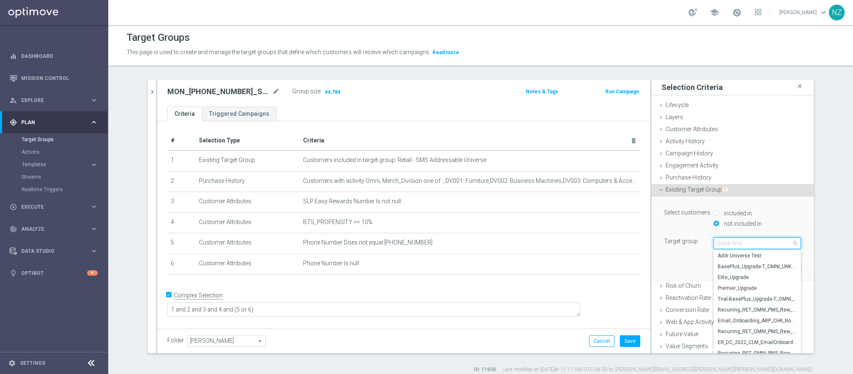
click at [726, 248] on input "search" at bounding box center [757, 243] width 87 height 12
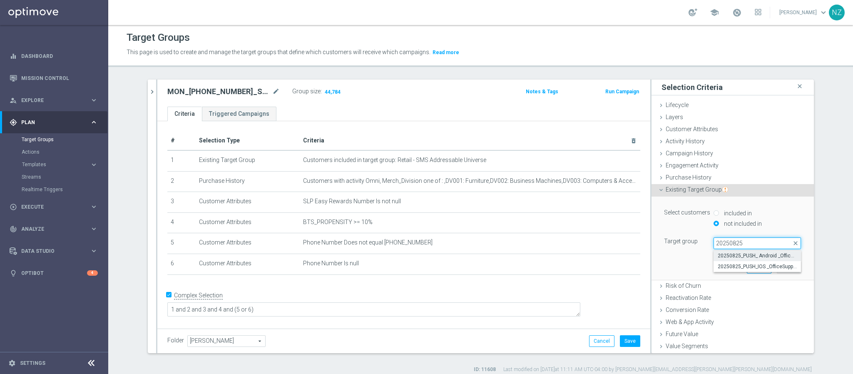
type input "20250825"
click at [729, 258] on span "20250825_PUSH_ Android _OfficeSupplies_BTS" at bounding box center [757, 255] width 79 height 7
type input "20250825_PUSH_ Android _OfficeSupplies_BTS"
click at [777, 269] on button "Add" at bounding box center [789, 268] width 25 height 12
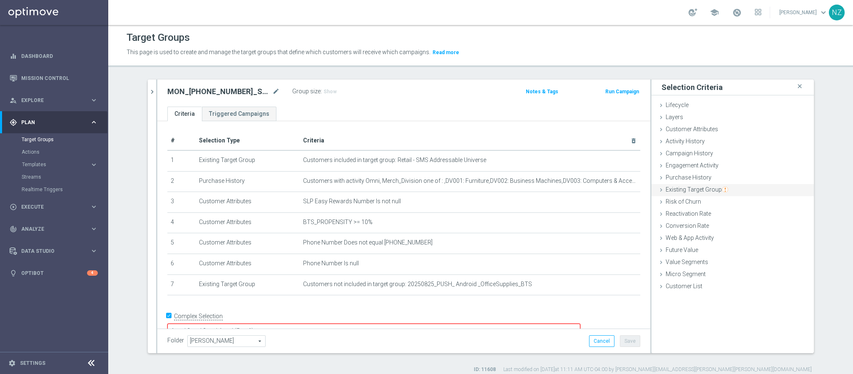
click at [705, 189] on span "Existing Target Group" at bounding box center [697, 189] width 62 height 7
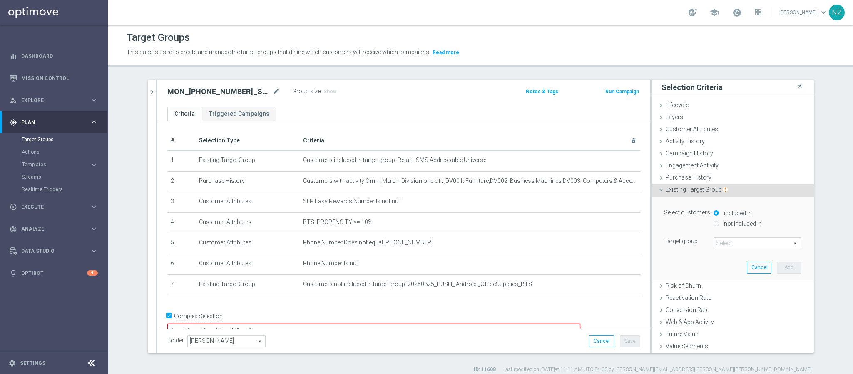
click at [726, 223] on label "not included in" at bounding box center [742, 223] width 40 height 7
click at [718, 245] on span at bounding box center [757, 243] width 87 height 11
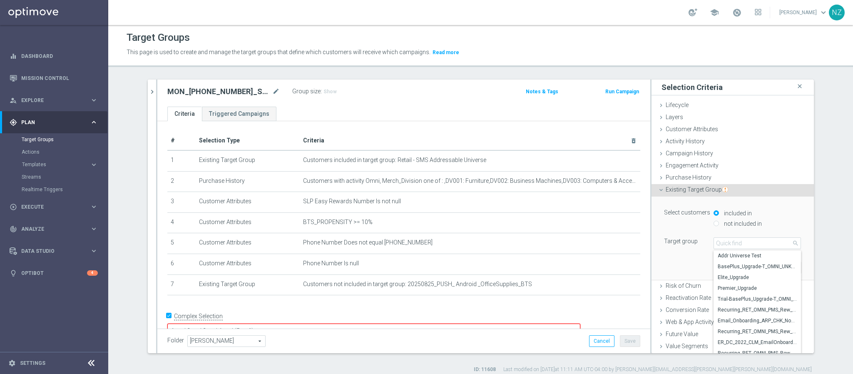
click at [714, 223] on input "not included in" at bounding box center [716, 223] width 5 height 5
radio input "true"
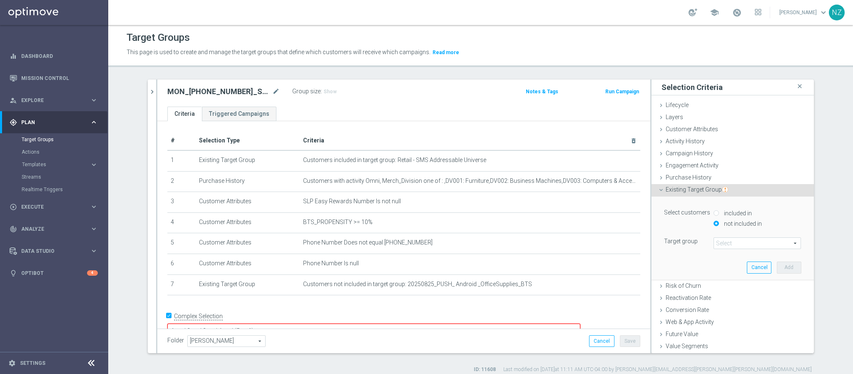
click at [721, 246] on span at bounding box center [757, 243] width 87 height 11
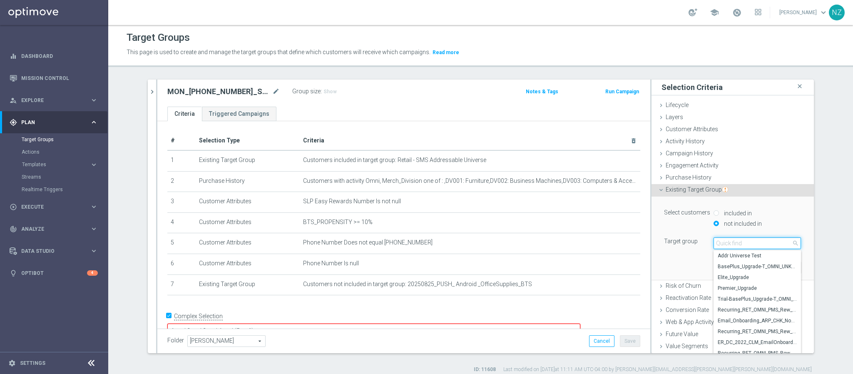
click at [722, 246] on input "search" at bounding box center [757, 243] width 87 height 12
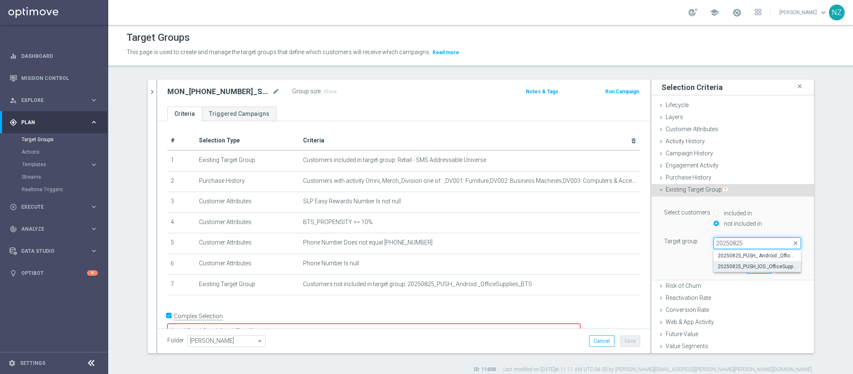
type input "20250825"
click at [730, 263] on span "20250825_PUSH_IOS _OfficeSupplies_BTS" at bounding box center [757, 266] width 79 height 7
type input "20250825_PUSH_IOS _OfficeSupplies_BTS"
click at [777, 269] on button "Add" at bounding box center [789, 268] width 25 height 12
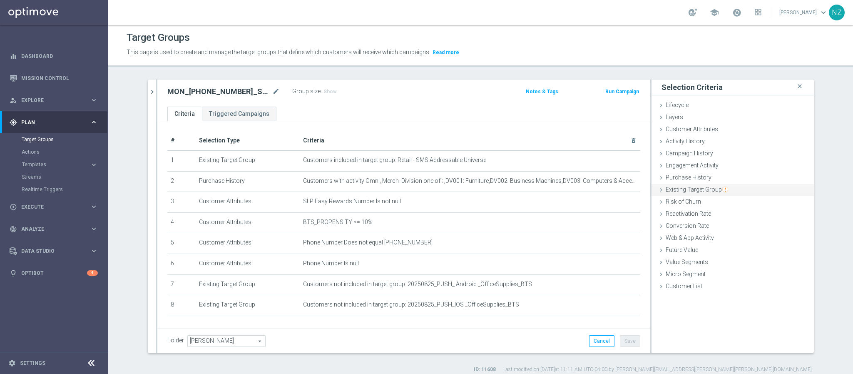
click at [702, 192] on span "Existing Target Group" at bounding box center [697, 189] width 62 height 7
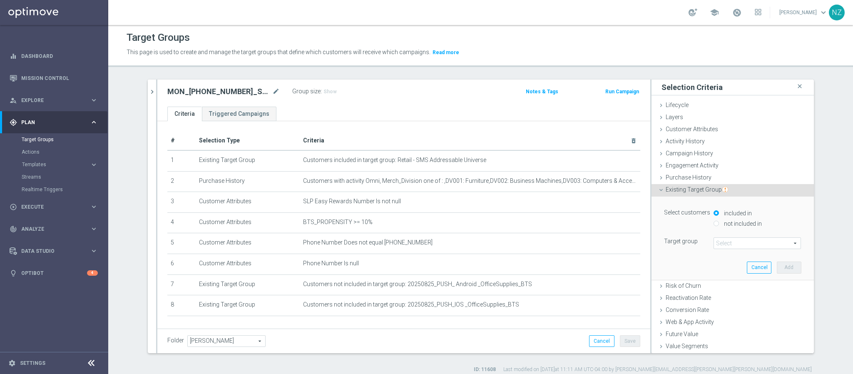
click at [726, 224] on label "not included in" at bounding box center [742, 223] width 40 height 7
click at [719, 224] on input "not included in" at bounding box center [716, 223] width 5 height 5
radio input "true"
click at [718, 248] on span at bounding box center [757, 243] width 87 height 11
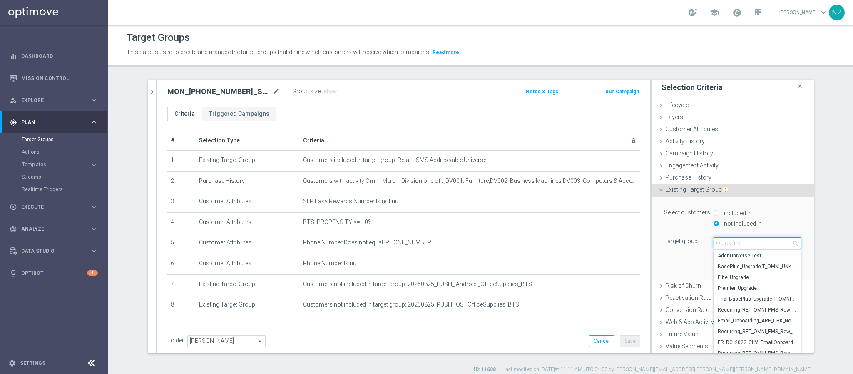
click at [725, 246] on input "search" at bounding box center [757, 243] width 87 height 12
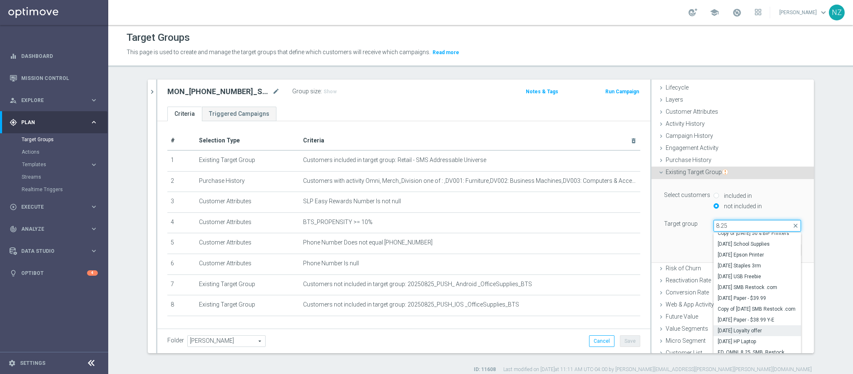
scroll to position [24, 0]
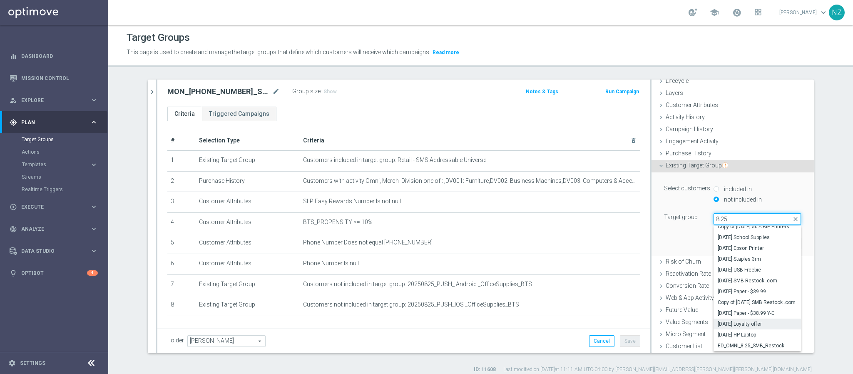
type input "8.25"
click at [737, 323] on span "[DATE] Loyalty offer" at bounding box center [757, 324] width 79 height 7
type input "[DATE] Loyalty offer"
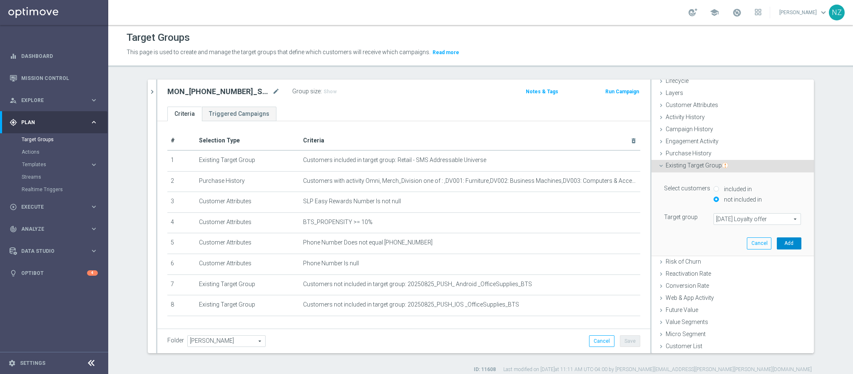
click at [777, 244] on button "Add" at bounding box center [789, 243] width 25 height 12
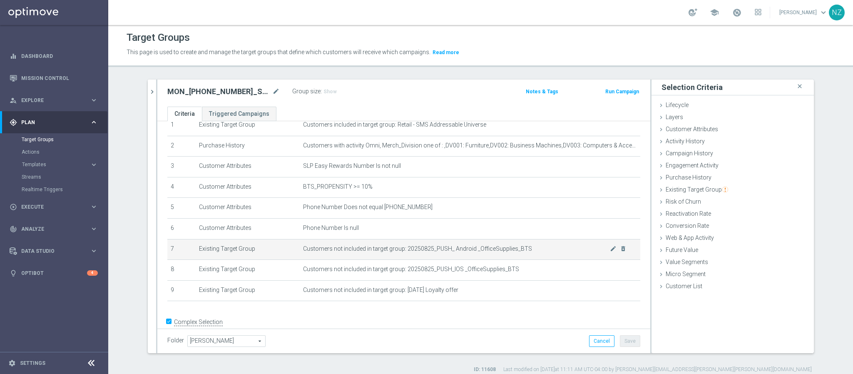
scroll to position [49, 0]
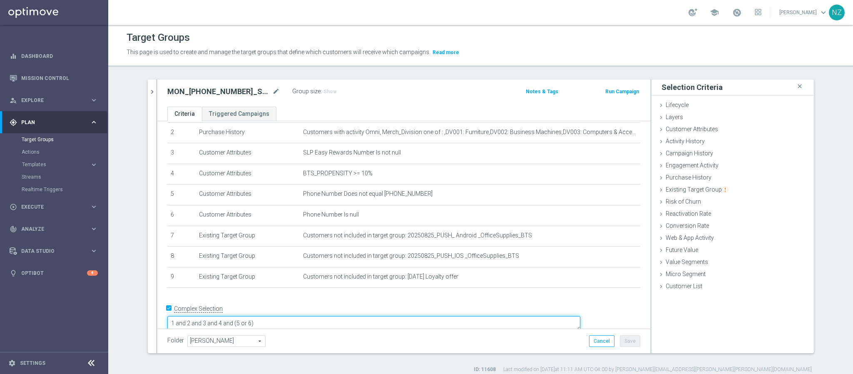
click at [331, 316] on textarea "1 and 2 and 3 and 4 and (5 or 6)" at bounding box center [373, 323] width 413 height 15
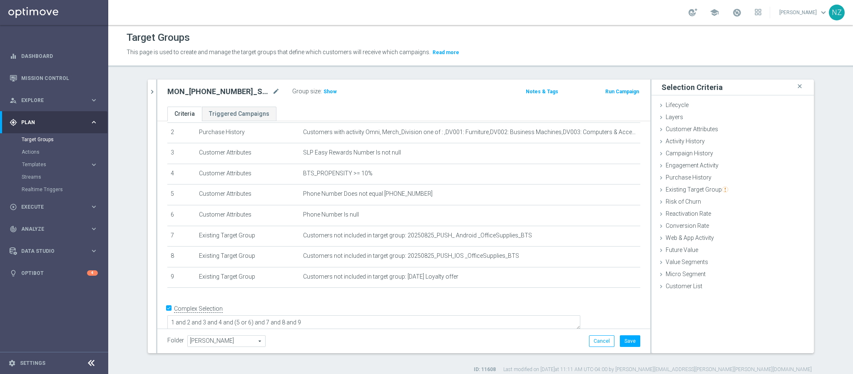
click at [322, 84] on div "MON_[PHONE_NUMBER]_SMS_RET_SHARPIE mode_edit Group size : Show Notes & Tags Run…" at bounding box center [403, 93] width 493 height 27
click at [323, 86] on div "Group size : Show" at bounding box center [333, 91] width 83 height 10
click at [324, 92] on span "Show" at bounding box center [330, 92] width 13 height 6
click at [320, 317] on textarea "1 and 2 and 3 and 4 and (5 or 6) and 7 and 8 and 9" at bounding box center [373, 324] width 413 height 15
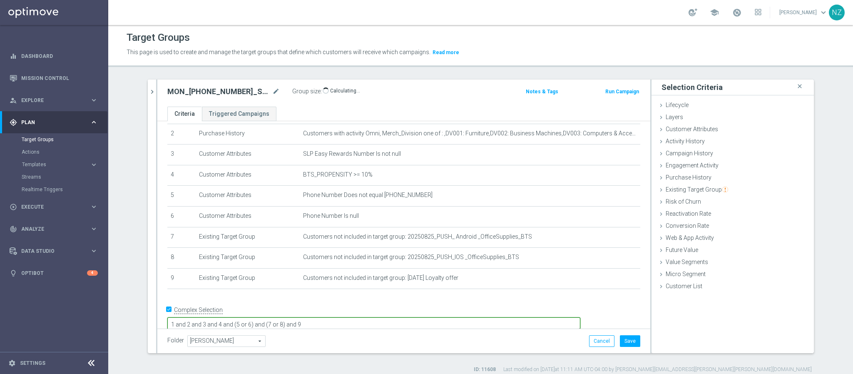
click at [423, 317] on textarea "1 and 2 and 3 and 4 and (5 or 6) and (7 or 8) and 9" at bounding box center [373, 324] width 413 height 15
click at [386, 317] on textarea "1 and 2 and 3 and 4 and (5 or 6) and (7 or 8) and 9" at bounding box center [373, 324] width 413 height 15
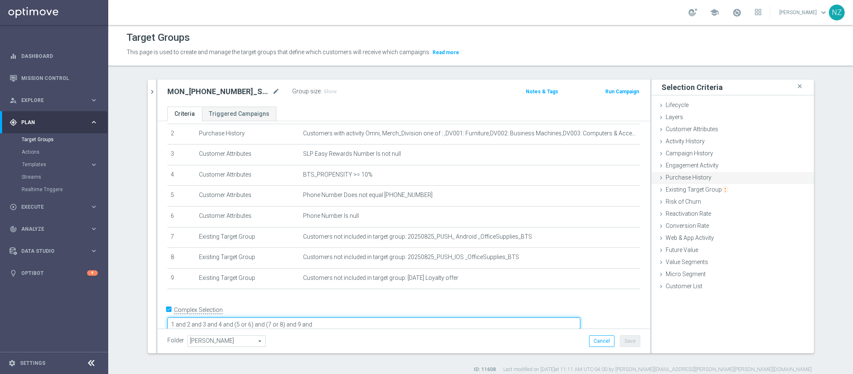
type textarea "1 and 2 and 3 and 4 and (5 or 6) and (7 or 8) and 9 and"
click at [690, 174] on span "Purchase History" at bounding box center [689, 177] width 46 height 7
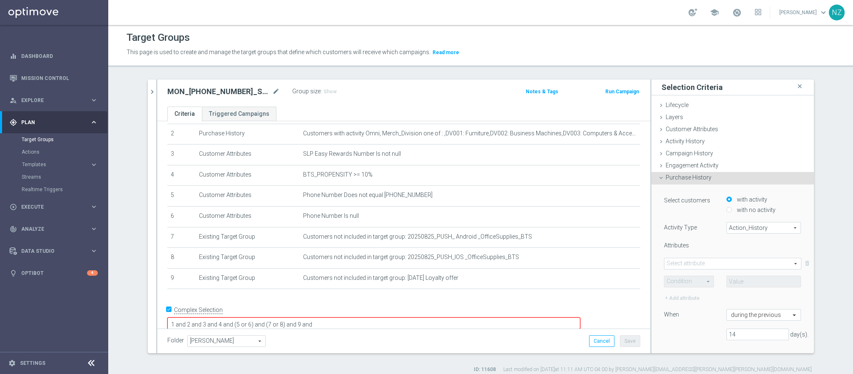
click at [742, 210] on label "with no activity" at bounding box center [755, 209] width 41 height 7
click at [732, 210] on input "with no activity" at bounding box center [729, 209] width 5 height 5
radio input "true"
click at [732, 228] on span "Action_History" at bounding box center [764, 227] width 74 height 11
click at [738, 248] on span "Omni" at bounding box center [764, 250] width 66 height 7
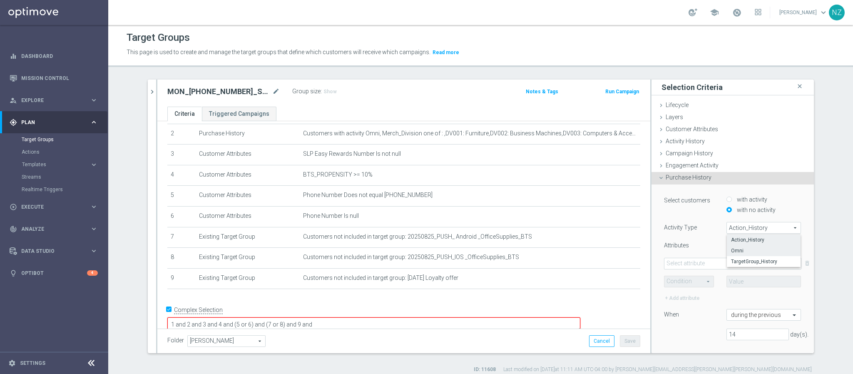
type input "Omni"
click at [703, 260] on span at bounding box center [733, 263] width 137 height 11
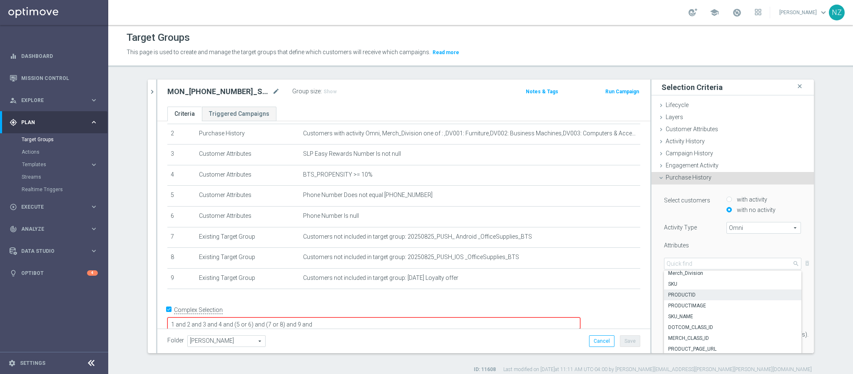
scroll to position [88, 0]
click at [705, 345] on span "PRODUCT_PAGE_URL" at bounding box center [732, 347] width 129 height 7
type input "PRODUCT_PAGE_URL"
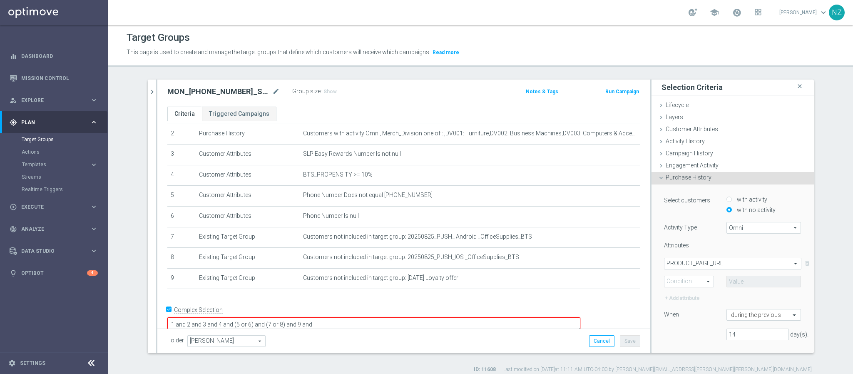
click at [681, 279] on span at bounding box center [689, 281] width 49 height 11
click at [681, 336] on span "Contains" at bounding box center [689, 337] width 41 height 7
type input "Contains"
click at [727, 280] on input "text" at bounding box center [764, 282] width 75 height 12
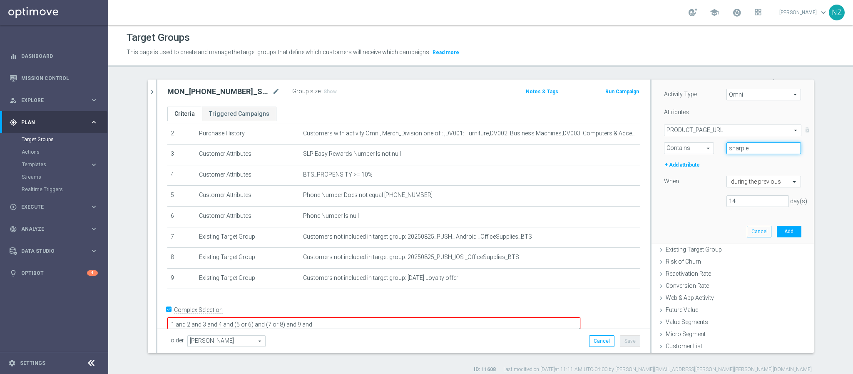
scroll to position [134, 0]
type input "sharpie"
drag, startPoint x: 731, startPoint y: 201, endPoint x: 706, endPoint y: 196, distance: 25.1
click at [706, 196] on div "14 day(s)." at bounding box center [733, 201] width 150 height 12
type input "7"
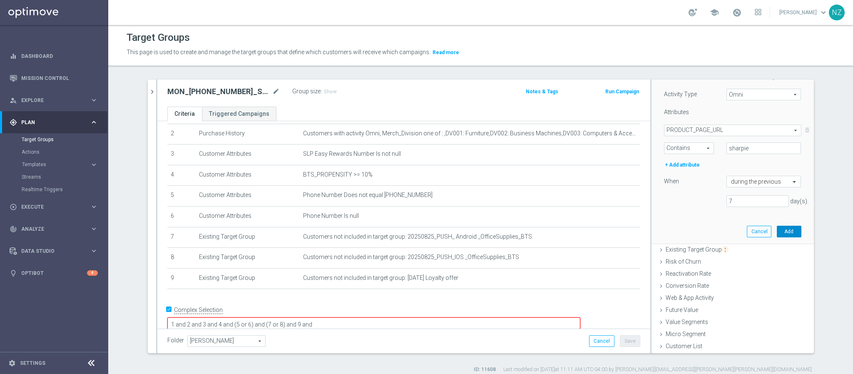
click at [777, 233] on button "Add" at bounding box center [789, 232] width 25 height 12
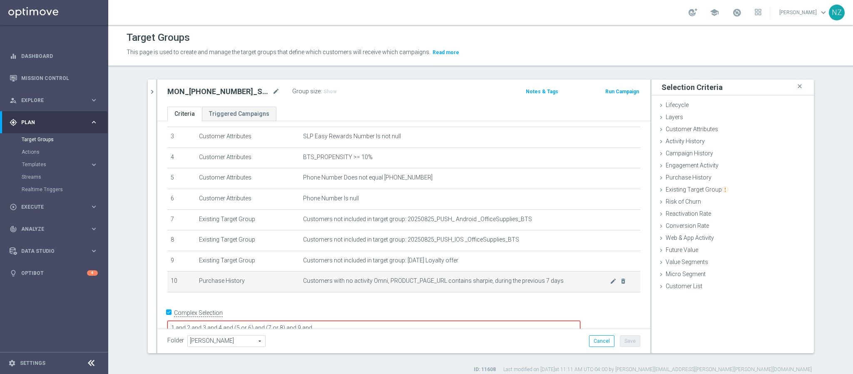
scroll to position [69, 0]
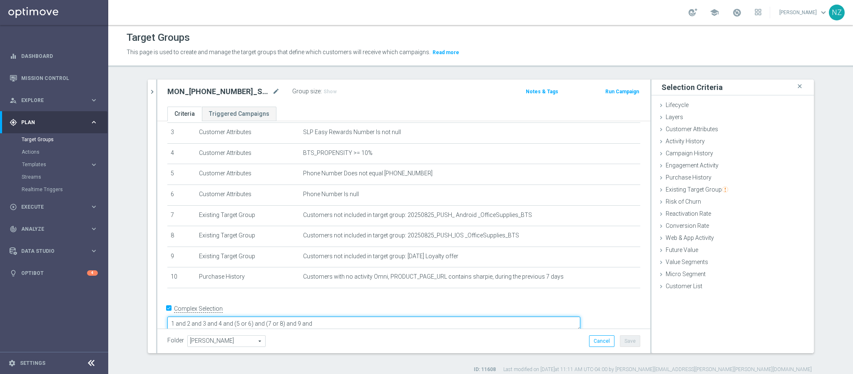
click at [389, 316] on textarea "1 and 2 and 3 and 4 and (5 or 6) and (7 or 8) and 9 and" at bounding box center [373, 323] width 413 height 15
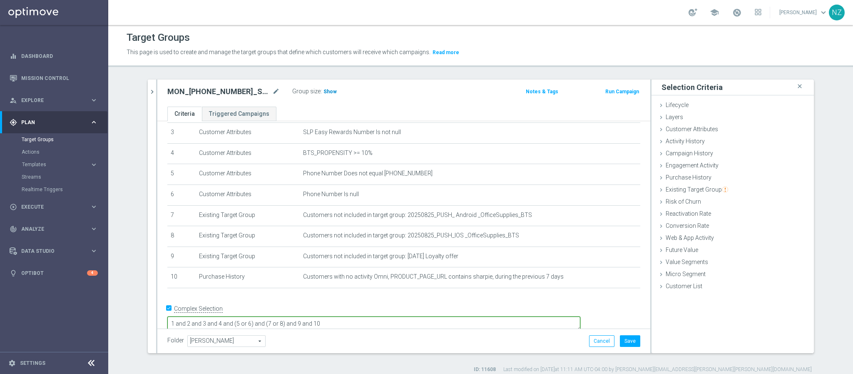
type textarea "1 and 2 and 3 and 4 and (5 or 6) and (7 or 8) and 9 and 10"
click at [326, 91] on span "Show" at bounding box center [330, 92] width 13 height 6
click at [634, 343] on button "Save" at bounding box center [630, 341] width 20 height 12
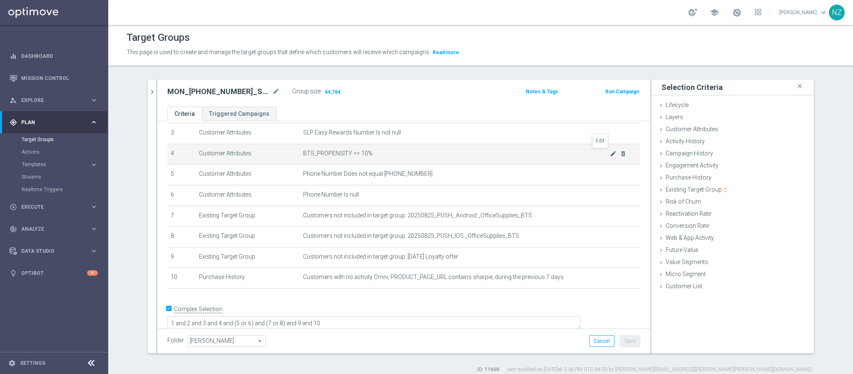
click at [610, 155] on icon "mode_edit" at bounding box center [613, 153] width 7 height 7
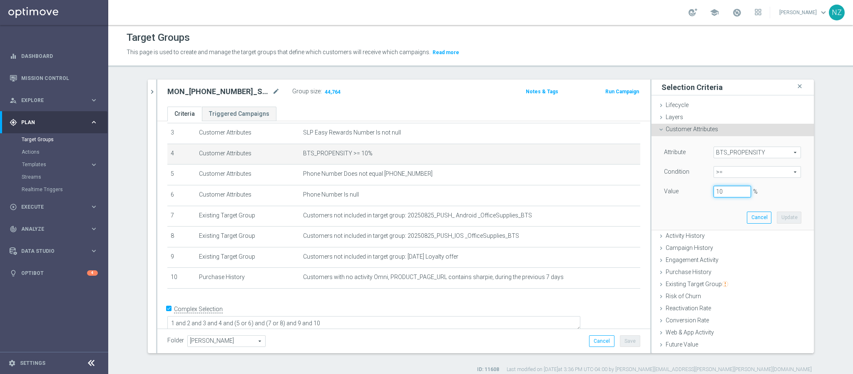
drag, startPoint x: 717, startPoint y: 194, endPoint x: 702, endPoint y: 194, distance: 14.6
click at [707, 194] on div "10 %" at bounding box center [732, 192] width 50 height 12
click at [777, 223] on button "Update" at bounding box center [789, 218] width 25 height 12
type input "0.2"
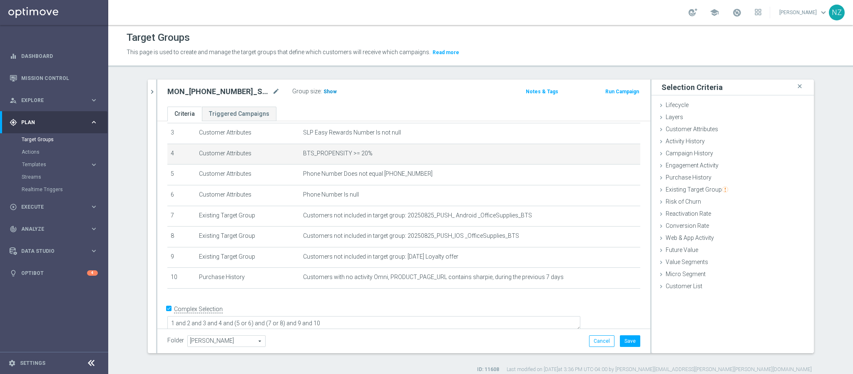
click at [324, 92] on span "Show" at bounding box center [330, 92] width 13 height 6
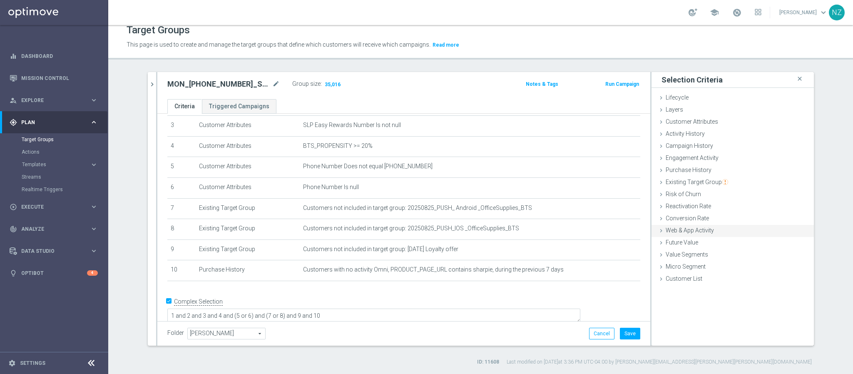
click at [682, 229] on span "Web & App Activity" at bounding box center [690, 230] width 48 height 7
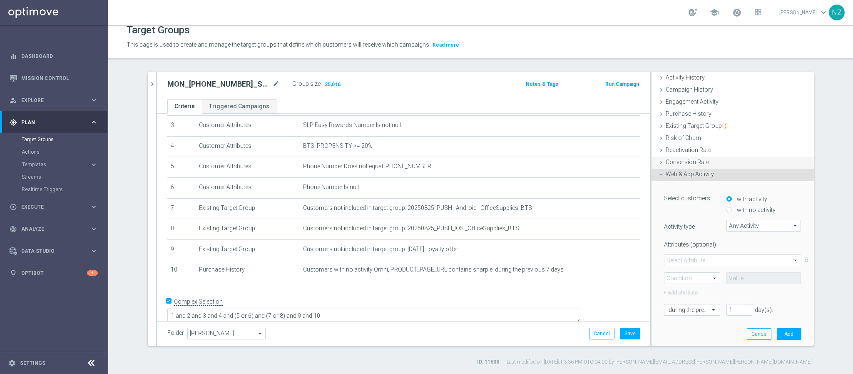
scroll to position [106, 0]
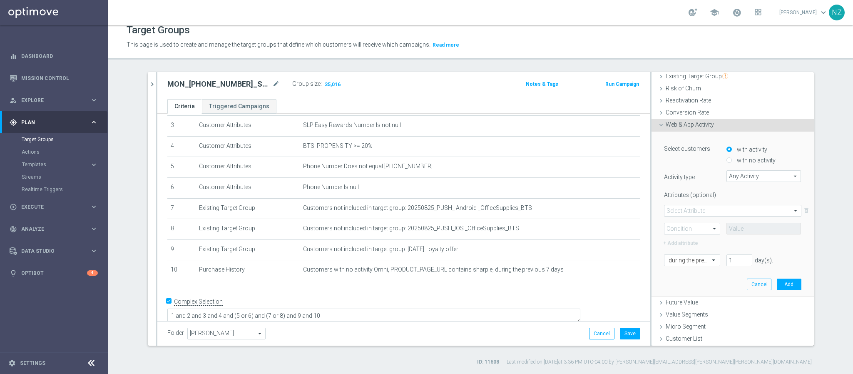
click at [735, 176] on span "Any Activity" at bounding box center [764, 176] width 74 height 11
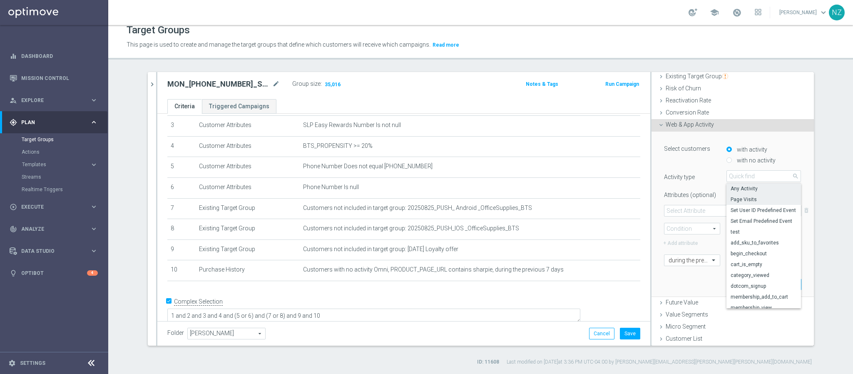
click at [732, 199] on span "Page Visits" at bounding box center [764, 199] width 67 height 7
type input "Page Visits"
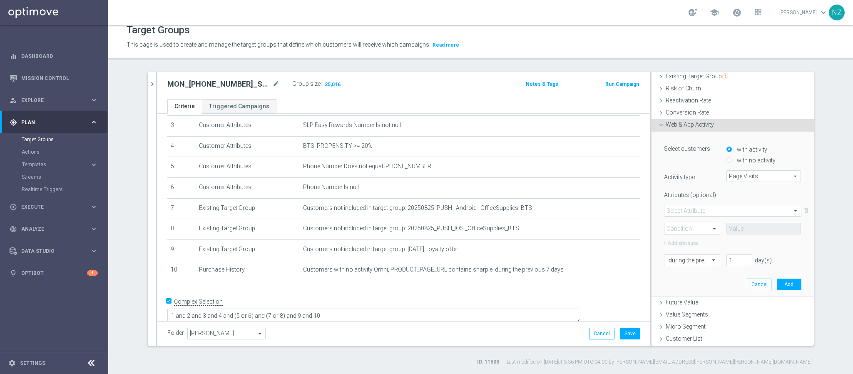
click at [689, 208] on span at bounding box center [733, 210] width 137 height 11
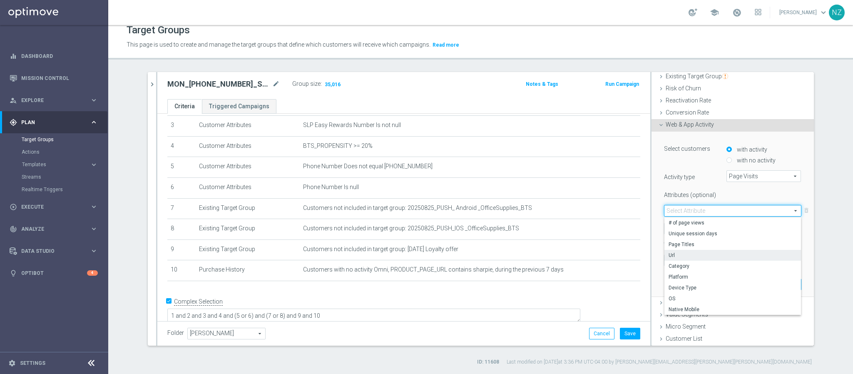
click at [675, 252] on span "Url" at bounding box center [733, 255] width 128 height 7
type input "Url"
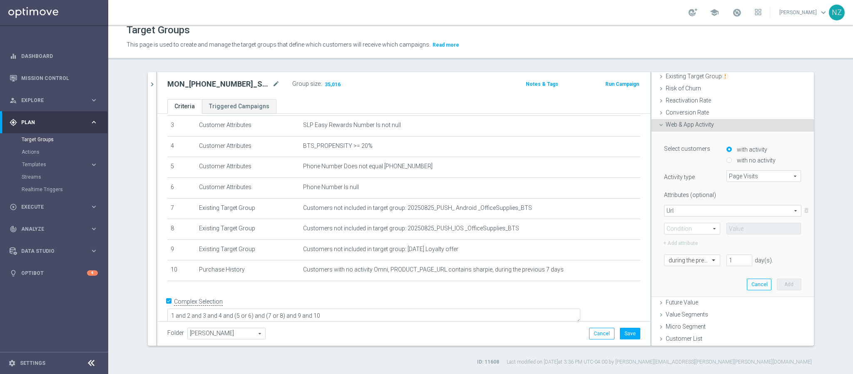
click at [677, 227] on span at bounding box center [692, 228] width 55 height 11
click at [681, 281] on span "Contains" at bounding box center [692, 284] width 47 height 7
type input "Contains"
click at [754, 229] on input "text" at bounding box center [764, 229] width 75 height 12
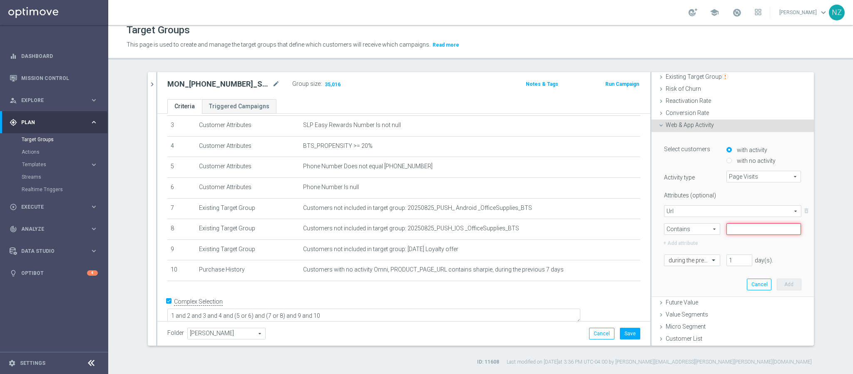
paste input "School-Supplies"
click at [727, 227] on input "School-Supplies" at bounding box center [764, 229] width 75 height 12
type input "school-supplies"
click at [727, 262] on input "1" at bounding box center [740, 260] width 26 height 12
type input "14"
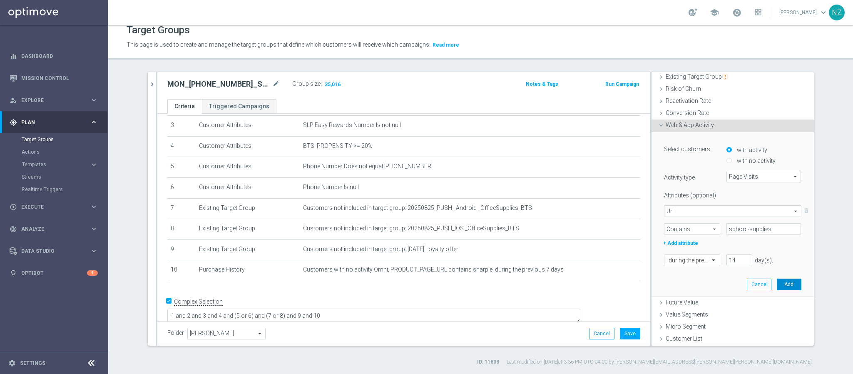
click at [781, 279] on button "Add" at bounding box center [789, 285] width 25 height 12
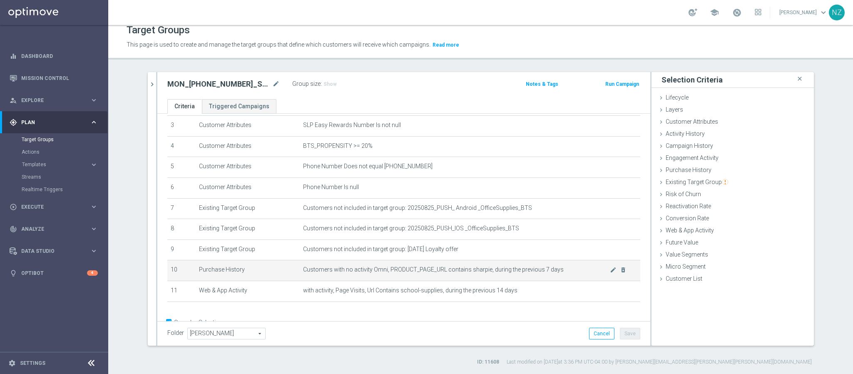
scroll to position [90, 0]
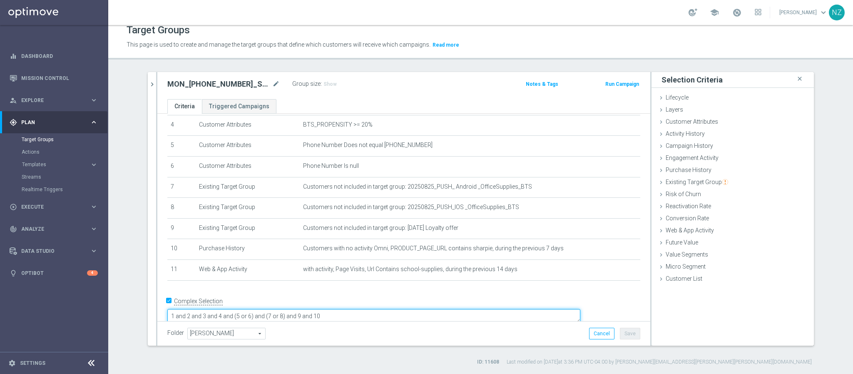
click at [289, 309] on textarea "1 and 2 and 3 and 4 and (5 or 6) and (7 or 8) and 9 and 10" at bounding box center [373, 316] width 413 height 15
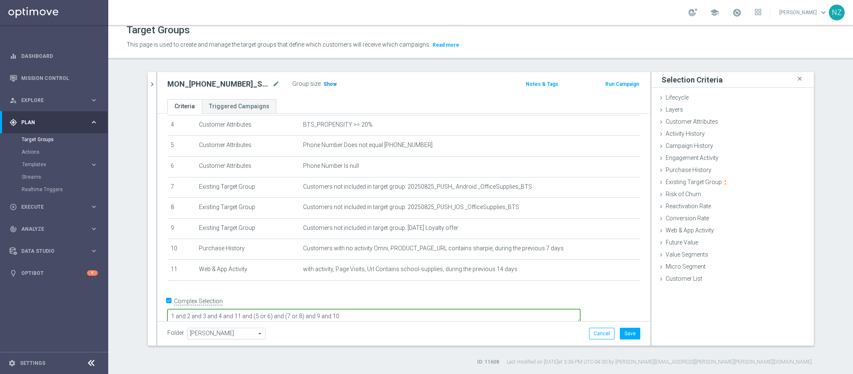
type textarea "1 and 2 and 3 and 4 and 11 and (5 or 6) and (7 or 8) and 9 and 10"
click at [326, 81] on span "Show" at bounding box center [330, 84] width 13 height 6
drag, startPoint x: 683, startPoint y: 229, endPoint x: 705, endPoint y: 237, distance: 23.0
click at [683, 229] on span "Web & App Activity" at bounding box center [690, 230] width 48 height 7
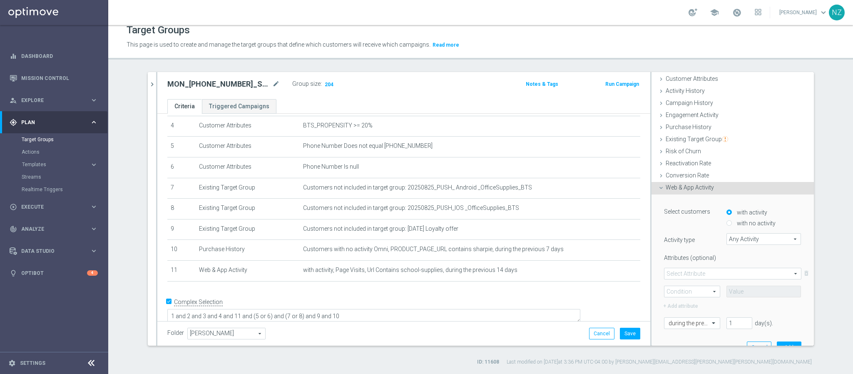
scroll to position [62, 0]
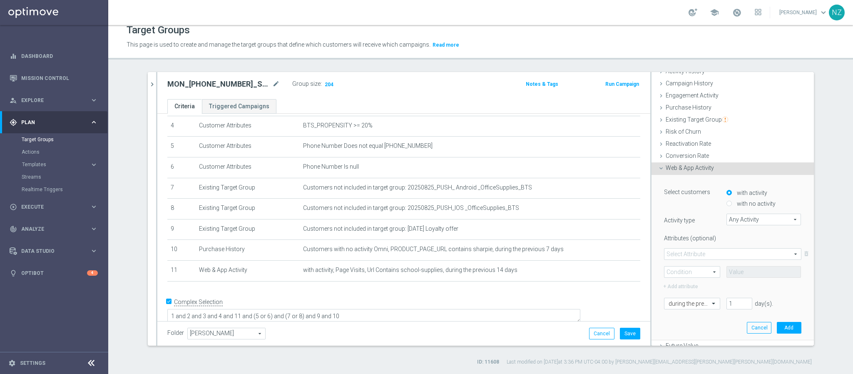
click at [746, 223] on span "Any Activity" at bounding box center [764, 219] width 74 height 11
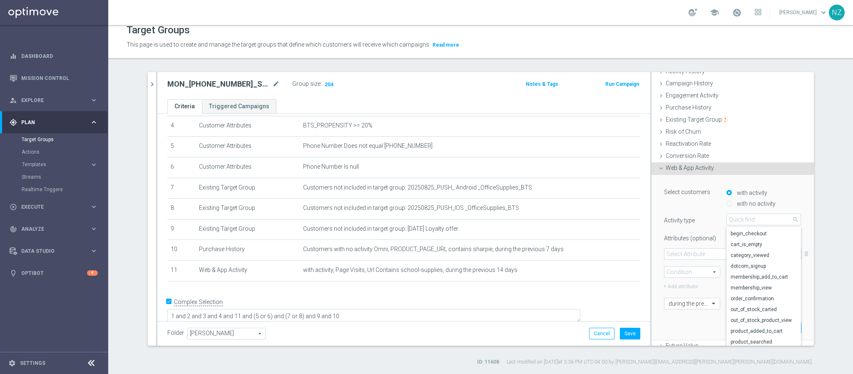
scroll to position [0, 0]
click at [736, 244] on span "Page Visits" at bounding box center [764, 242] width 67 height 7
type input "Page Visits"
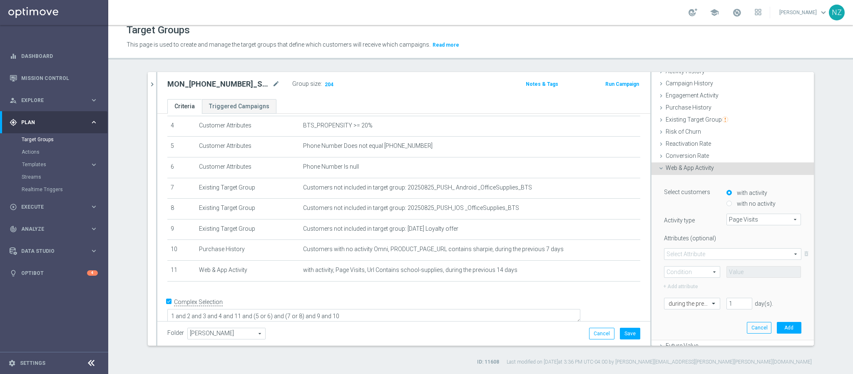
click at [700, 253] on span at bounding box center [733, 254] width 137 height 11
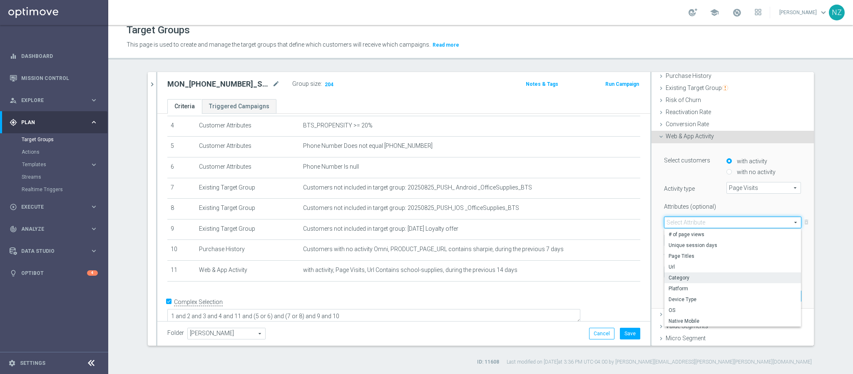
scroll to position [106, 0]
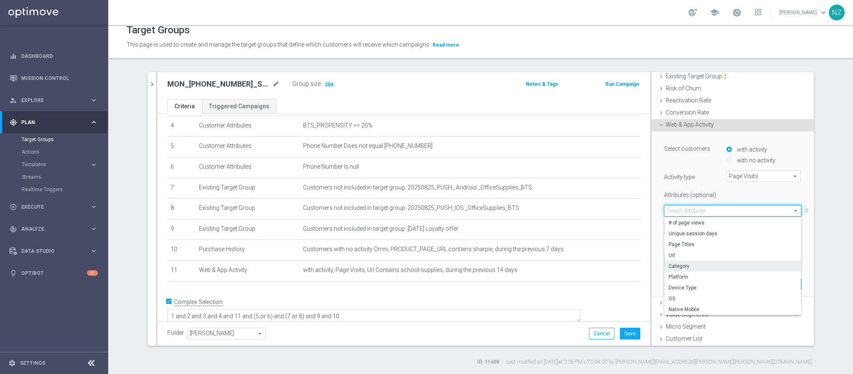
click at [731, 264] on span "Category" at bounding box center [733, 266] width 128 height 7
type input "Category"
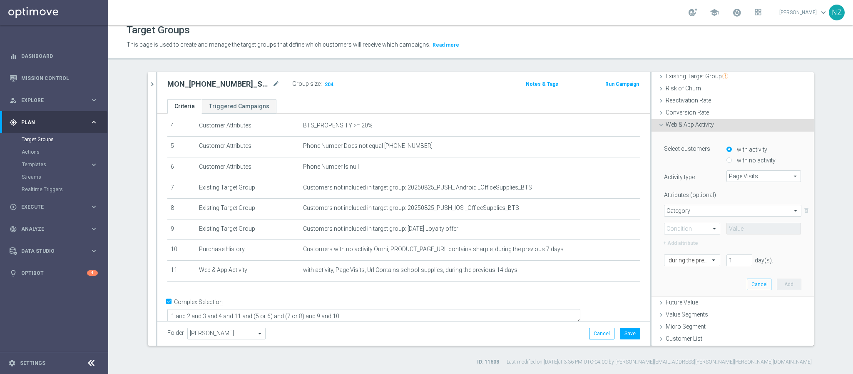
click at [686, 227] on span at bounding box center [692, 228] width 55 height 11
click at [682, 237] on span "Equals" at bounding box center [692, 240] width 47 height 7
type input "Equals"
click at [736, 230] on span at bounding box center [764, 229] width 74 height 11
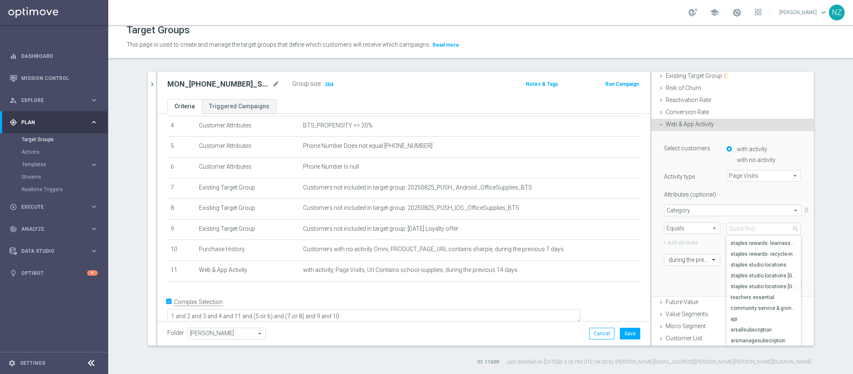
scroll to position [1441, 0]
click at [740, 229] on input "search" at bounding box center [764, 229] width 75 height 12
type input "off"
click at [680, 230] on span "Equals" at bounding box center [692, 228] width 55 height 11
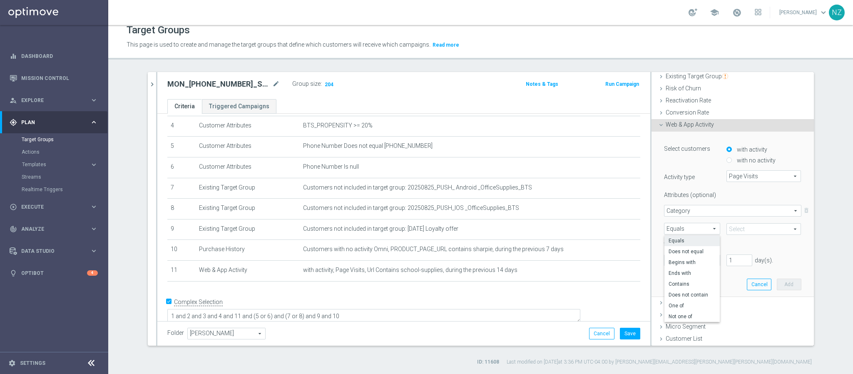
click at [701, 214] on span "Category" at bounding box center [733, 210] width 137 height 11
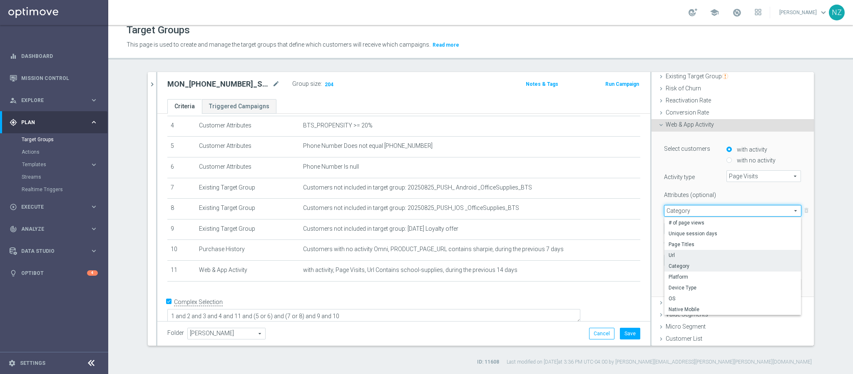
click at [697, 252] on span "Url" at bounding box center [733, 255] width 128 height 7
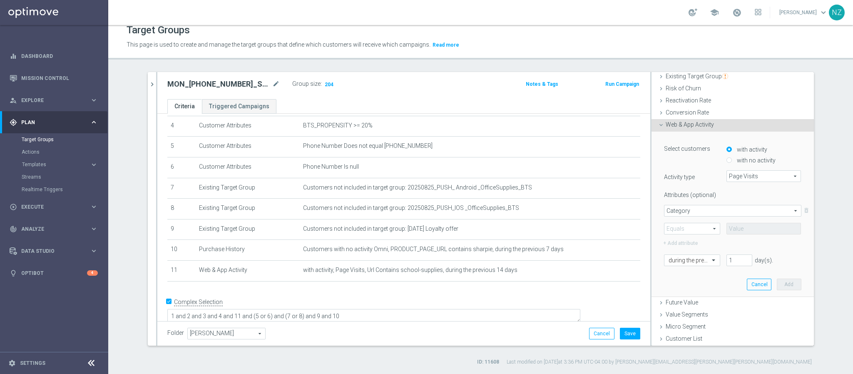
type input "Url"
click at [698, 226] on span "Equals" at bounding box center [692, 228] width 55 height 11
click at [677, 285] on span "Contains" at bounding box center [692, 284] width 47 height 7
type input "Contains"
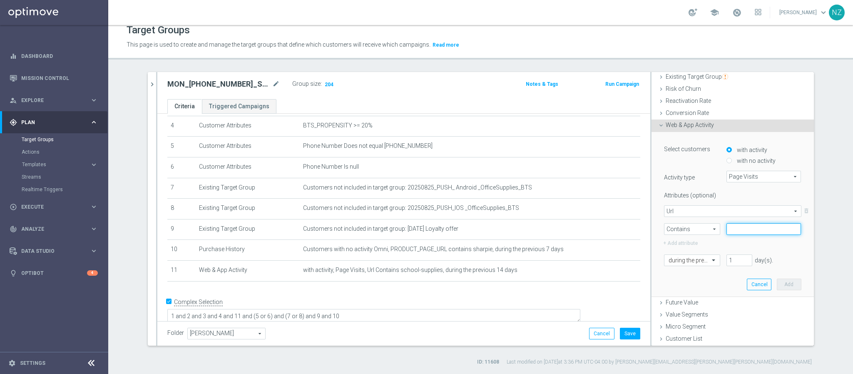
click at [732, 230] on input "text" at bounding box center [764, 229] width 75 height 12
type input "office-supplies"
click at [727, 262] on input "1" at bounding box center [740, 260] width 26 height 12
type input "14"
click at [777, 282] on button "Add" at bounding box center [789, 285] width 25 height 12
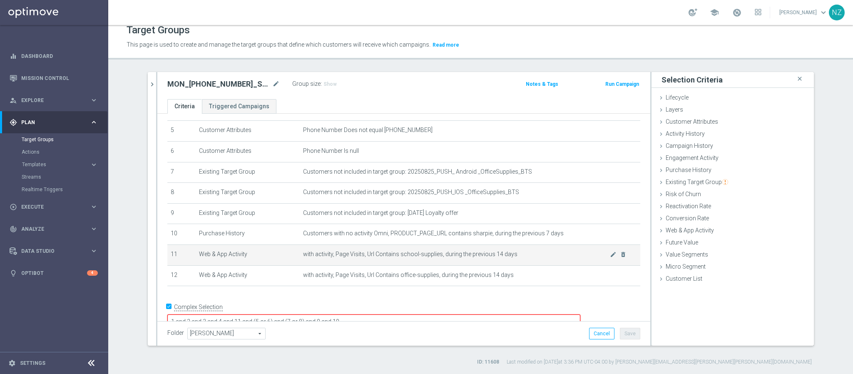
scroll to position [110, 0]
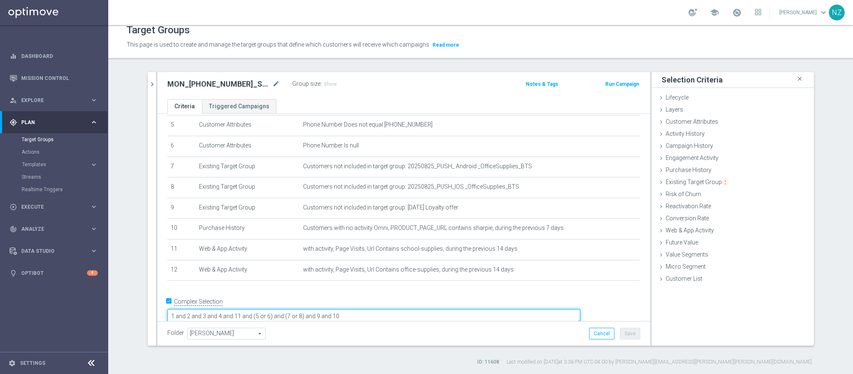
click at [289, 309] on textarea "1 and 2 and 3 and 4 and 11 and (5 or 6) and (7 or 8) and 9 and 10" at bounding box center [373, 316] width 413 height 15
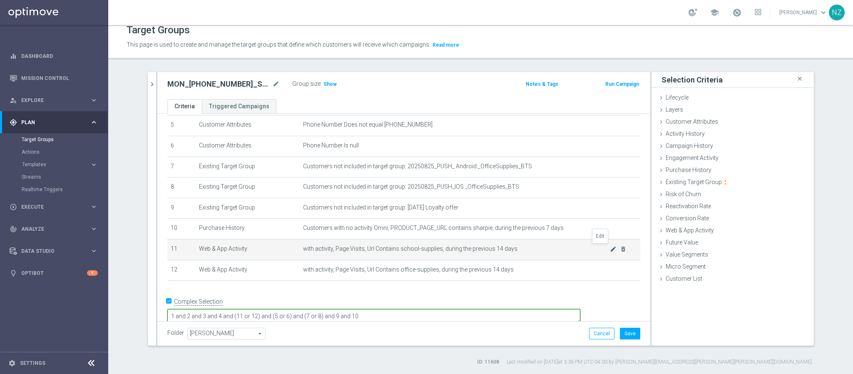
type textarea "1 and 2 and 3 and 4 and (11 or 12) and (5 or 6) and (7 or 8) and 9 and 10"
click at [610, 248] on icon "mode_edit" at bounding box center [613, 249] width 7 height 7
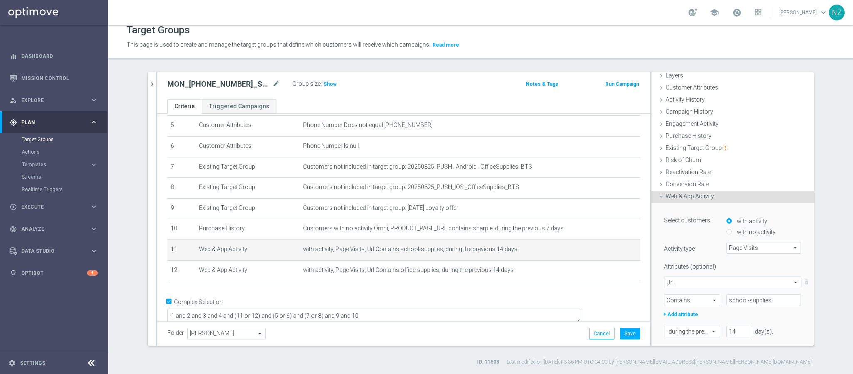
scroll to position [62, 0]
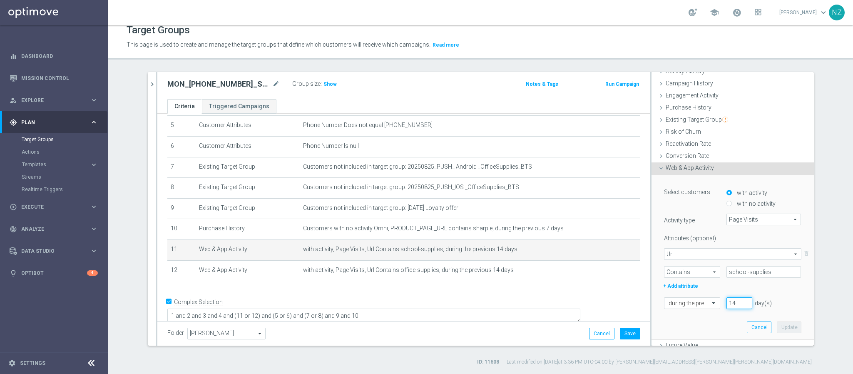
drag, startPoint x: 727, startPoint y: 300, endPoint x: 711, endPoint y: 300, distance: 16.2
click at [720, 300] on div "14 day(s). Enter a number between 1 and 730" at bounding box center [757, 303] width 75 height 12
type input "30"
click at [777, 326] on button "Update" at bounding box center [789, 327] width 25 height 12
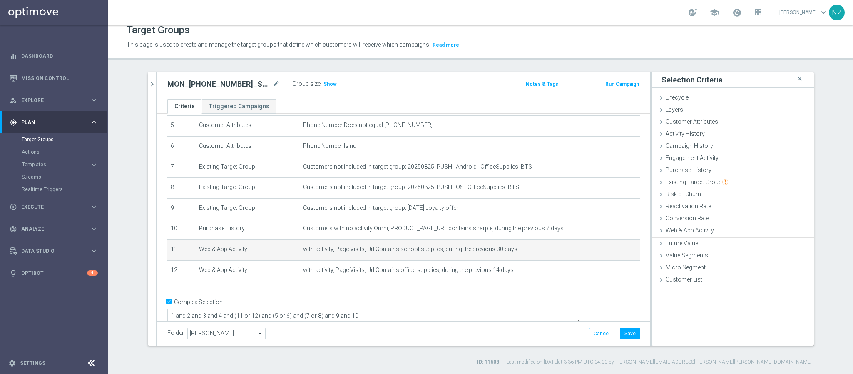
scroll to position [0, 0]
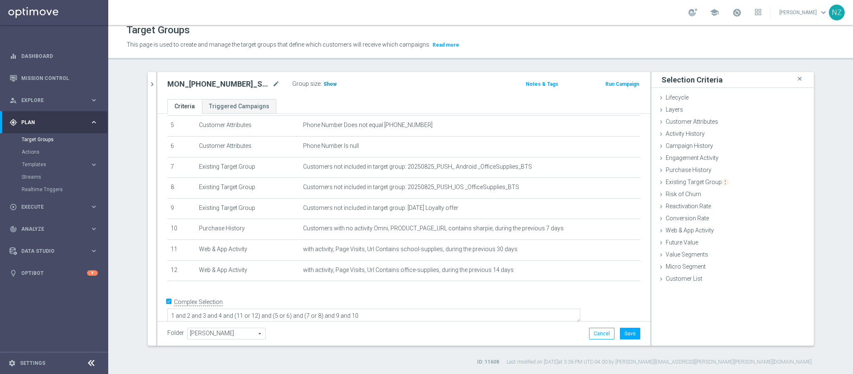
click at [324, 84] on span "Show" at bounding box center [330, 84] width 13 height 6
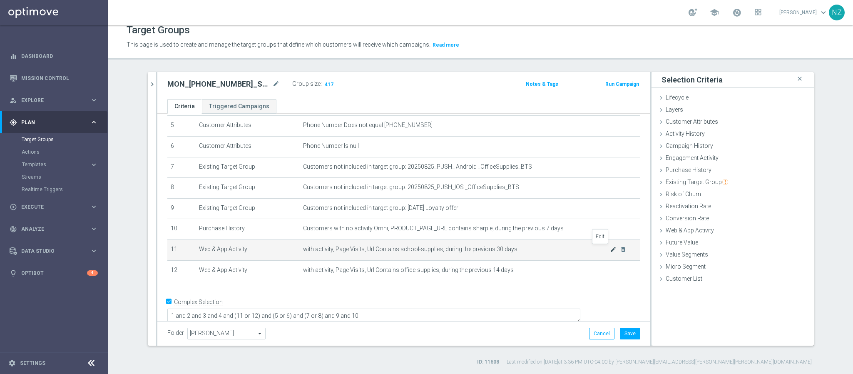
click at [610, 248] on icon "mode_edit" at bounding box center [613, 249] width 7 height 7
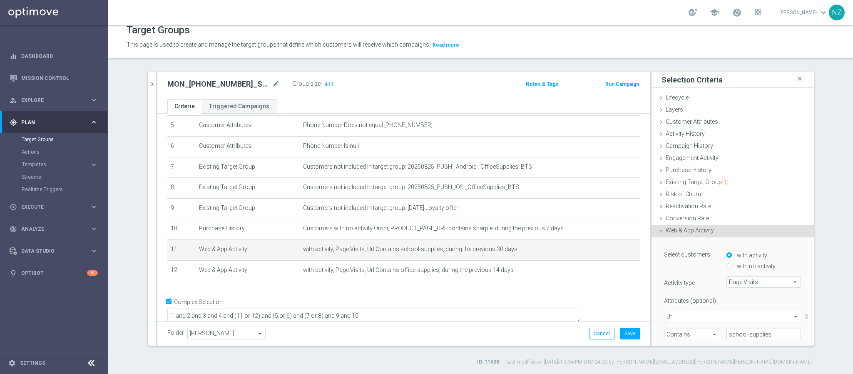
scroll to position [62, 0]
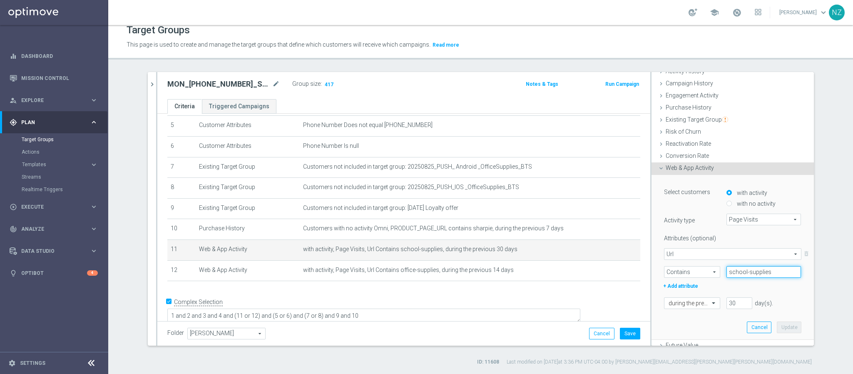
drag, startPoint x: 738, startPoint y: 271, endPoint x: 768, endPoint y: 271, distance: 30.0
click at [768, 271] on input "school-supplies" at bounding box center [764, 272] width 75 height 12
type input "school"
click at [777, 327] on button "Update" at bounding box center [789, 327] width 25 height 12
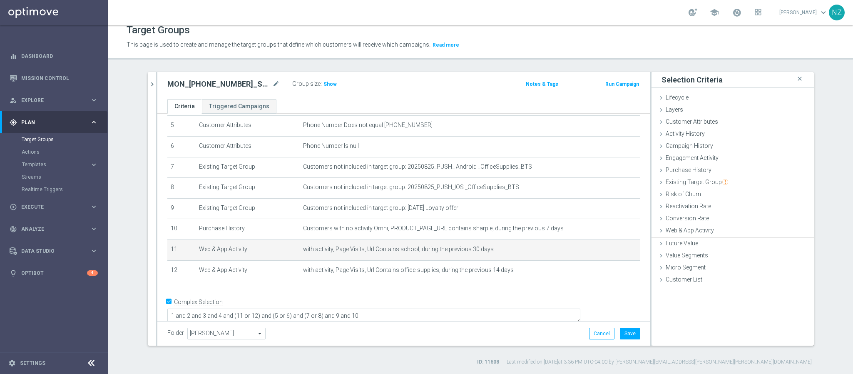
scroll to position [0, 0]
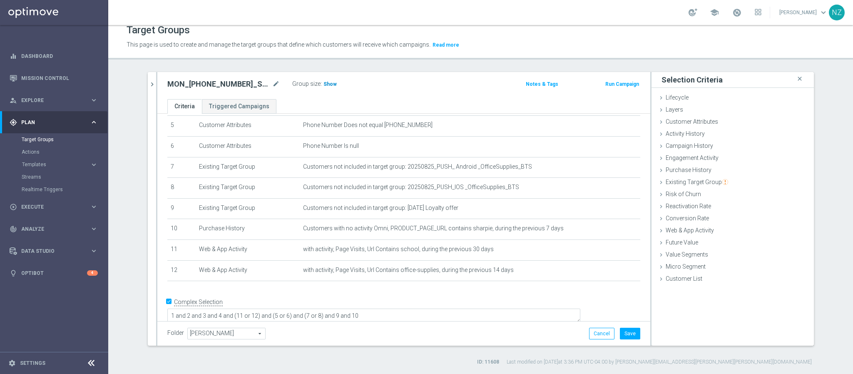
click at [329, 83] on span "Show" at bounding box center [330, 84] width 13 height 6
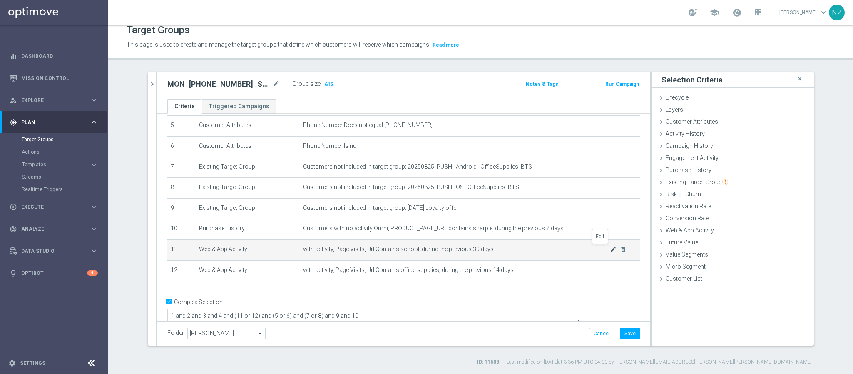
click at [610, 247] on icon "mode_edit" at bounding box center [613, 249] width 7 height 7
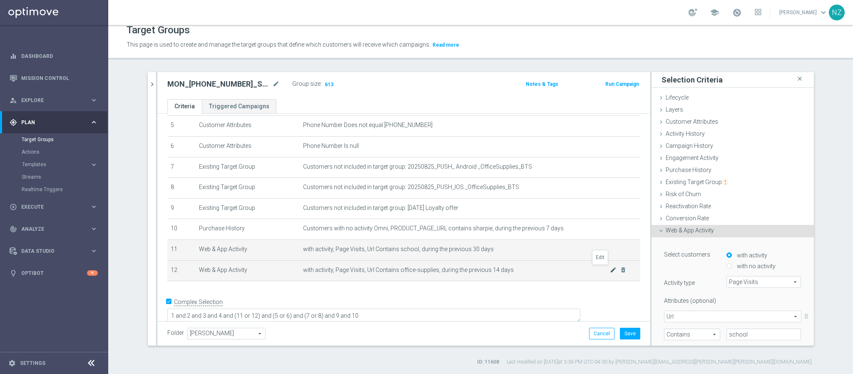
click at [610, 271] on icon "mode_edit" at bounding box center [613, 270] width 7 height 7
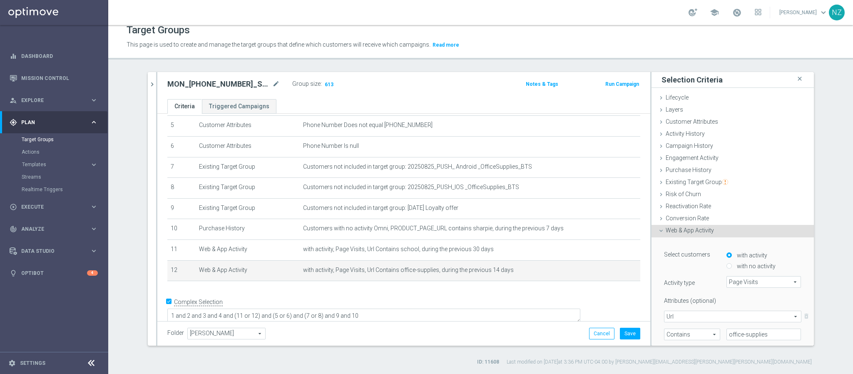
scroll to position [62, 0]
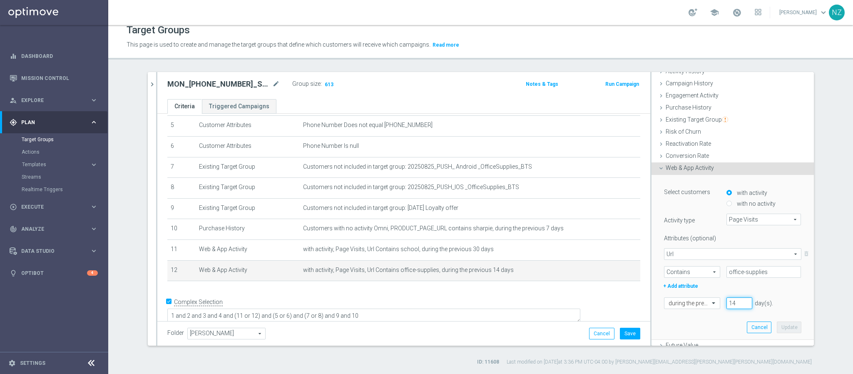
drag, startPoint x: 728, startPoint y: 302, endPoint x: 714, endPoint y: 304, distance: 14.6
click at [720, 304] on div "14 day(s). Enter a number between 1 and 730" at bounding box center [757, 303] width 75 height 12
type input "30"
click at [777, 326] on button "Update" at bounding box center [789, 327] width 25 height 12
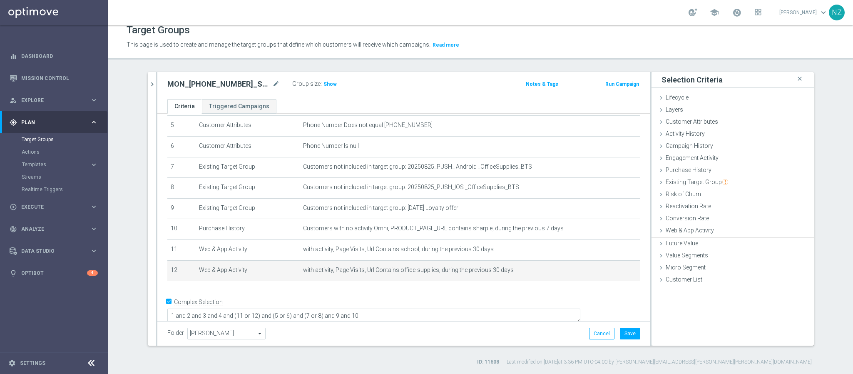
scroll to position [0, 0]
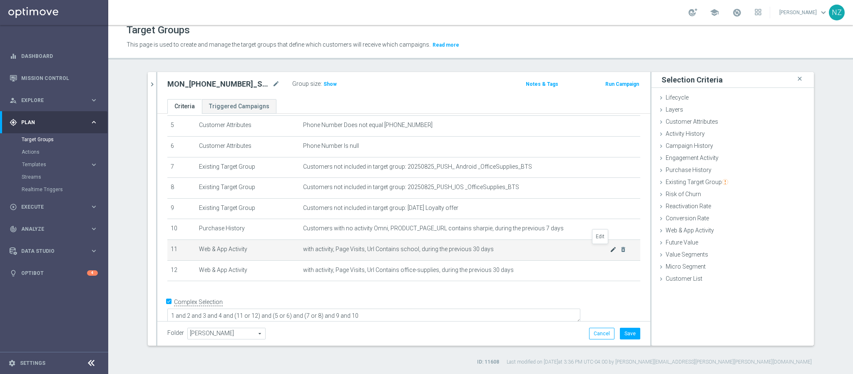
click at [610, 249] on icon "mode_edit" at bounding box center [613, 249] width 7 height 7
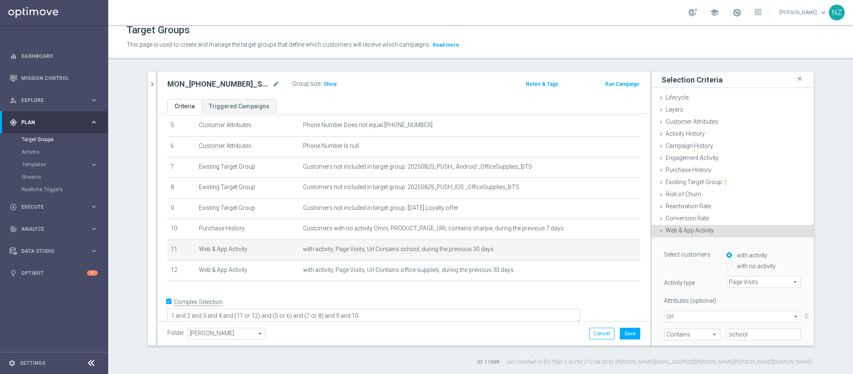
scroll to position [62, 0]
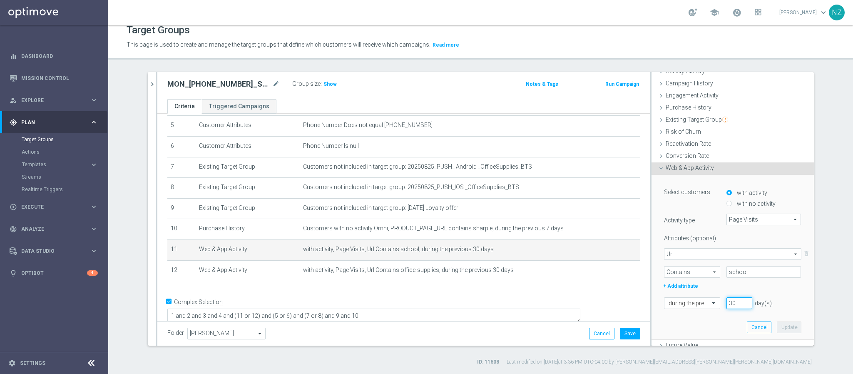
drag, startPoint x: 727, startPoint y: 297, endPoint x: 690, endPoint y: 294, distance: 37.7
click at [691, 295] on div "Select customers with activity with no activity Activity type Page Visits Page …" at bounding box center [732, 246] width 137 height 123
type input "60"
click at [777, 331] on button "Update" at bounding box center [789, 327] width 25 height 12
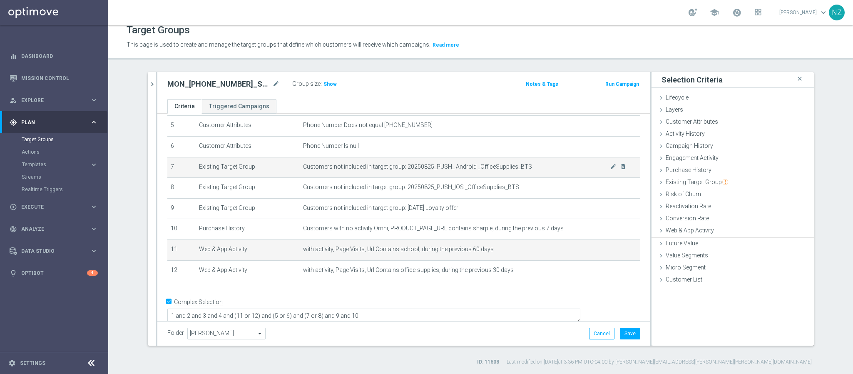
scroll to position [0, 0]
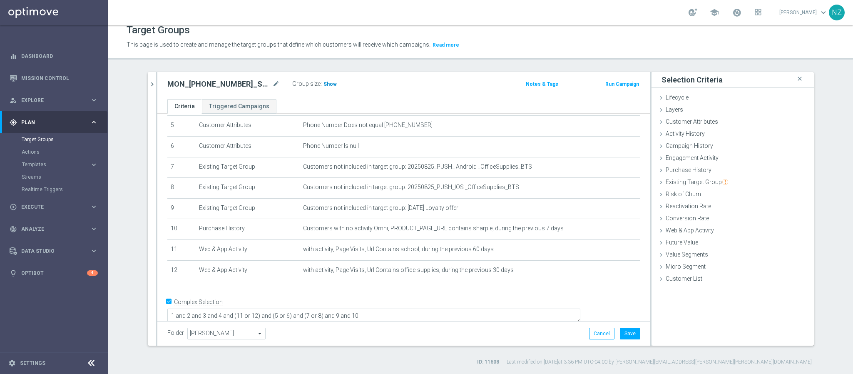
click at [325, 84] on span "Show" at bounding box center [330, 84] width 13 height 6
click at [628, 333] on button "Save" at bounding box center [630, 334] width 20 height 12
drag, startPoint x: 690, startPoint y: 122, endPoint x: 719, endPoint y: 125, distance: 29.3
click at [690, 122] on span "Customer Attributes" at bounding box center [692, 121] width 52 height 7
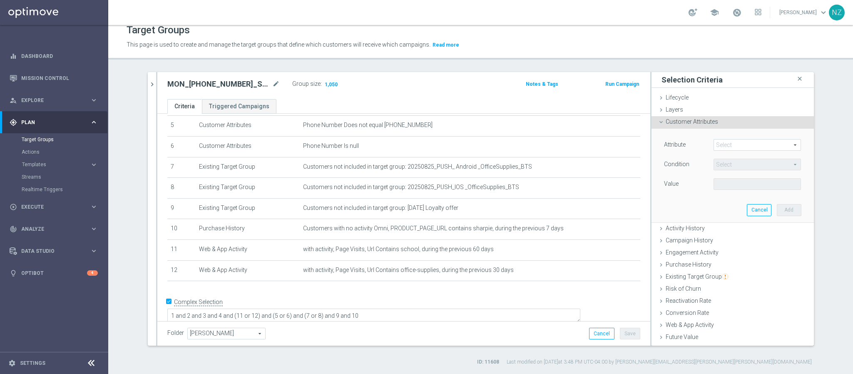
click at [725, 147] on span at bounding box center [757, 144] width 87 height 11
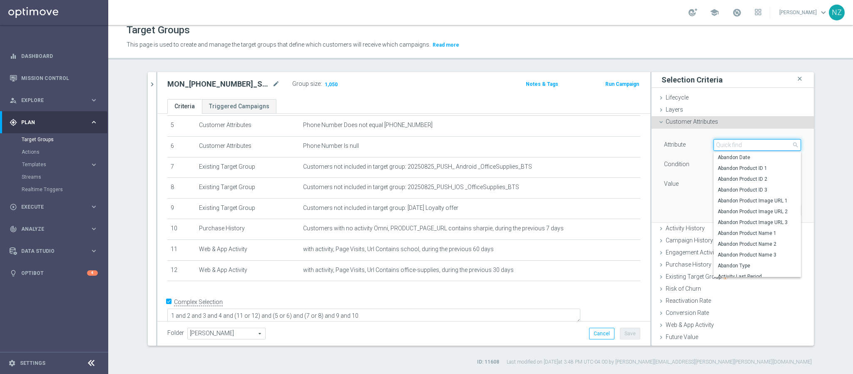
click at [731, 145] on input "search" at bounding box center [757, 145] width 87 height 12
type input "super c"
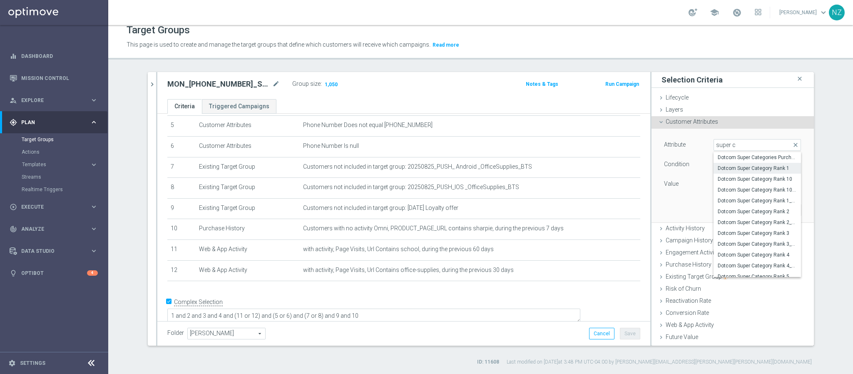
click at [755, 166] on span "Dotcom Super Category Rank 1" at bounding box center [757, 168] width 79 height 7
type input "Dotcom Super Category Rank 1"
type input "Equals"
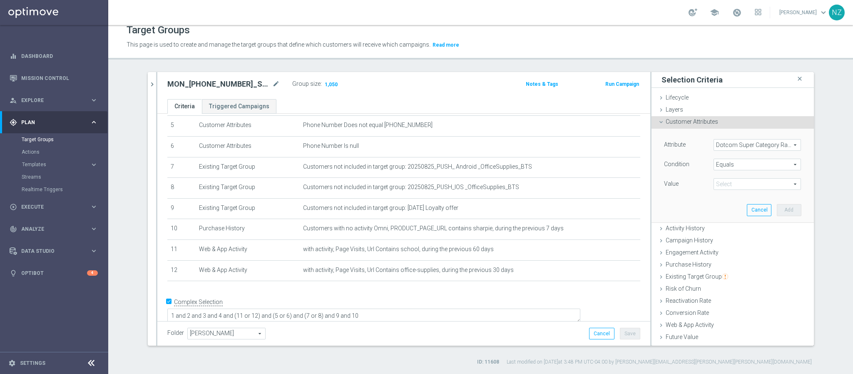
click at [723, 186] on span at bounding box center [757, 184] width 87 height 11
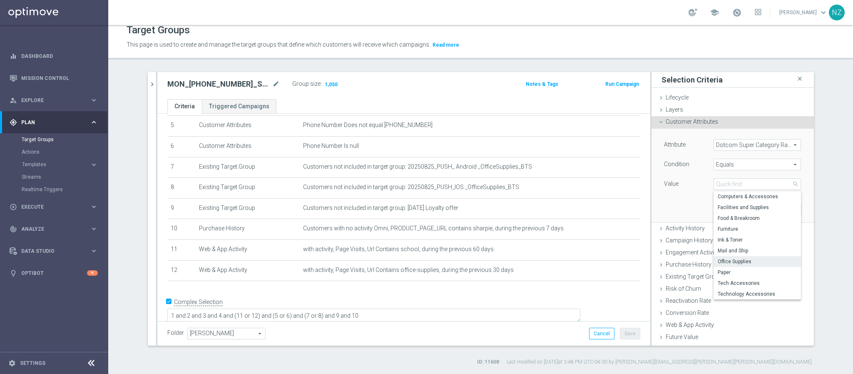
click at [731, 262] on span "Office Supplies" at bounding box center [757, 261] width 79 height 7
type input "Office Supplies"
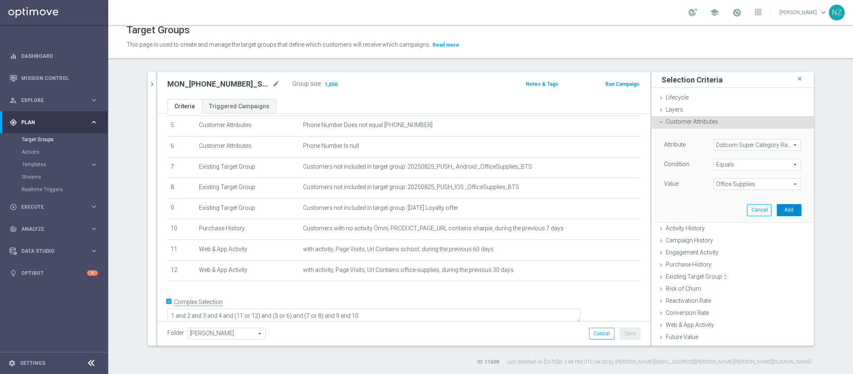
click at [777, 209] on button "Add" at bounding box center [789, 210] width 25 height 12
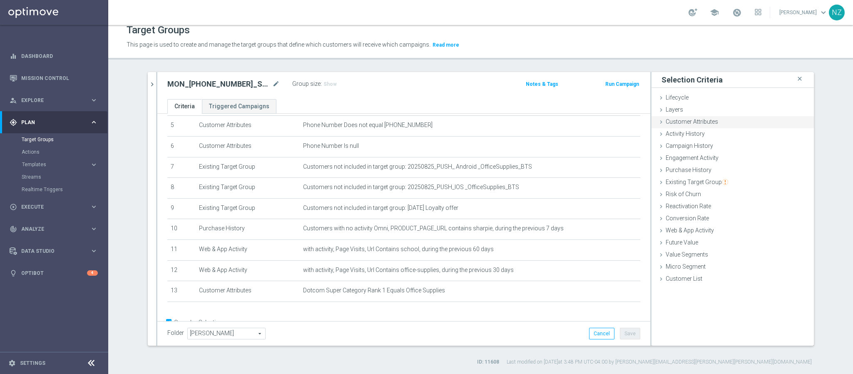
click at [672, 124] on span "Customer Attributes" at bounding box center [692, 121] width 52 height 7
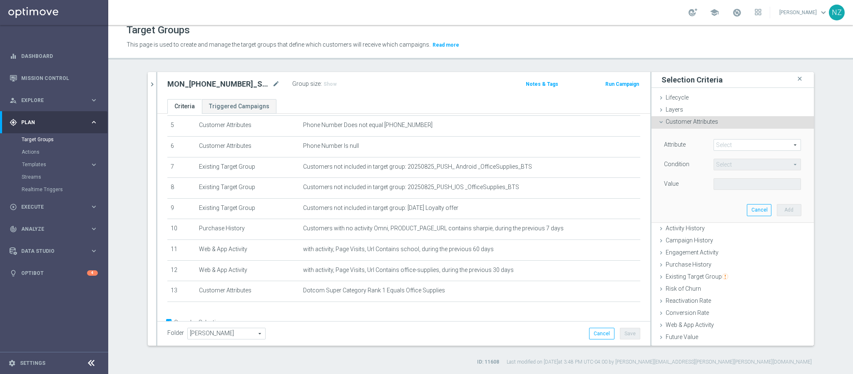
click at [718, 144] on span at bounding box center [757, 144] width 87 height 11
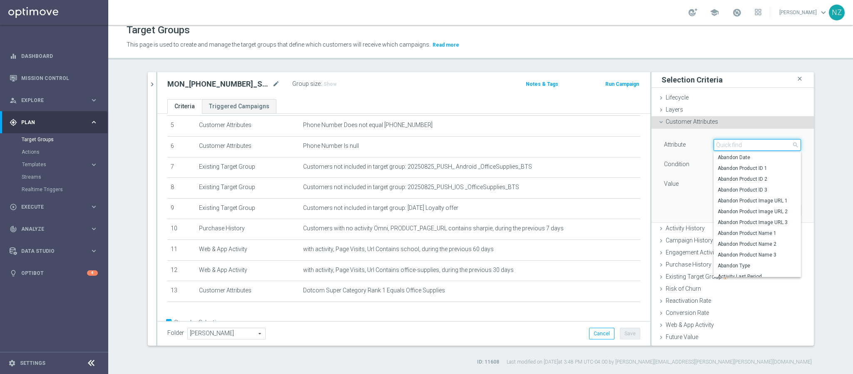
click at [740, 144] on input "search" at bounding box center [757, 145] width 87 height 12
type input "super c"
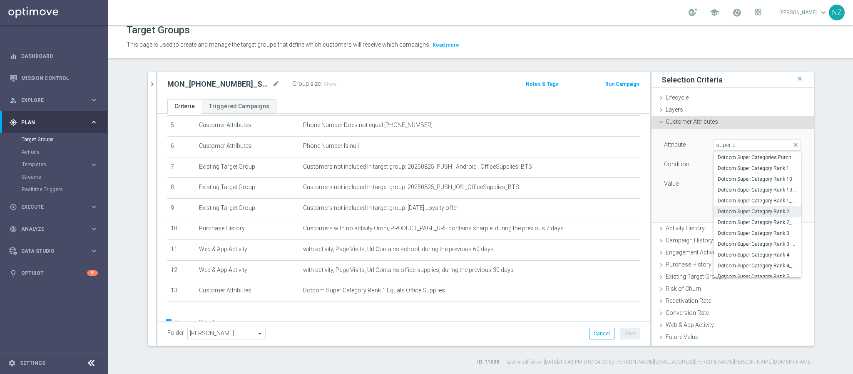
click at [744, 210] on span "Dotcom Super Category Rank 2" at bounding box center [757, 211] width 79 height 7
type input "Dotcom Super Category Rank 2"
type input "Equals"
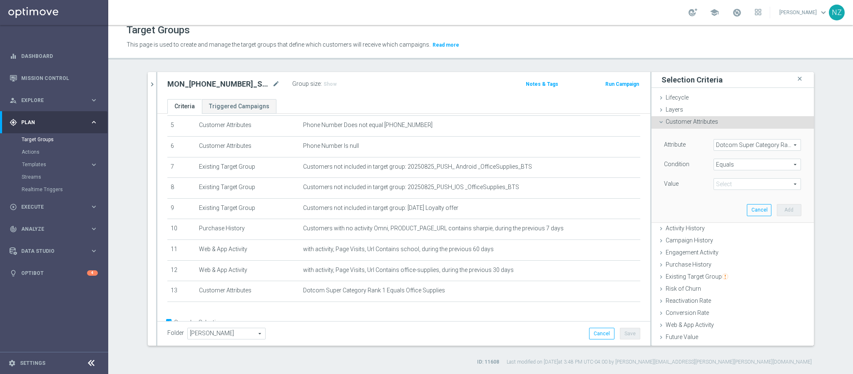
click at [715, 183] on span at bounding box center [757, 184] width 87 height 11
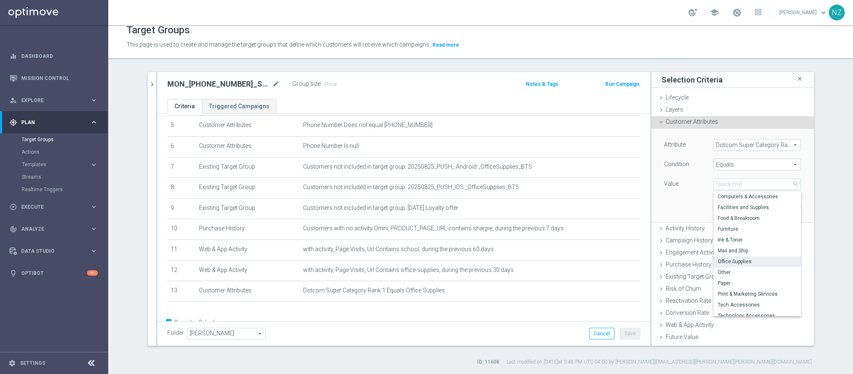
click at [732, 259] on span "Office Supplies" at bounding box center [757, 261] width 79 height 7
type input "Office Supplies"
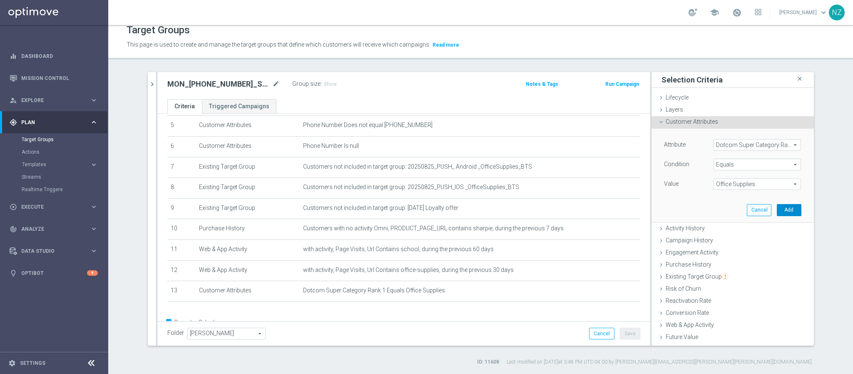
click at [777, 212] on button "Add" at bounding box center [789, 210] width 25 height 12
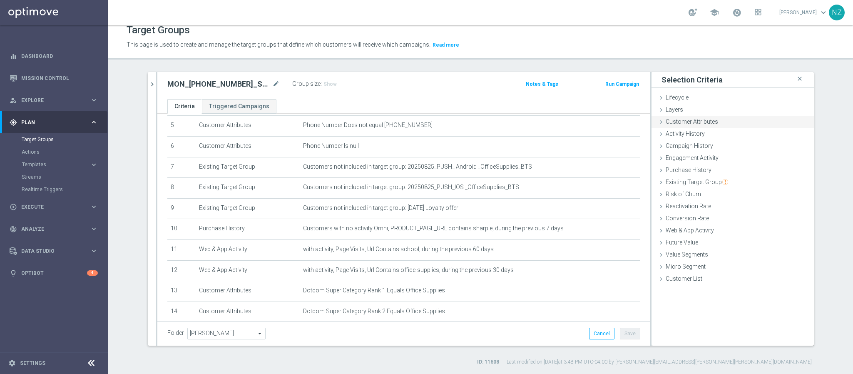
click at [690, 123] on span "Customer Attributes" at bounding box center [692, 121] width 52 height 7
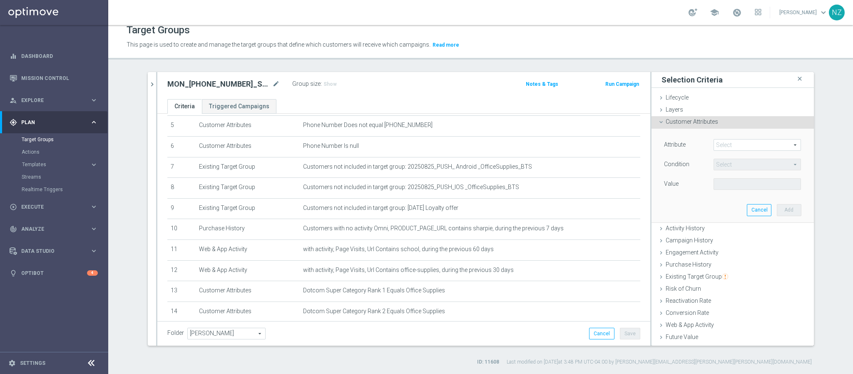
click at [740, 148] on span at bounding box center [757, 144] width 87 height 11
click at [741, 145] on span at bounding box center [757, 144] width 87 height 11
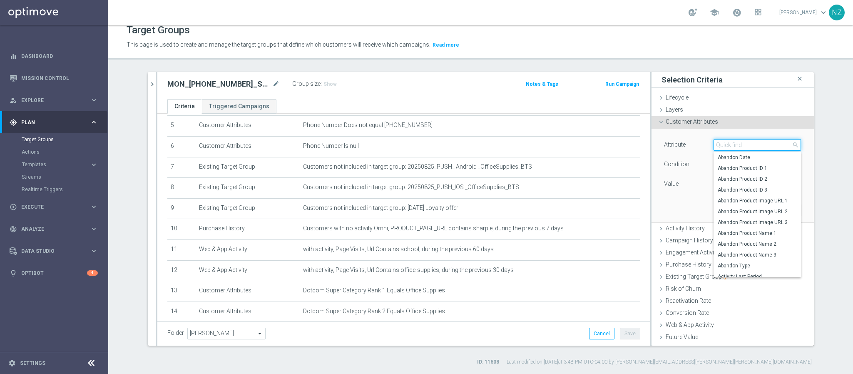
click at [741, 145] on input "search" at bounding box center [757, 145] width 87 height 12
type input "super c"
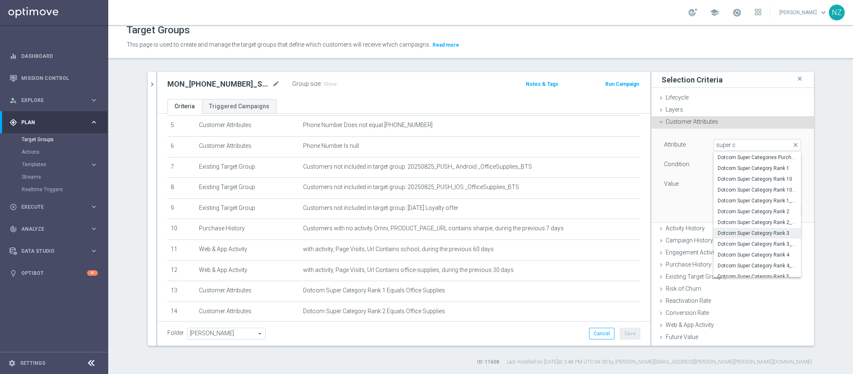
click at [756, 236] on span "Dotcom Super Category Rank 3" at bounding box center [757, 233] width 79 height 7
type input "Dotcom Super Category Rank 3"
type input "Equals"
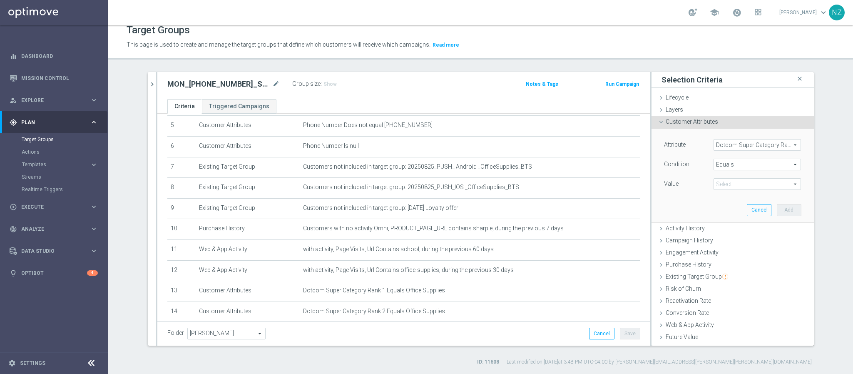
click at [730, 180] on span at bounding box center [757, 184] width 87 height 11
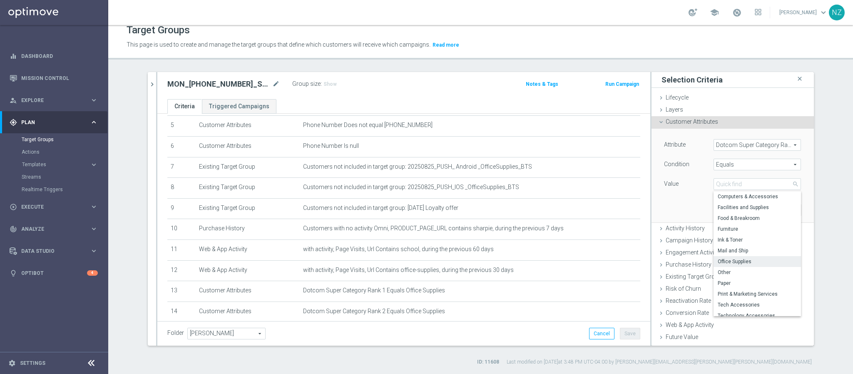
click at [729, 262] on span "Office Supplies" at bounding box center [757, 261] width 79 height 7
type input "Office Supplies"
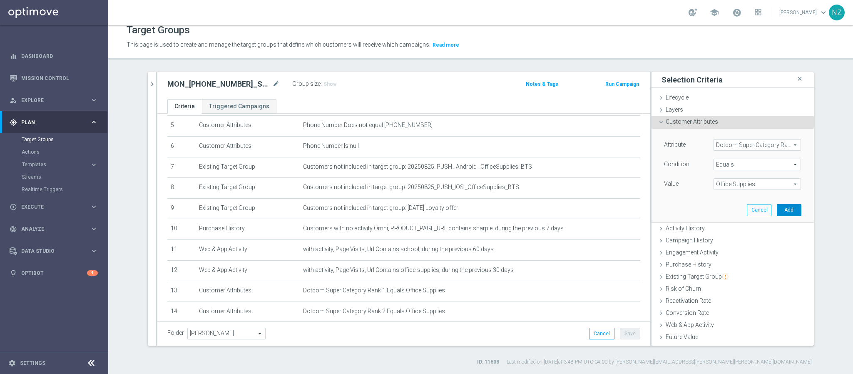
click at [777, 210] on button "Add" at bounding box center [789, 210] width 25 height 12
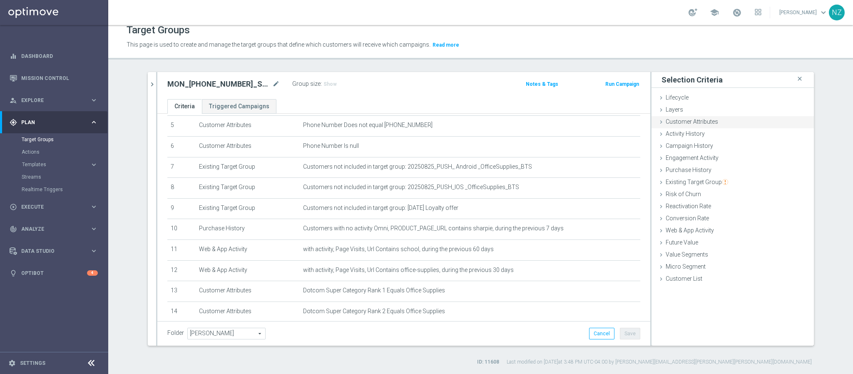
click at [701, 121] on span "Customer Attributes" at bounding box center [692, 121] width 52 height 7
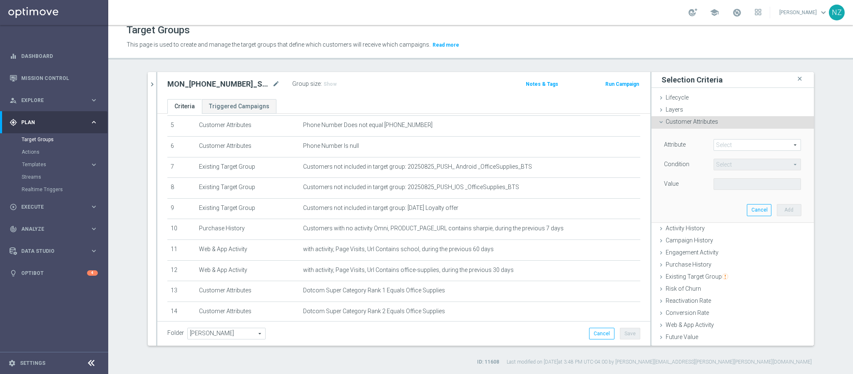
click at [738, 146] on span at bounding box center [757, 144] width 87 height 11
click at [715, 144] on span at bounding box center [757, 144] width 87 height 11
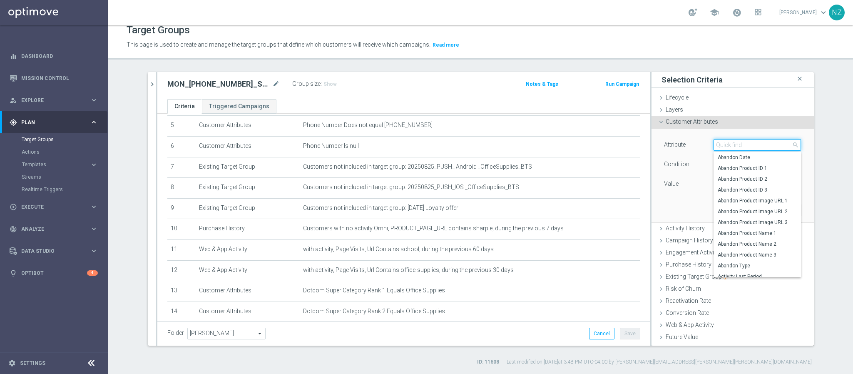
click at [715, 144] on input "search" at bounding box center [757, 145] width 87 height 12
type input "super c"
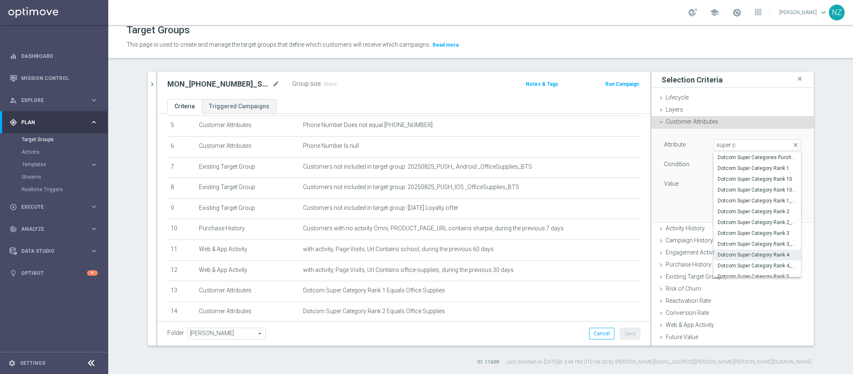
click at [751, 255] on span "Dotcom Super Category Rank 4" at bounding box center [757, 255] width 79 height 7
type input "Dotcom Super Category Rank 4"
type input "Equals"
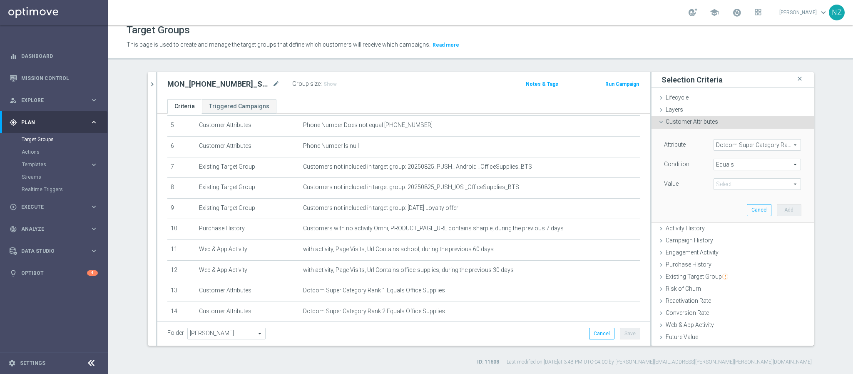
click at [741, 182] on span at bounding box center [757, 184] width 87 height 11
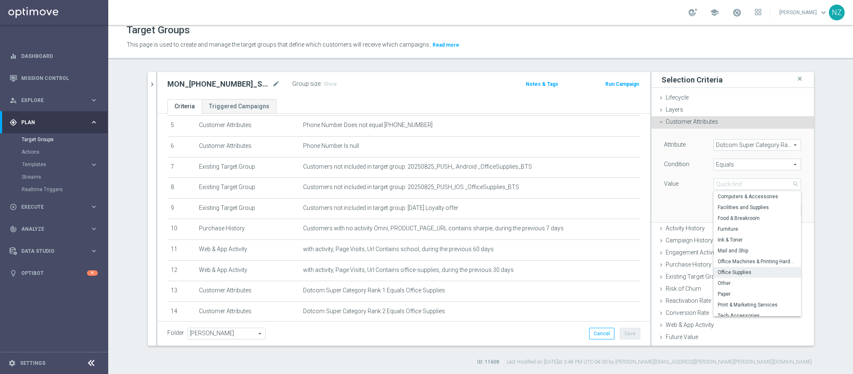
click at [731, 269] on label "Office Supplies" at bounding box center [757, 272] width 87 height 11
type input "Office Supplies"
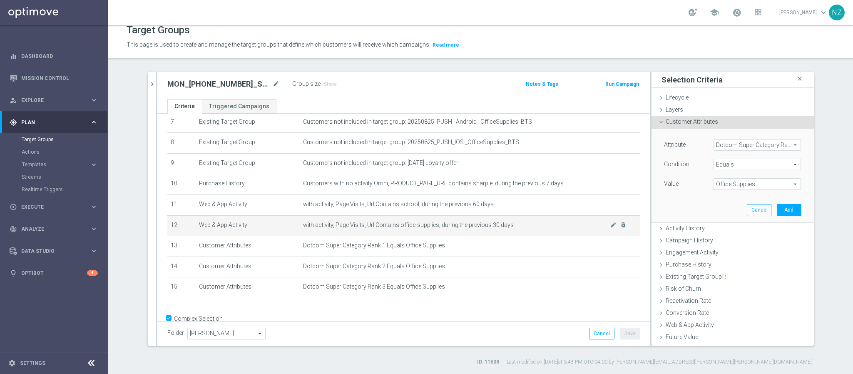
scroll to position [172, 0]
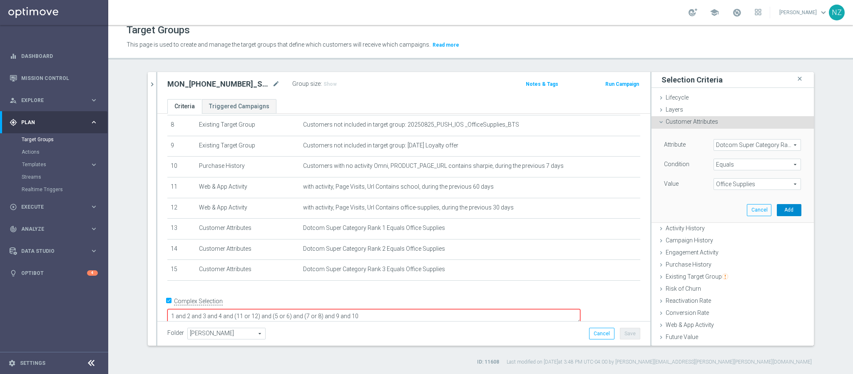
click at [777, 207] on button "Add" at bounding box center [789, 210] width 25 height 12
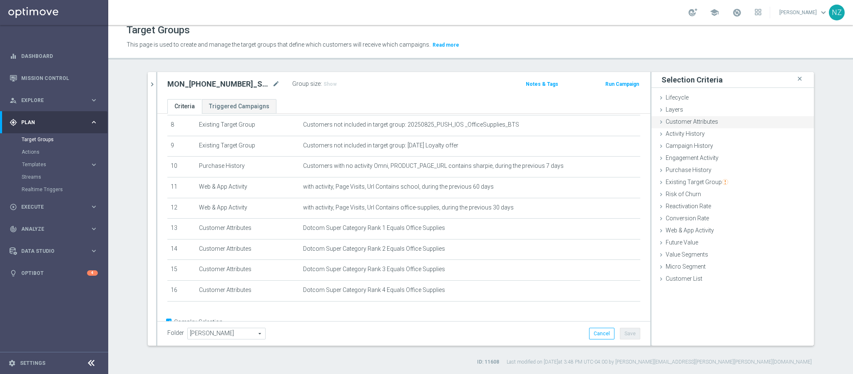
click at [716, 121] on div "Customer Attributes done selection saved" at bounding box center [733, 122] width 162 height 12
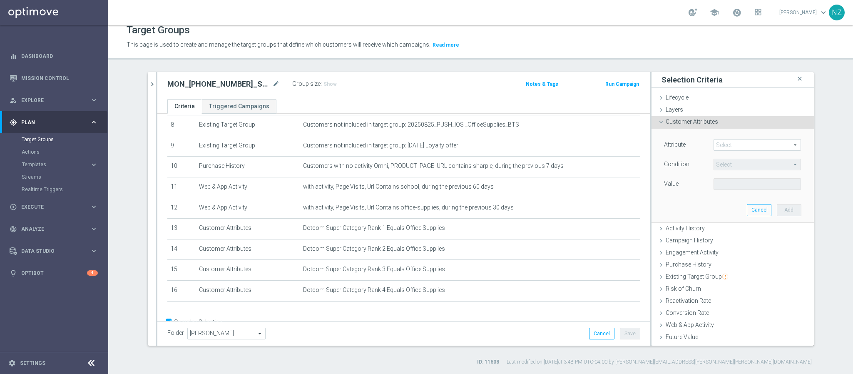
click at [740, 146] on span at bounding box center [757, 144] width 87 height 11
click at [718, 143] on span at bounding box center [757, 144] width 87 height 11
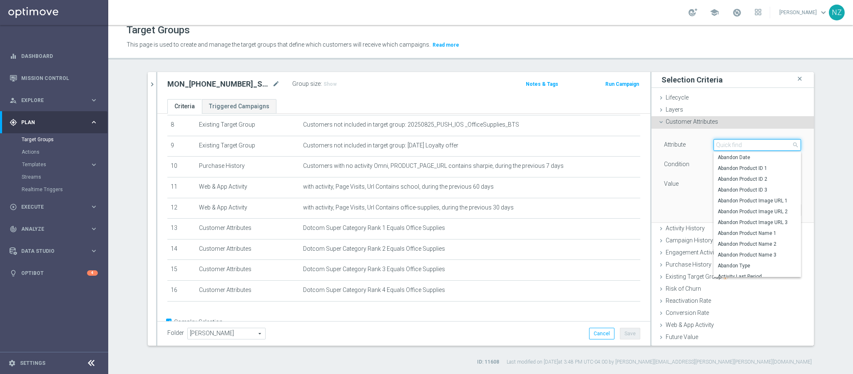
click at [724, 142] on input "search" at bounding box center [757, 145] width 87 height 12
type input "super c"
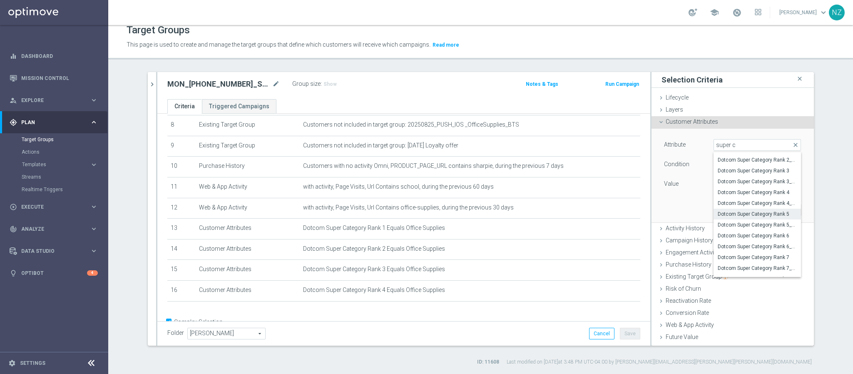
click at [751, 212] on span "Dotcom Super Category Rank 5" at bounding box center [757, 214] width 79 height 7
type input "Dotcom Super Category Rank 5"
type input "Equals"
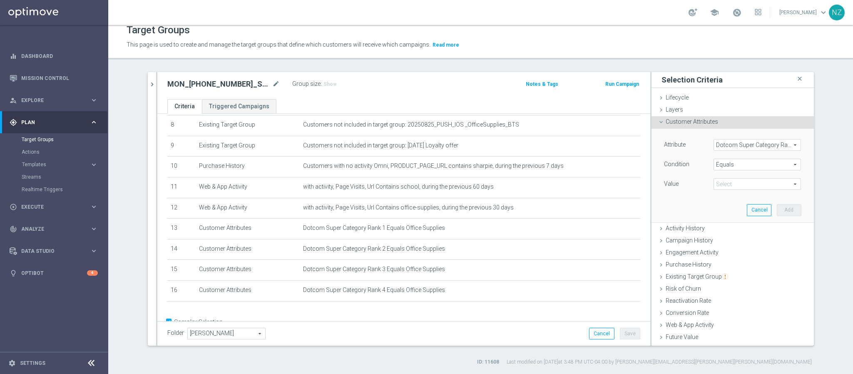
click at [749, 186] on span at bounding box center [757, 184] width 87 height 11
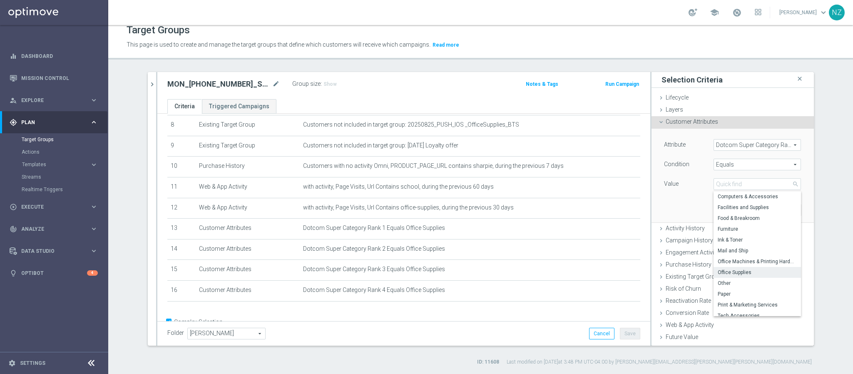
click at [732, 271] on span "Office Supplies" at bounding box center [757, 272] width 79 height 7
type input "Office Supplies"
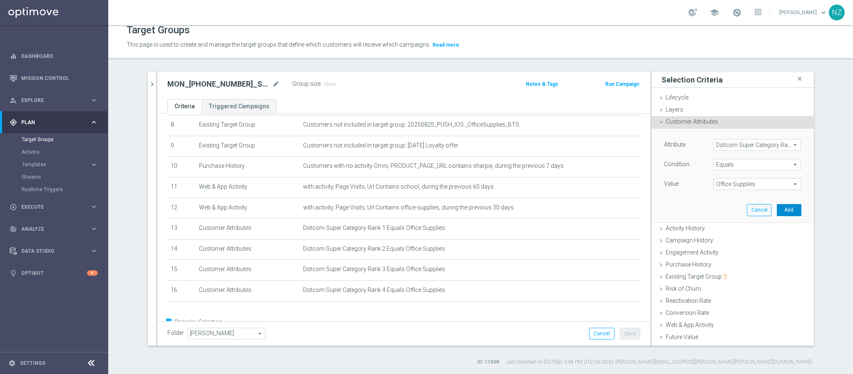
click at [777, 212] on button "Add" at bounding box center [789, 210] width 25 height 12
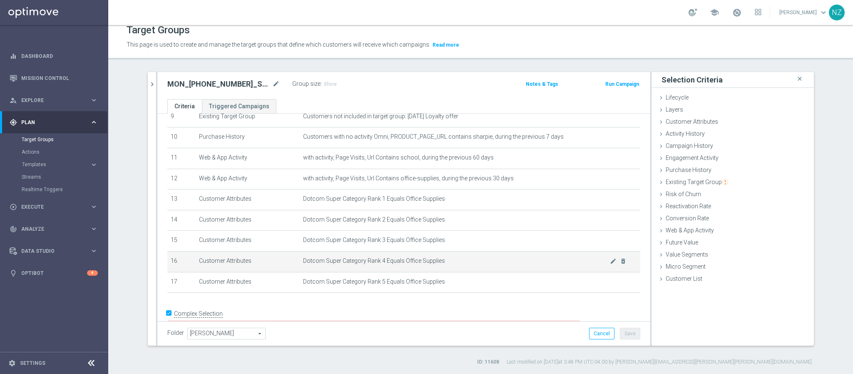
scroll to position [214, 0]
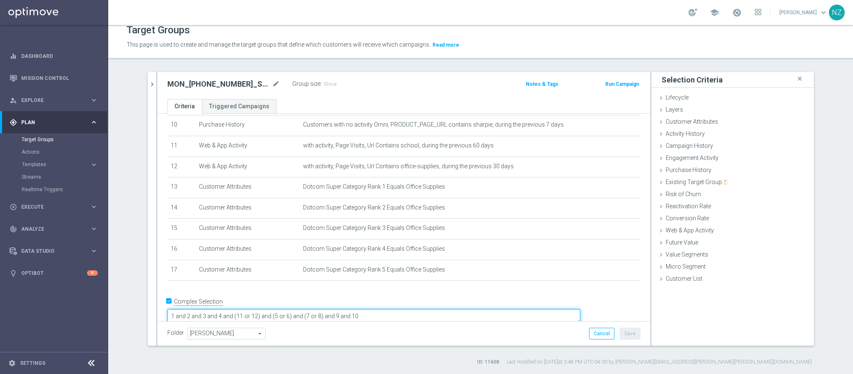
click at [324, 309] on textarea "1 and 2 and 3 and 4 and (11 or 12) and (5 or 6) and (7 or 8) and 9 and 10" at bounding box center [373, 316] width 413 height 15
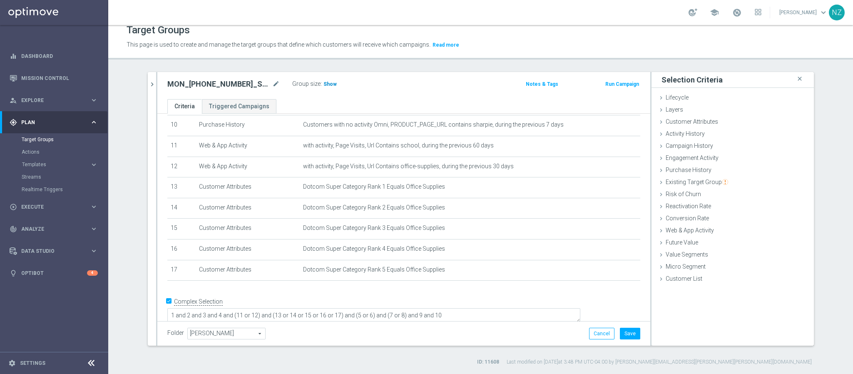
click at [324, 83] on span "Show" at bounding box center [330, 84] width 13 height 6
drag, startPoint x: 311, startPoint y: 304, endPoint x: 327, endPoint y: 302, distance: 15.9
click at [327, 310] on textarea "1 and 2 and 3 and 4 and (11 or 12) and (13 or 14 or 15 or 16 or 17) and (5 or 6…" at bounding box center [373, 317] width 413 height 15
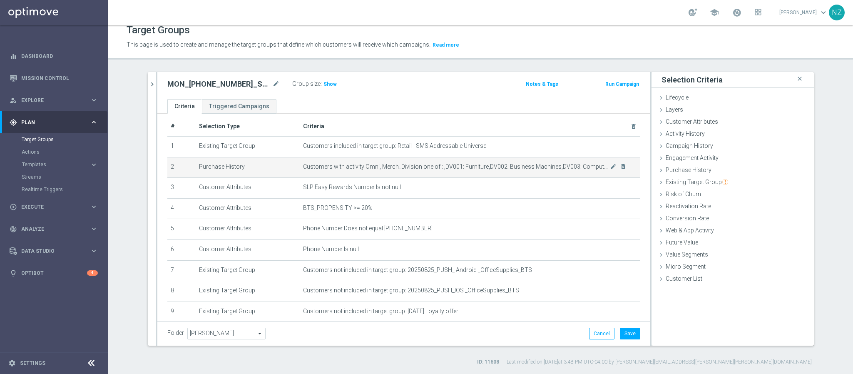
scroll to position [0, 0]
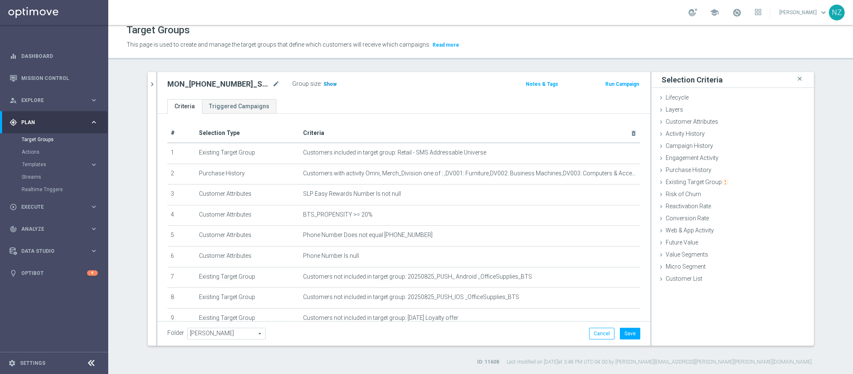
click at [324, 82] on span "Show" at bounding box center [330, 84] width 13 height 6
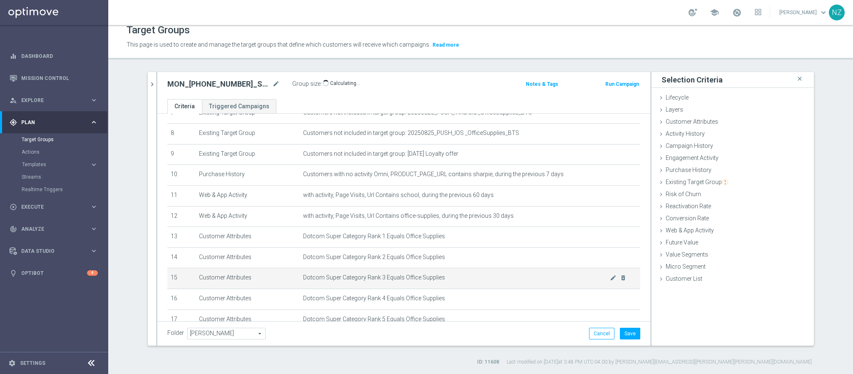
scroll to position [213, 0]
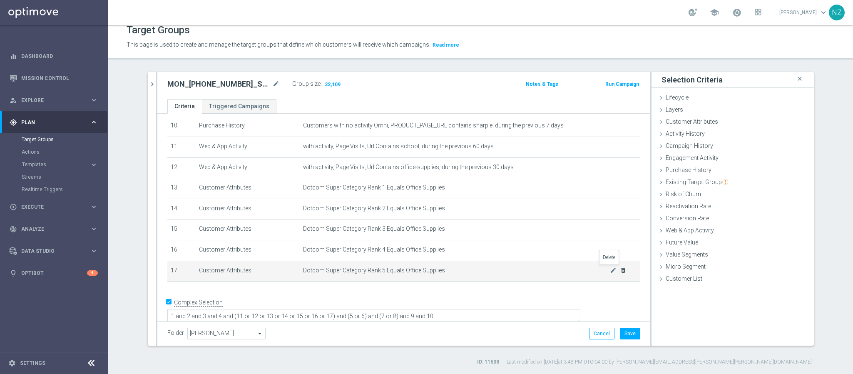
click at [620, 271] on icon "delete_forever" at bounding box center [623, 270] width 7 height 7
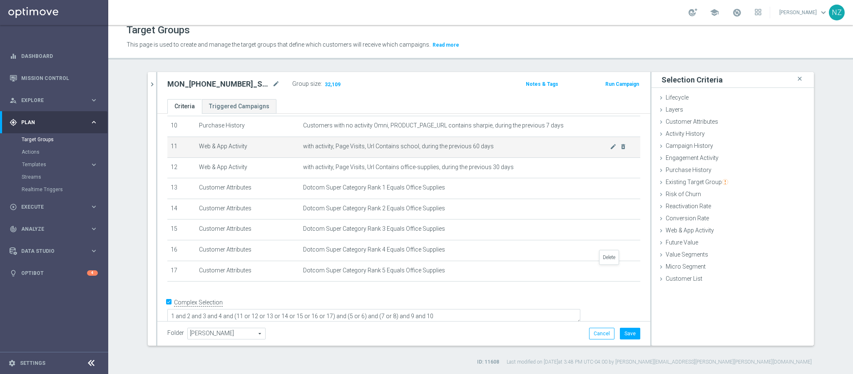
scroll to position [193, 0]
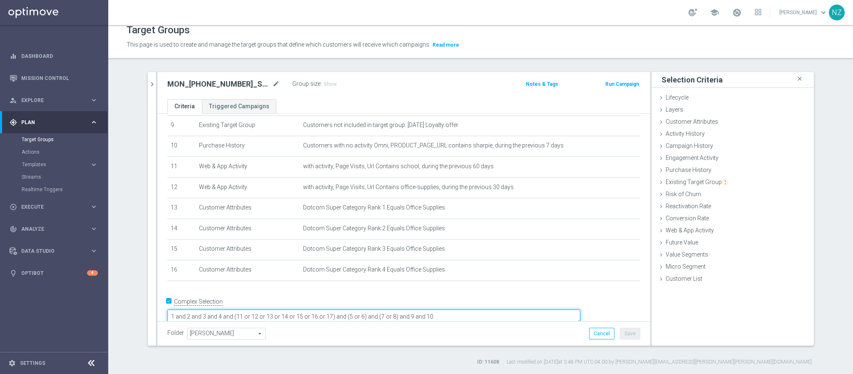
click at [385, 309] on textarea "1 and 2 and 3 and 4 and (11 or 12 or 13 or 14 or 15 or 16 or 17) and (5 or 6) a…" at bounding box center [373, 316] width 413 height 15
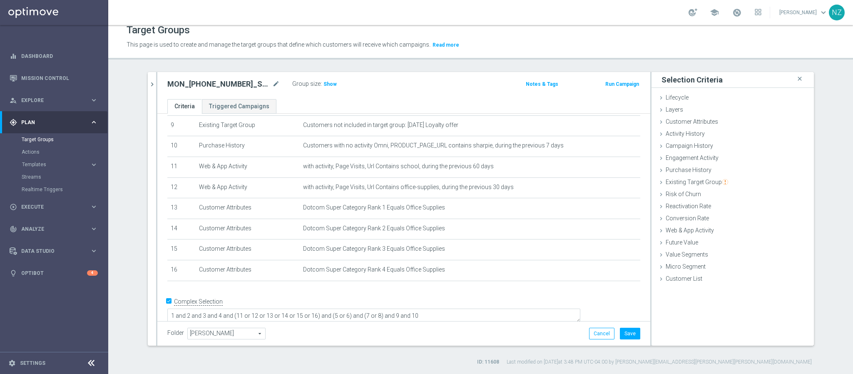
click at [319, 77] on div "MON_[PHONE_NUMBER]_SMS_RET_SHARPIE mode_edit Group size : Show Notes & Tags Run…" at bounding box center [403, 85] width 493 height 27
click at [324, 84] on span "Show" at bounding box center [330, 84] width 13 height 6
click at [369, 310] on textarea "1 and 2 and 3 and 4 and (11 or 12 or 13 or 14 or 15 or 16) and (5 or 6) and (7 …" at bounding box center [373, 317] width 413 height 15
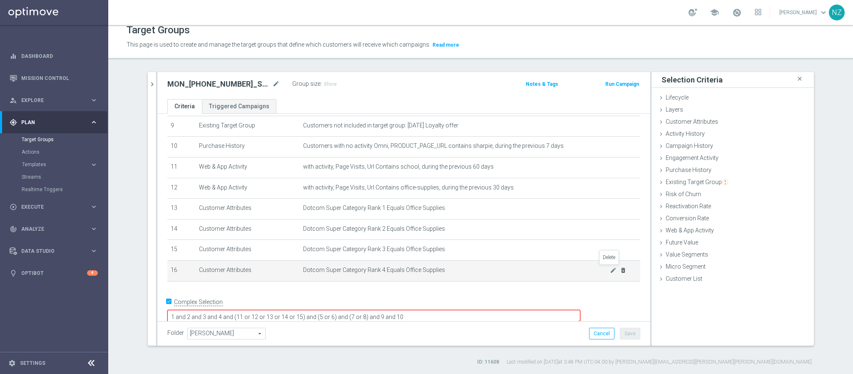
click at [620, 271] on icon "delete_forever" at bounding box center [623, 270] width 7 height 7
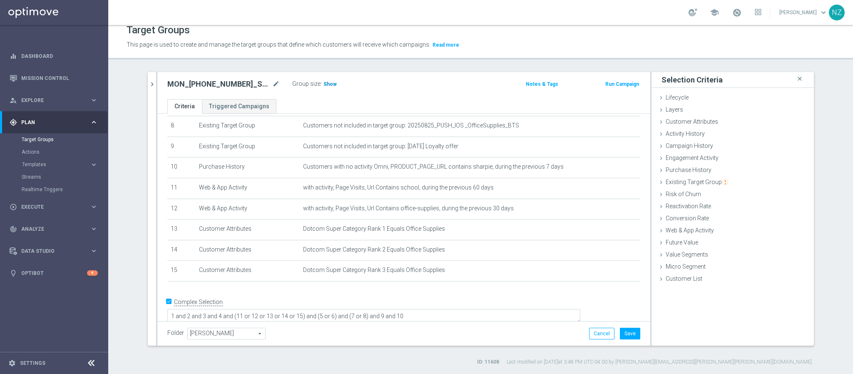
click at [325, 84] on span "Show" at bounding box center [330, 84] width 13 height 6
click at [320, 309] on textarea "1 and 2 and 3 and 4 and (11 or 12 or 13 or 14 or 15) and (5 or 6) and (7 or 8) …" at bounding box center [373, 316] width 413 height 15
click at [330, 84] on span "Show" at bounding box center [330, 84] width 13 height 6
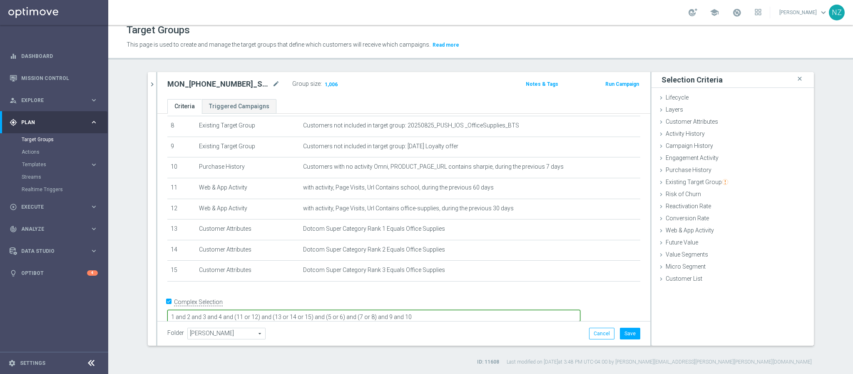
drag, startPoint x: 311, startPoint y: 301, endPoint x: 326, endPoint y: 300, distance: 15.0
click at [326, 310] on textarea "1 and 2 and 3 and 4 and (11 or 12) and (13 or 14 or 15) and (5 or 6) and (7 or …" at bounding box center [373, 317] width 413 height 15
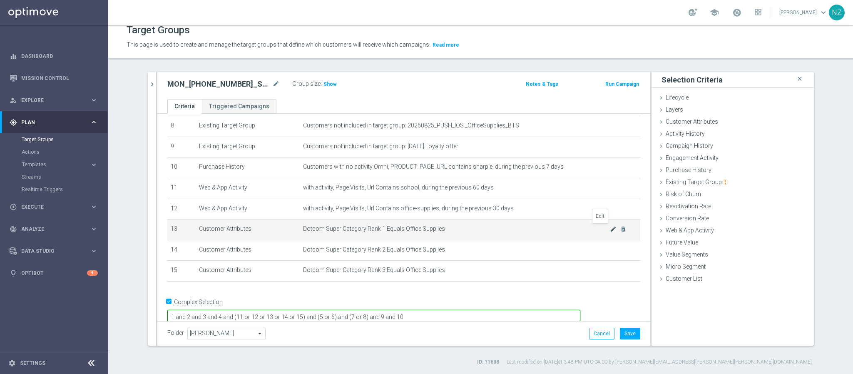
type textarea "1 and 2 and 3 and 4 and (11 or 12 or 13 or 14 or 15) and (5 or 6) and (7 or 8) …"
click at [610, 232] on icon "mode_edit" at bounding box center [613, 229] width 7 height 7
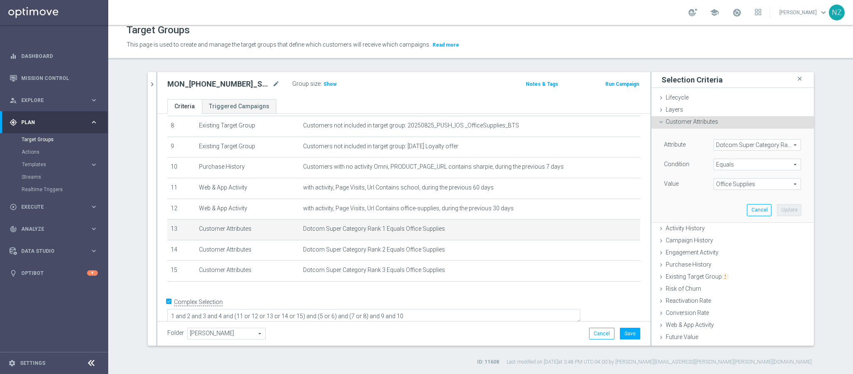
click at [745, 145] on span "Dotcom Super Category Rank 1" at bounding box center [757, 144] width 87 height 11
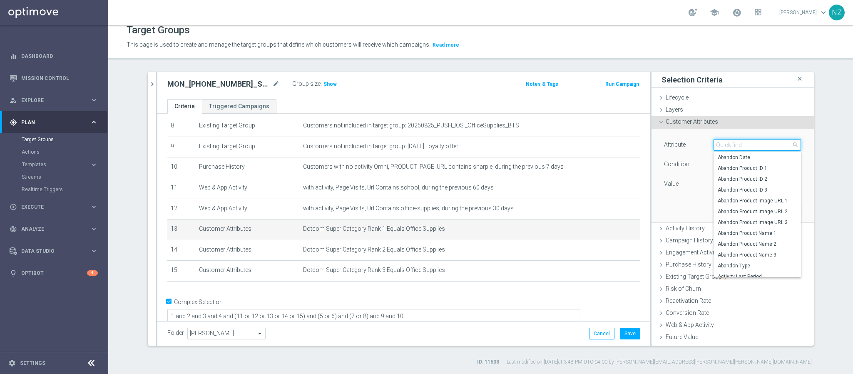
click at [730, 144] on input "search" at bounding box center [757, 145] width 87 height 12
type input "super c"
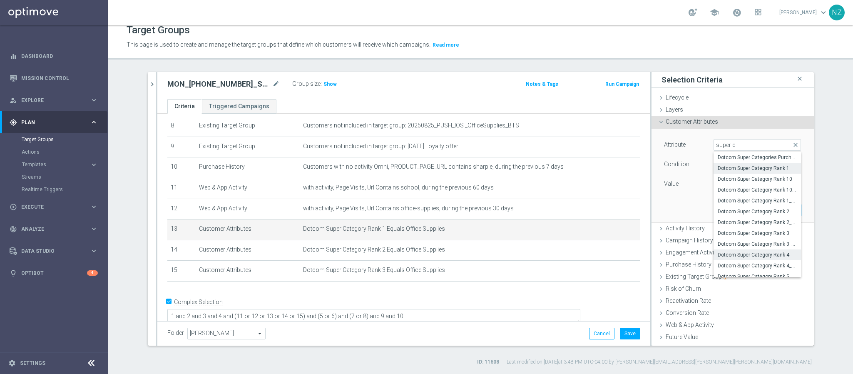
click at [745, 253] on span "Dotcom Super Category Rank 4" at bounding box center [757, 255] width 79 height 7
type input "Dotcom Super Category Rank 4"
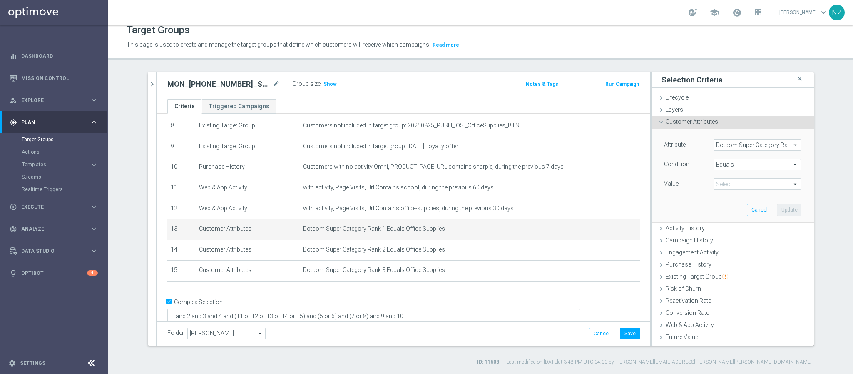
click at [730, 185] on span "Office Supplies" at bounding box center [757, 184] width 87 height 11
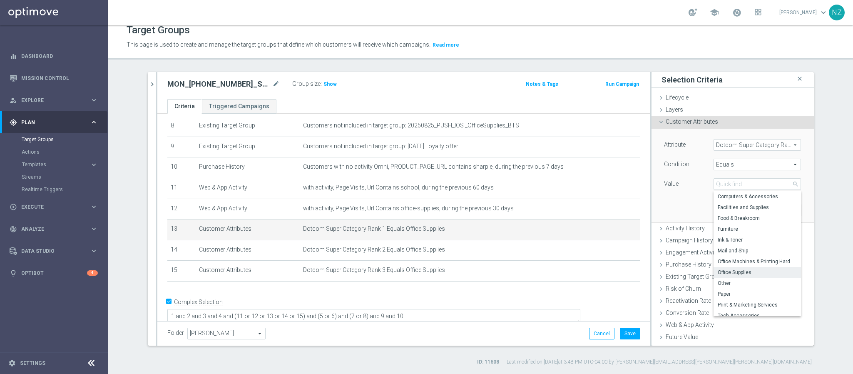
click at [735, 271] on span "Office Supplies" at bounding box center [757, 272] width 79 height 7
type input "Office Supplies"
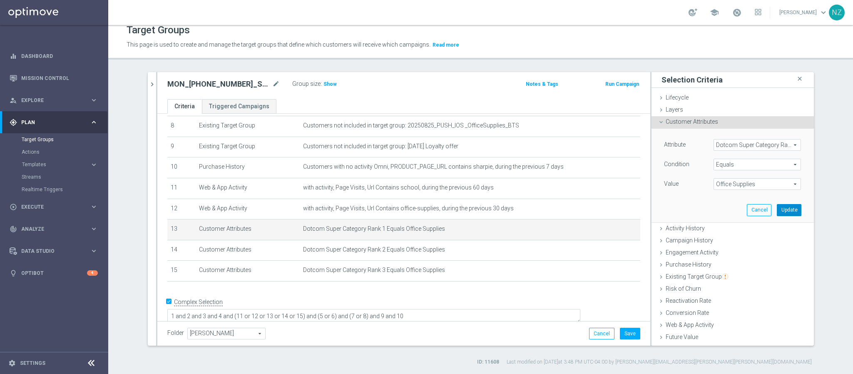
click at [777, 210] on button "Update" at bounding box center [789, 210] width 25 height 12
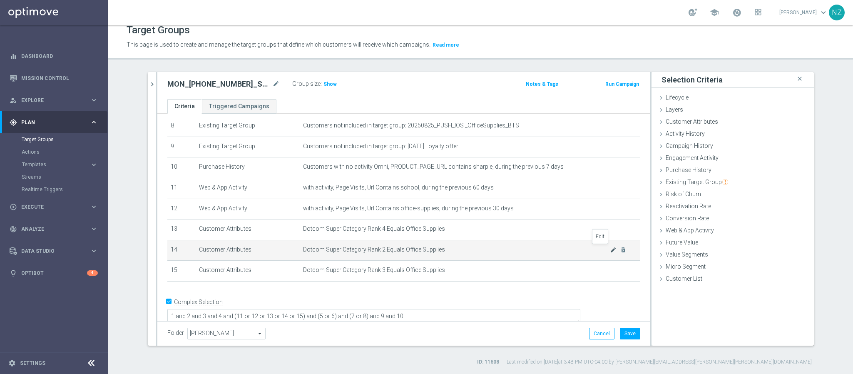
click at [610, 248] on icon "mode_edit" at bounding box center [613, 250] width 7 height 7
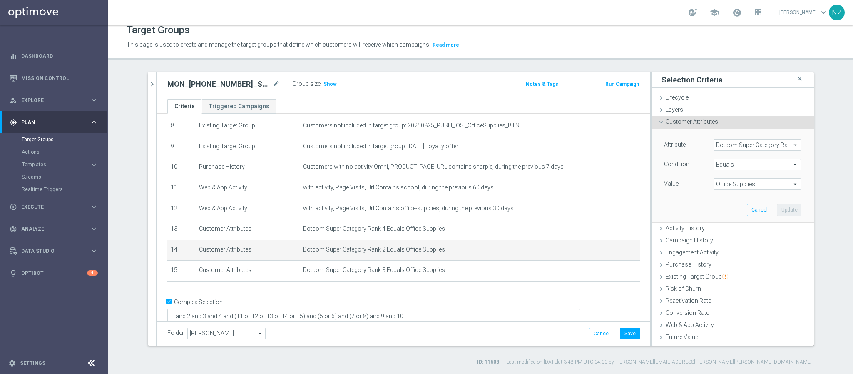
click at [736, 144] on span "Dotcom Super Category Rank 2" at bounding box center [757, 144] width 87 height 11
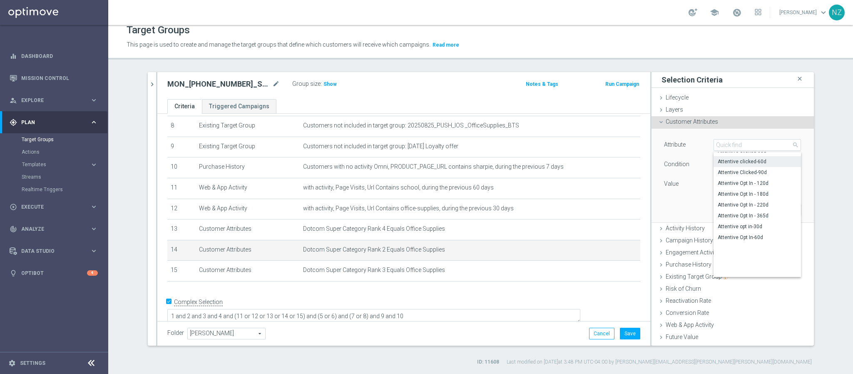
scroll to position [242, 0]
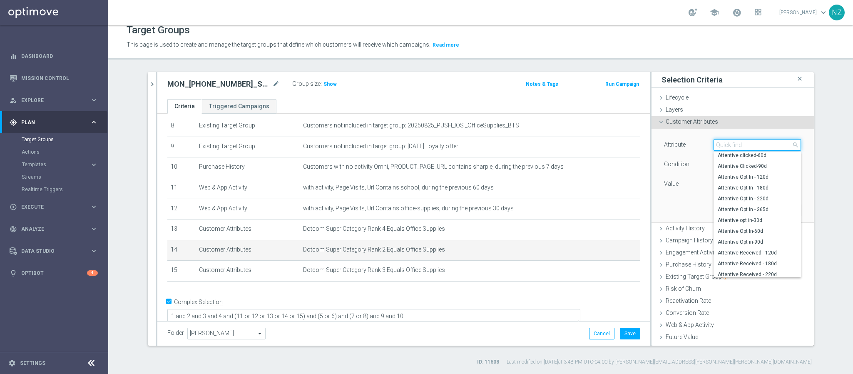
click at [717, 143] on input "search" at bounding box center [757, 145] width 87 height 12
type input "super ca"
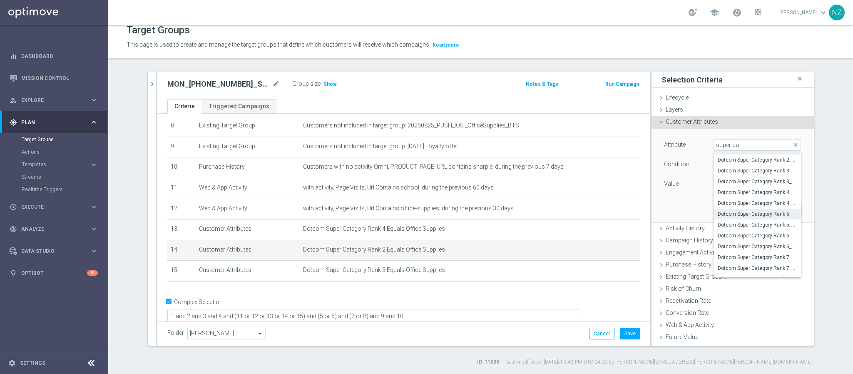
click at [735, 214] on span "Dotcom Super Category Rank 5" at bounding box center [757, 214] width 79 height 7
type input "Dotcom Super Category Rank 5"
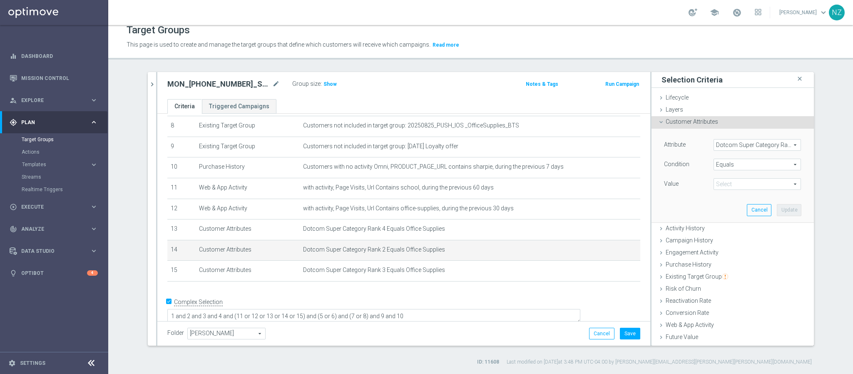
click at [732, 180] on span "Office Supplies" at bounding box center [757, 184] width 87 height 11
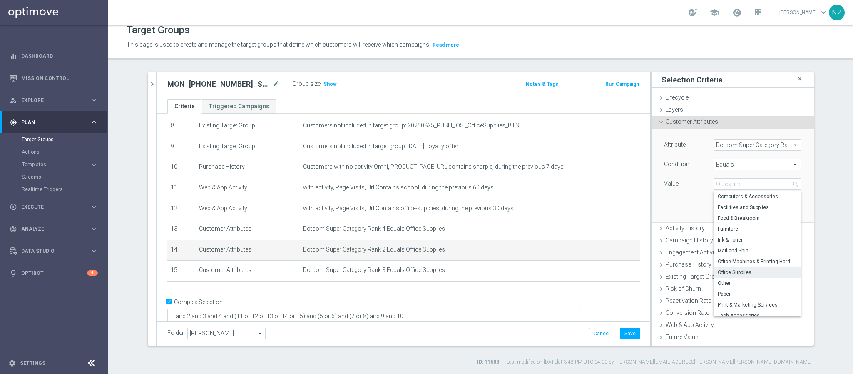
click at [727, 272] on span "Office Supplies" at bounding box center [757, 272] width 79 height 7
type input "Office Supplies"
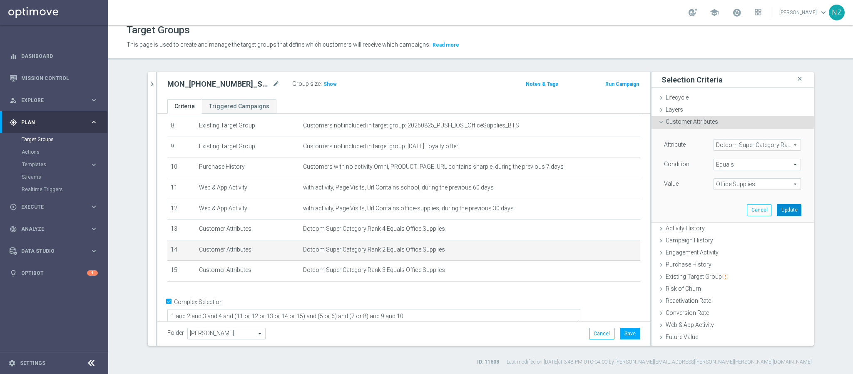
click at [777, 209] on button "Update" at bounding box center [789, 210] width 25 height 12
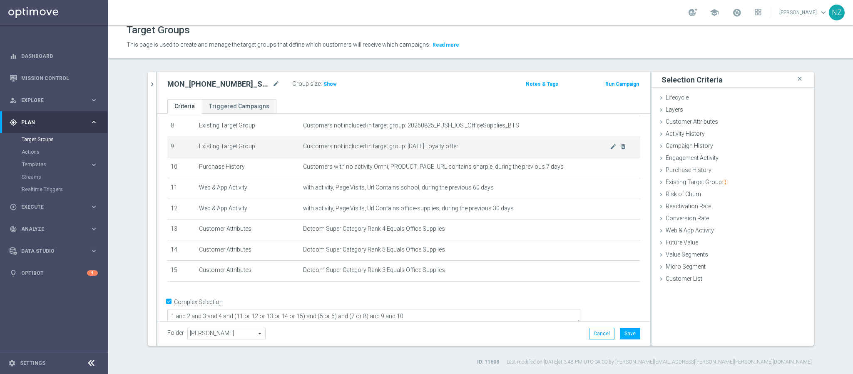
drag, startPoint x: 326, startPoint y: 85, endPoint x: 506, endPoint y: 137, distance: 187.4
click at [326, 85] on span "Show" at bounding box center [330, 84] width 13 height 6
click at [632, 336] on button "Save" at bounding box center [630, 334] width 20 height 12
